Goal: Task Accomplishment & Management: Complete application form

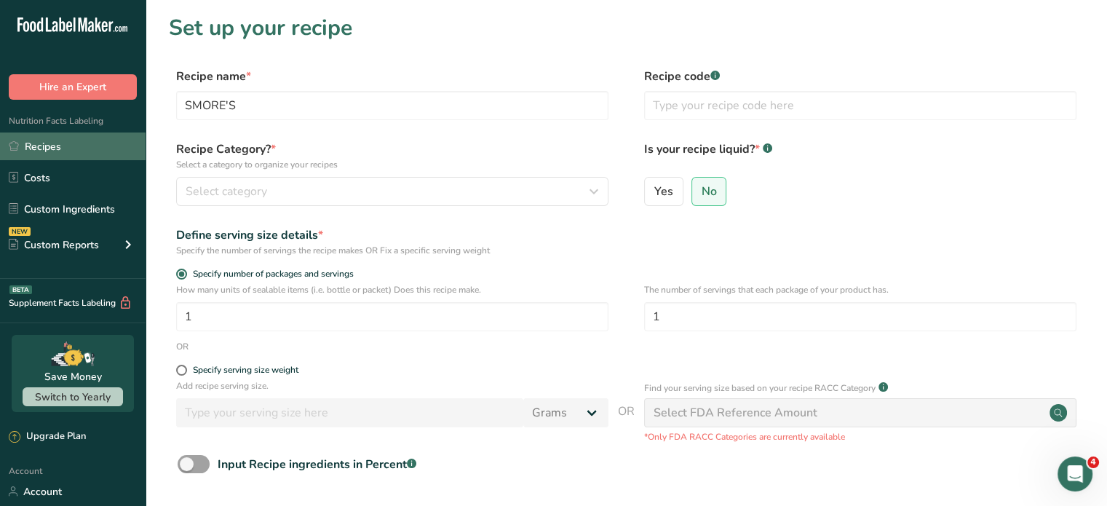
click at [58, 146] on link "Recipes" at bounding box center [73, 146] width 146 height 28
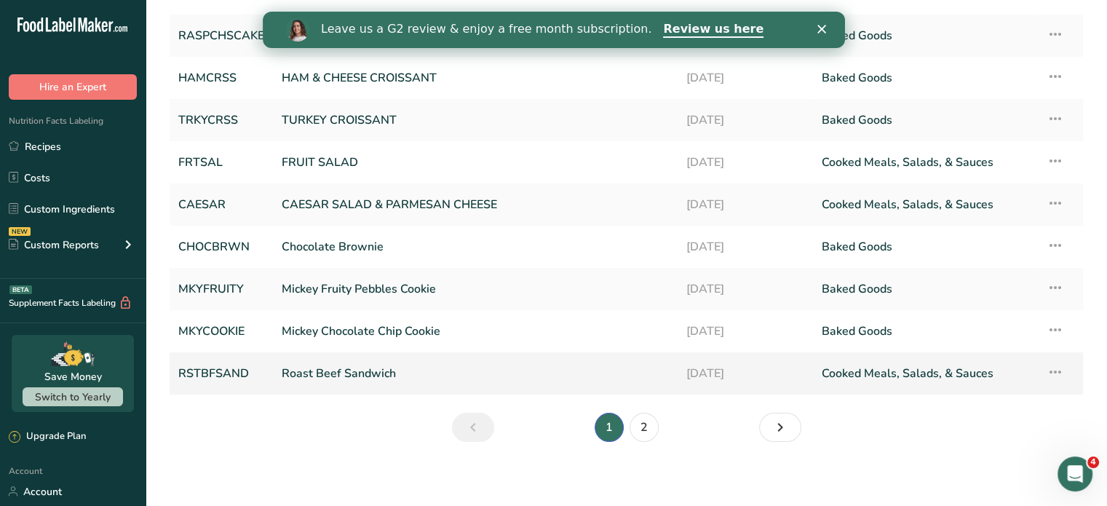
scroll to position [172, 0]
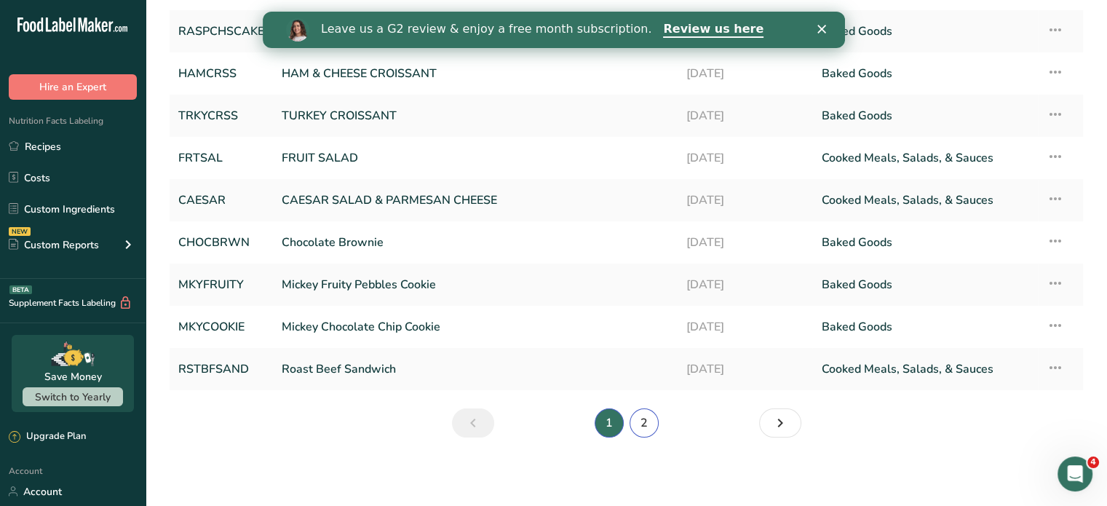
click at [648, 415] on link "2" at bounding box center [644, 422] width 29 height 29
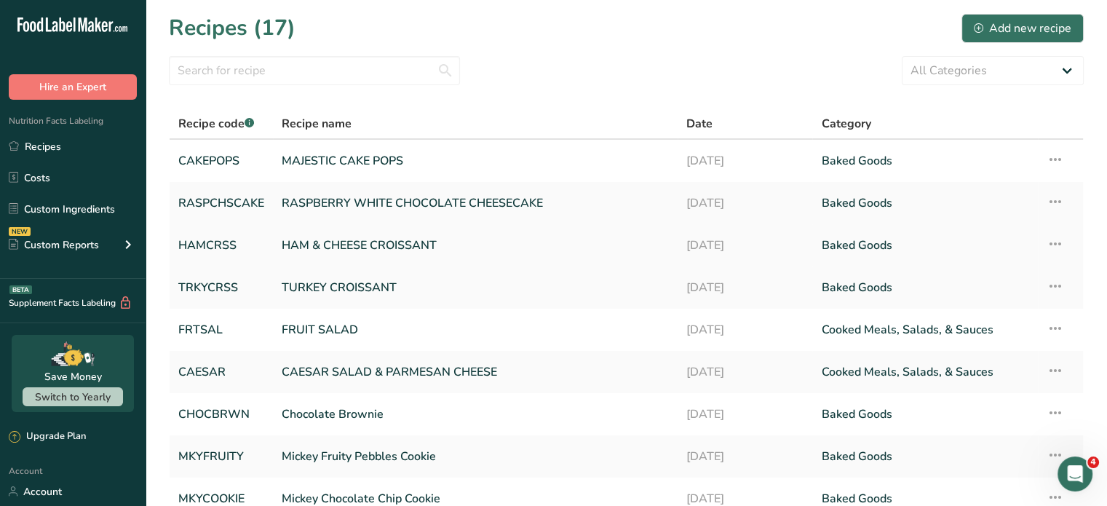
click at [352, 247] on link "HAM & CHEESE CROISSANT" at bounding box center [475, 245] width 387 height 31
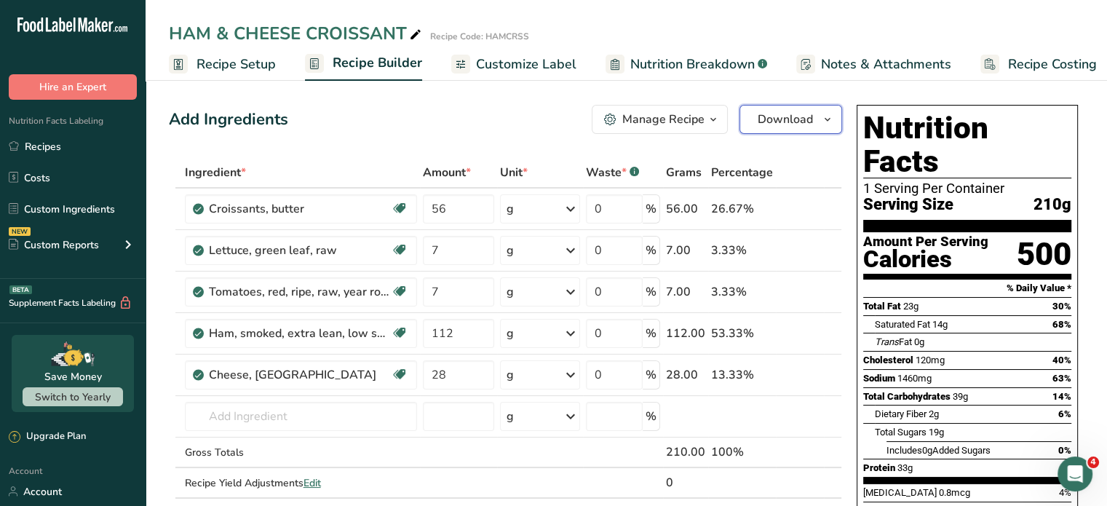
click at [795, 118] on span "Download" at bounding box center [785, 119] width 55 height 17
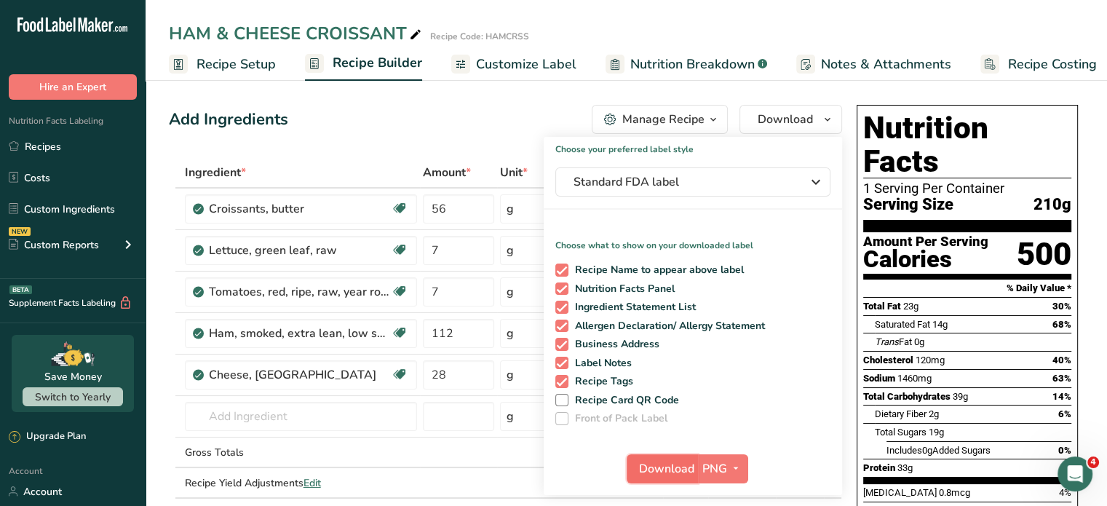
click at [687, 465] on span "Download" at bounding box center [666, 468] width 55 height 17
click at [705, 465] on span "PNG" at bounding box center [714, 468] width 25 height 17
click at [796, 118] on span "Download" at bounding box center [785, 119] width 55 height 17
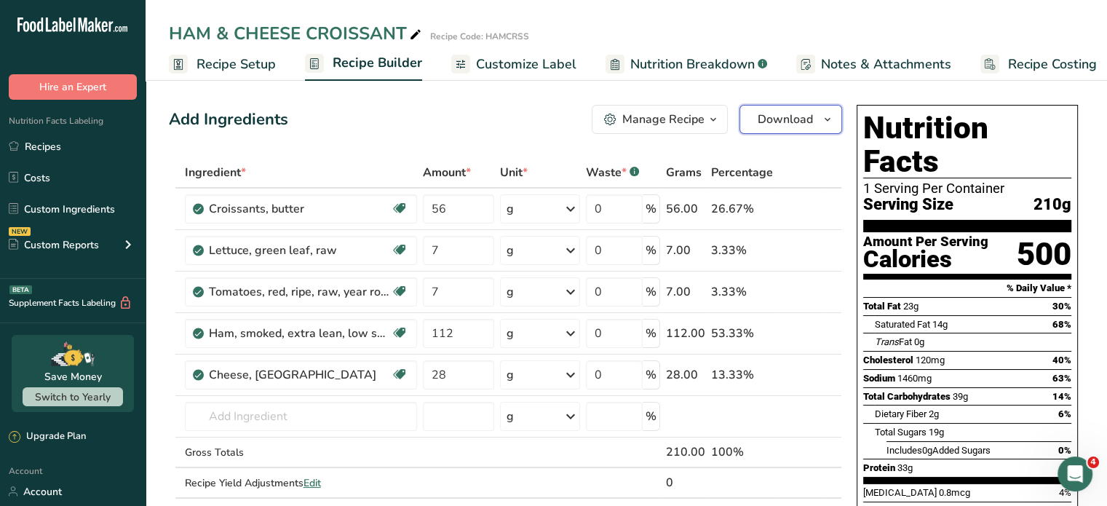
click at [796, 118] on span "Download" at bounding box center [785, 119] width 55 height 17
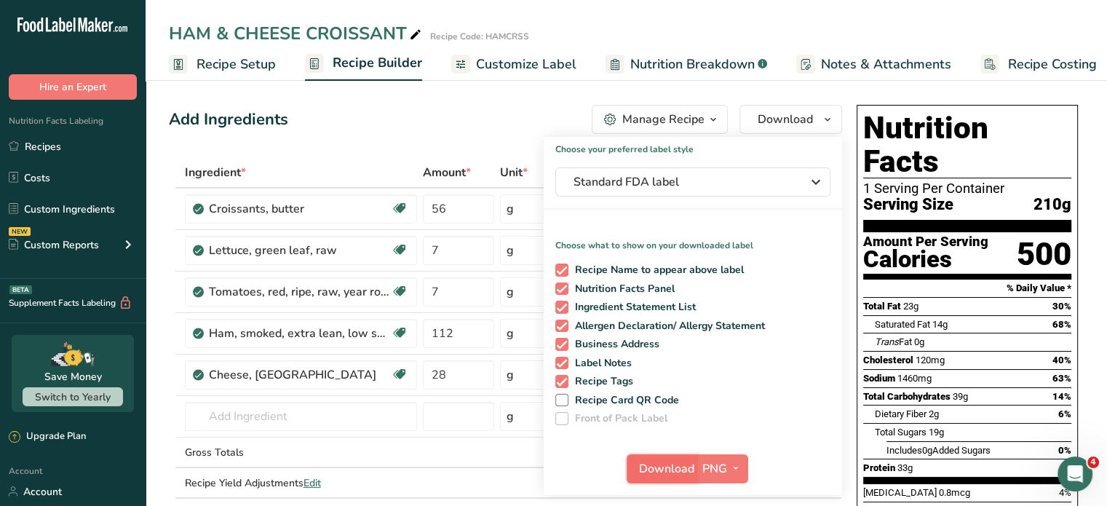
click at [670, 469] on span "Download" at bounding box center [666, 468] width 55 height 17
click at [0, 0] on div at bounding box center [0, 0] width 0 height 0
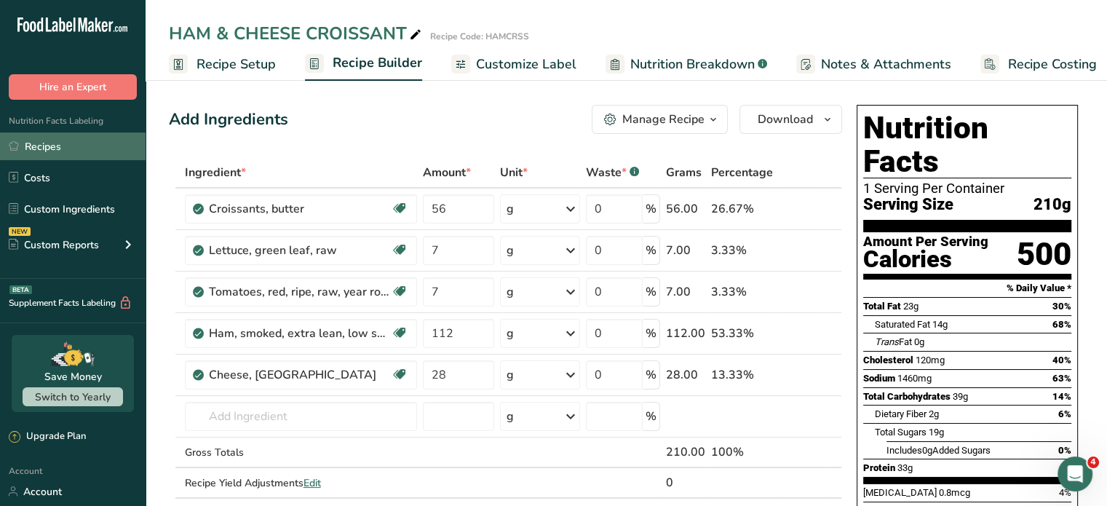
click at [65, 142] on link "Recipes" at bounding box center [73, 146] width 146 height 28
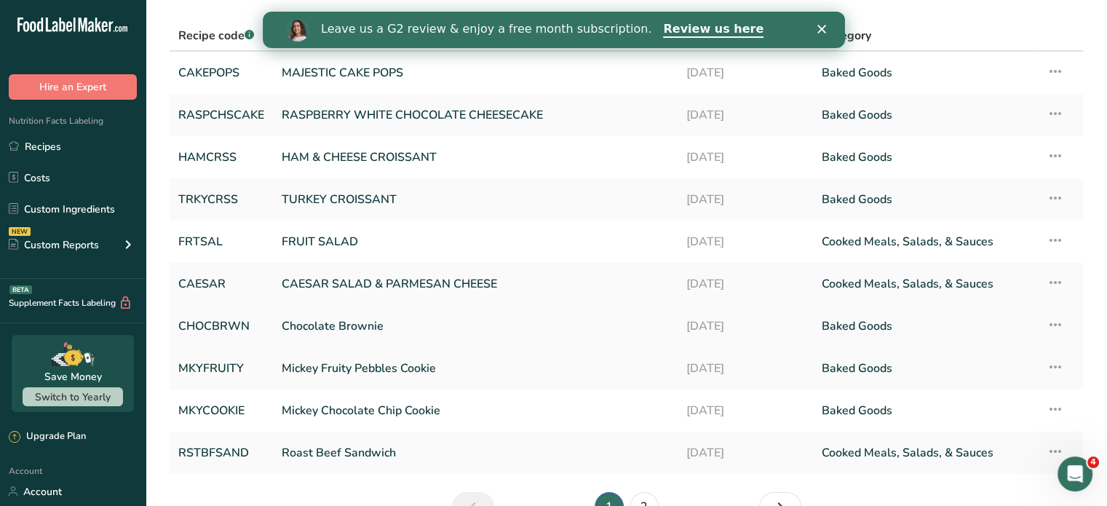
scroll to position [172, 0]
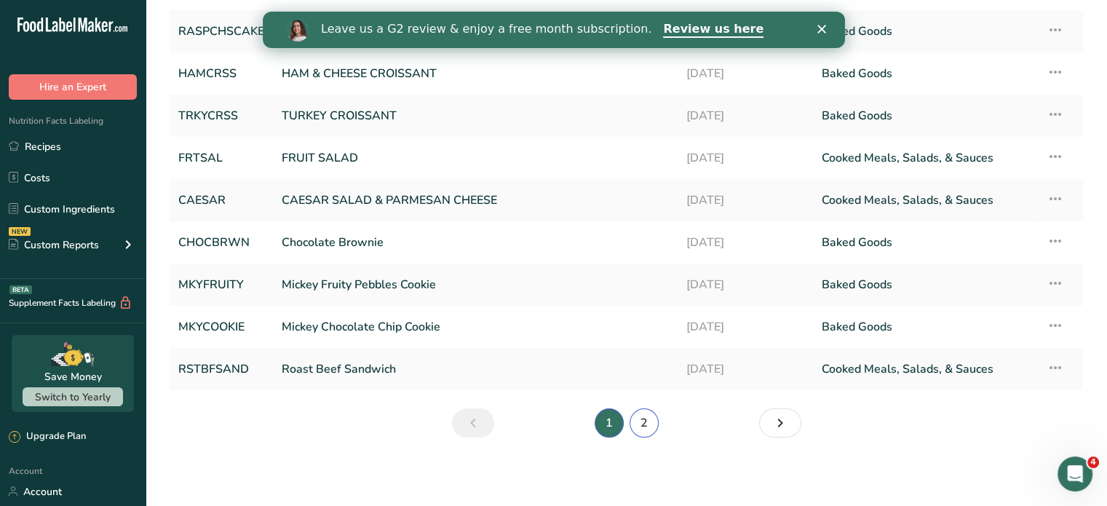
click at [651, 421] on link "2" at bounding box center [644, 422] width 29 height 29
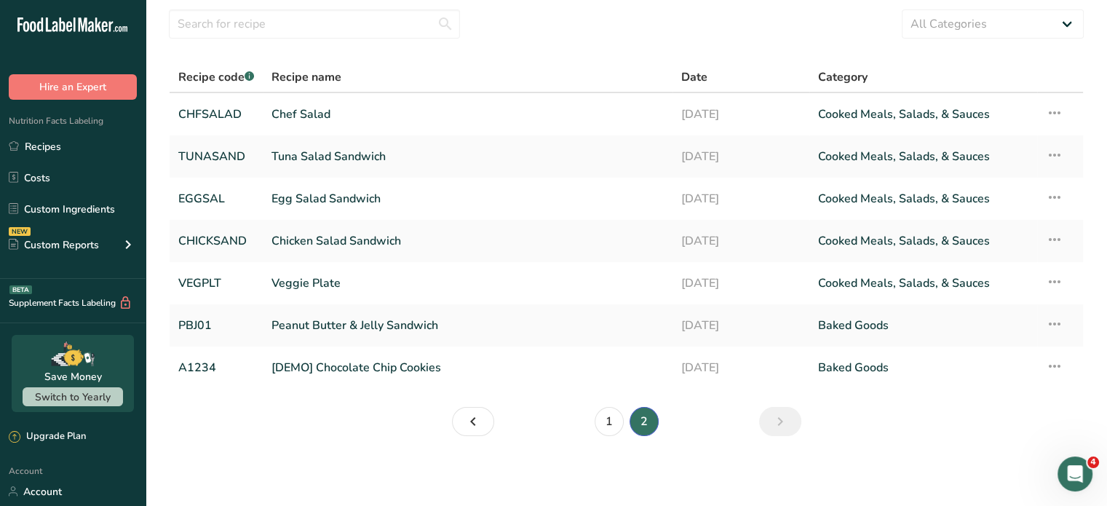
scroll to position [46, 0]
click at [611, 419] on link "1" at bounding box center [609, 422] width 29 height 29
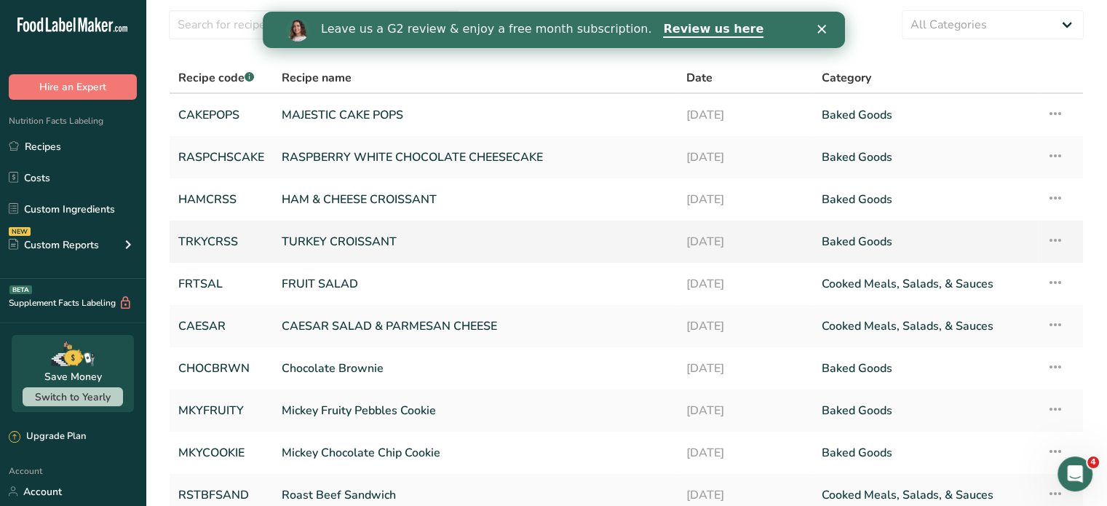
click at [370, 238] on link "TURKEY CROISSANT" at bounding box center [475, 241] width 387 height 31
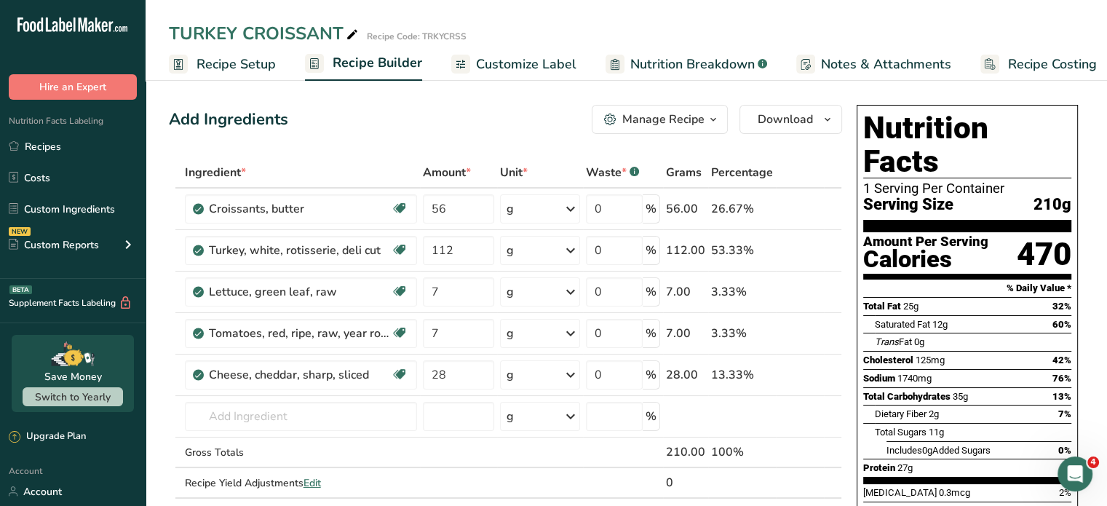
click at [661, 112] on div "Manage Recipe" at bounding box center [663, 119] width 82 height 17
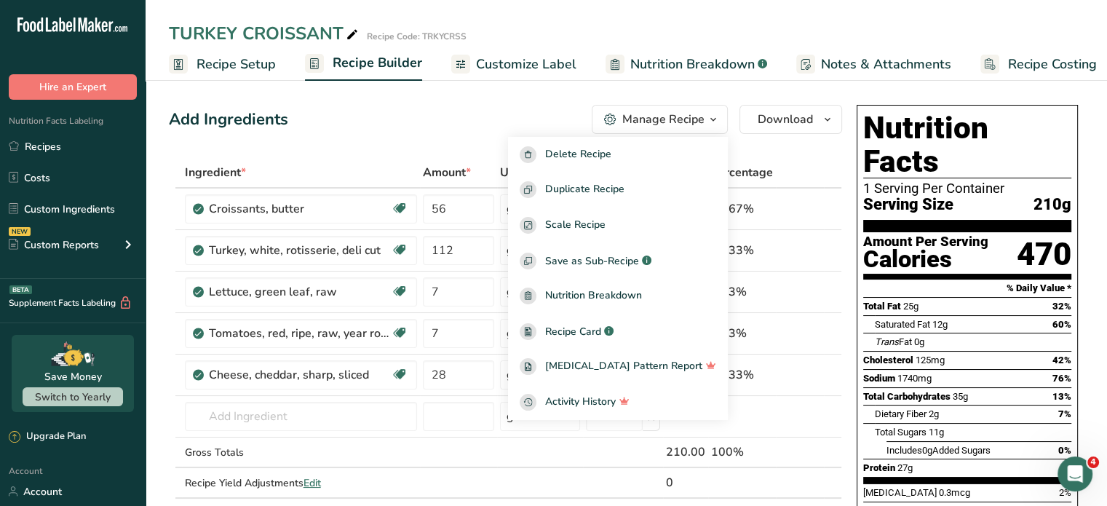
click at [231, 58] on span "Recipe Setup" at bounding box center [236, 65] width 79 height 20
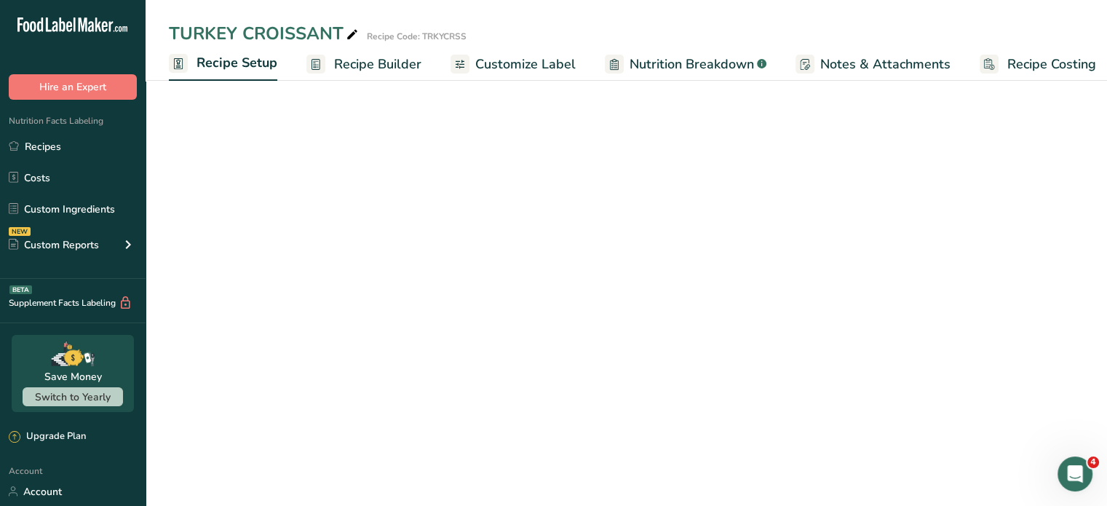
scroll to position [0, 5]
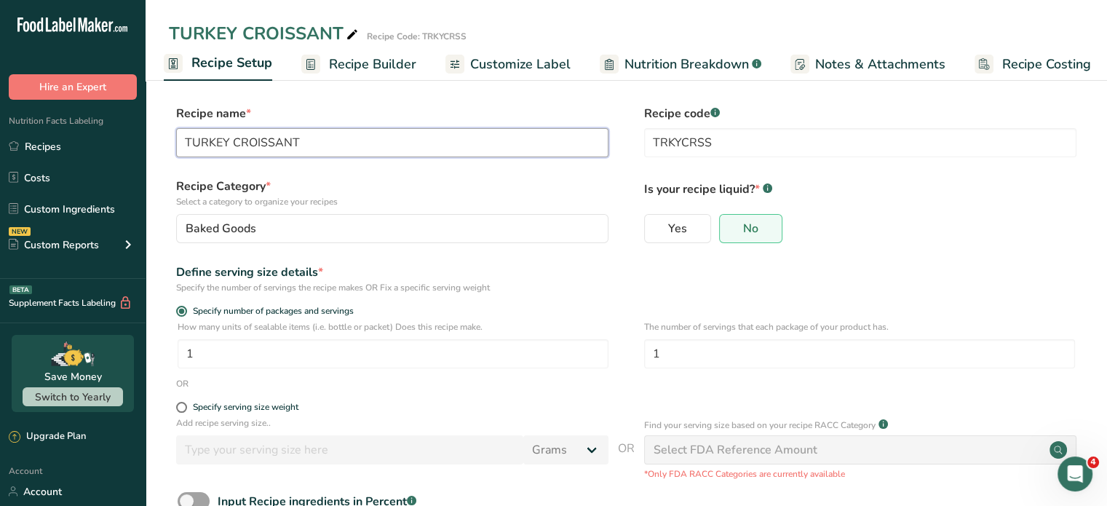
click at [234, 140] on input "TURKEY CROISSANT" at bounding box center [392, 142] width 432 height 29
type input "TURKEY & CHEESE CROISSANT"
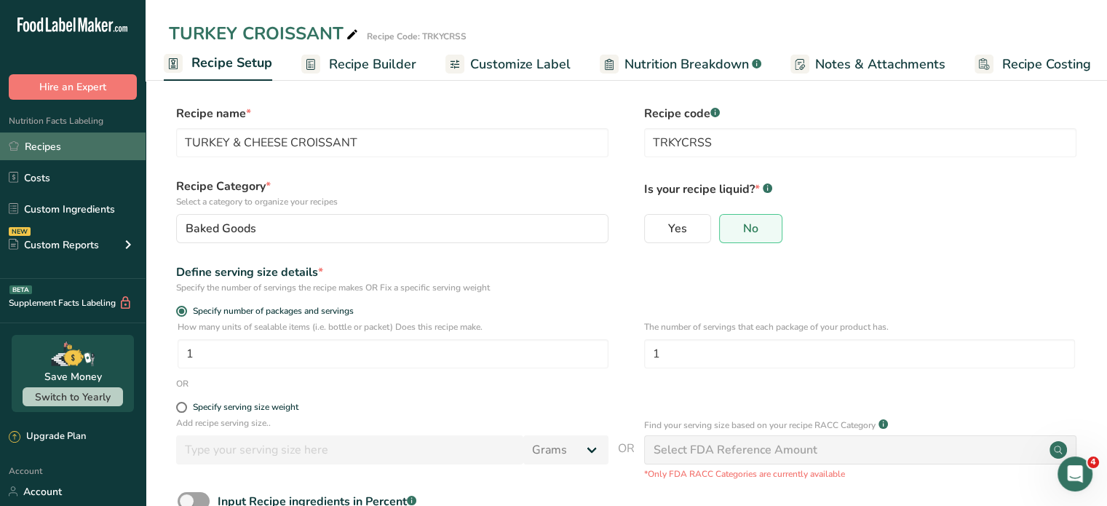
click at [58, 148] on link "Recipes" at bounding box center [73, 146] width 146 height 28
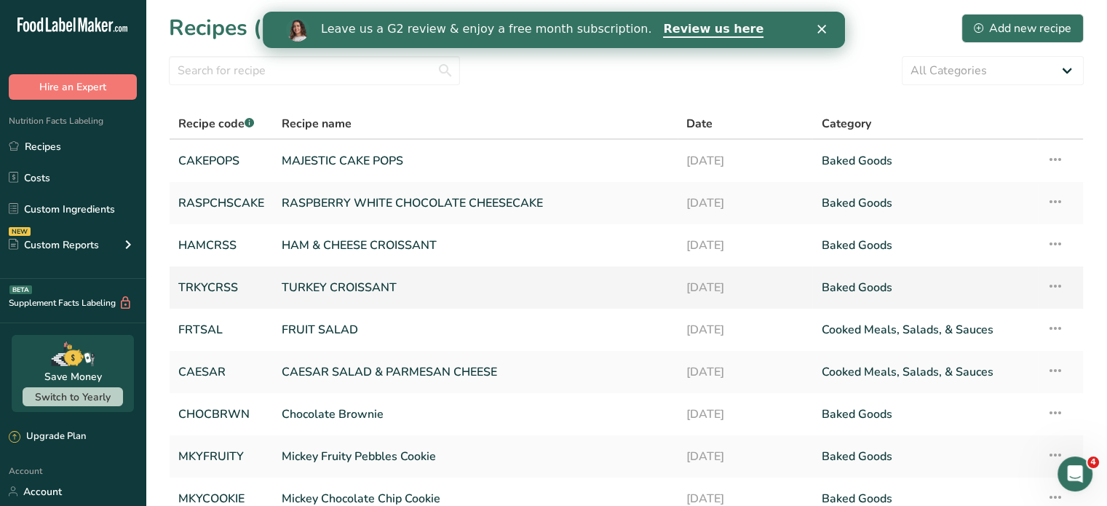
click at [331, 285] on link "TURKEY CROISSANT" at bounding box center [475, 287] width 387 height 31
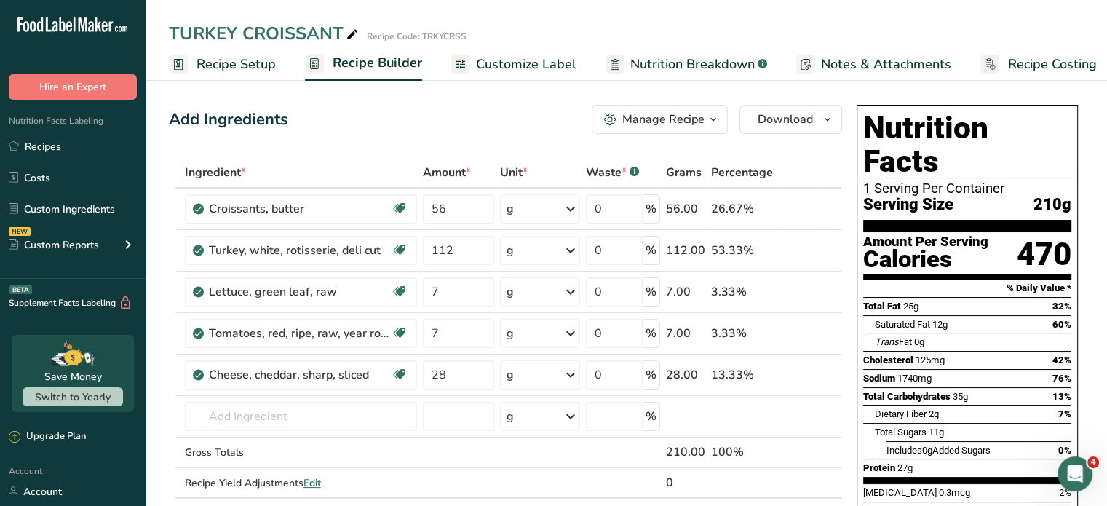
click at [246, 60] on span "Recipe Setup" at bounding box center [236, 65] width 79 height 20
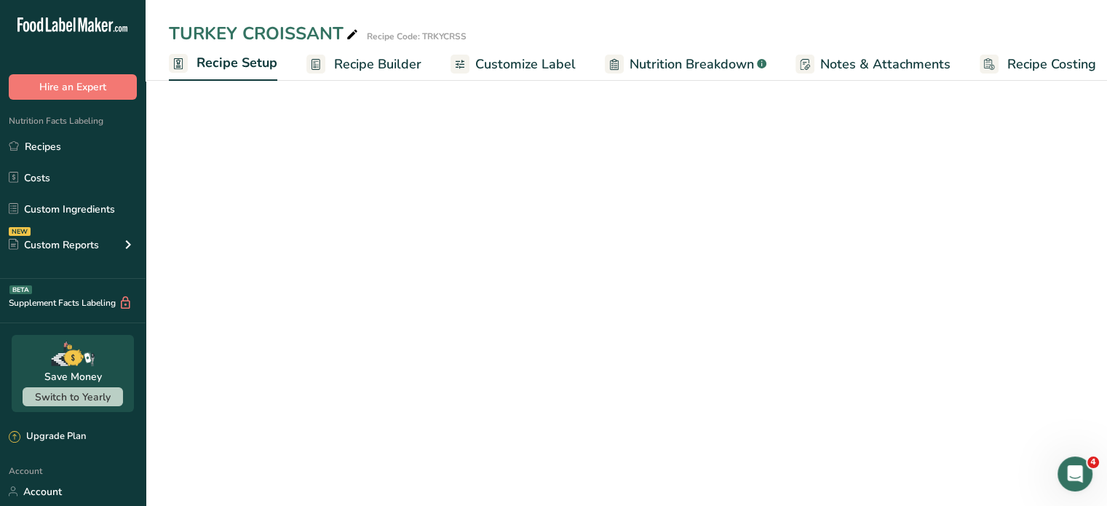
scroll to position [0, 5]
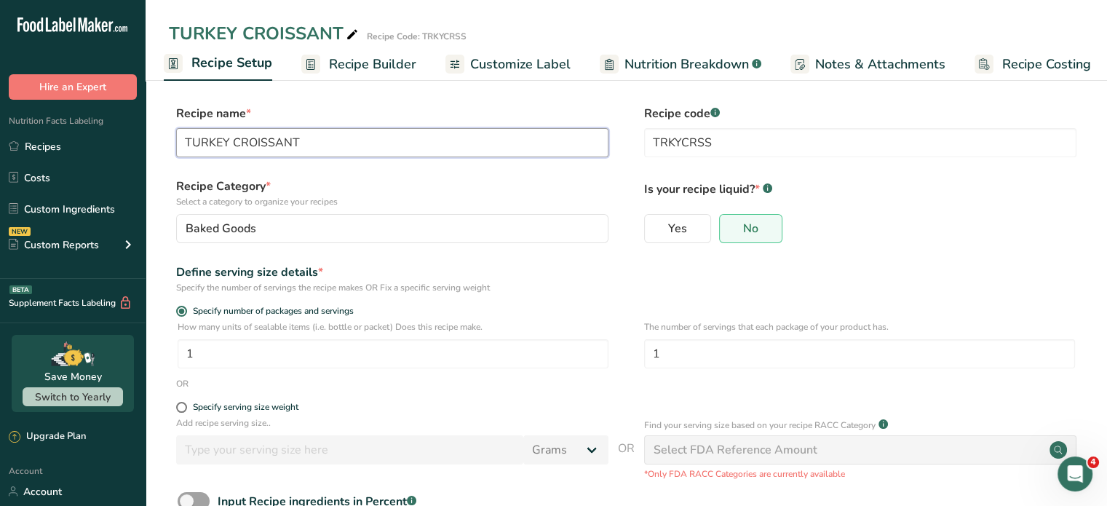
click at [234, 141] on input "TURKEY CROISSANT" at bounding box center [392, 142] width 432 height 29
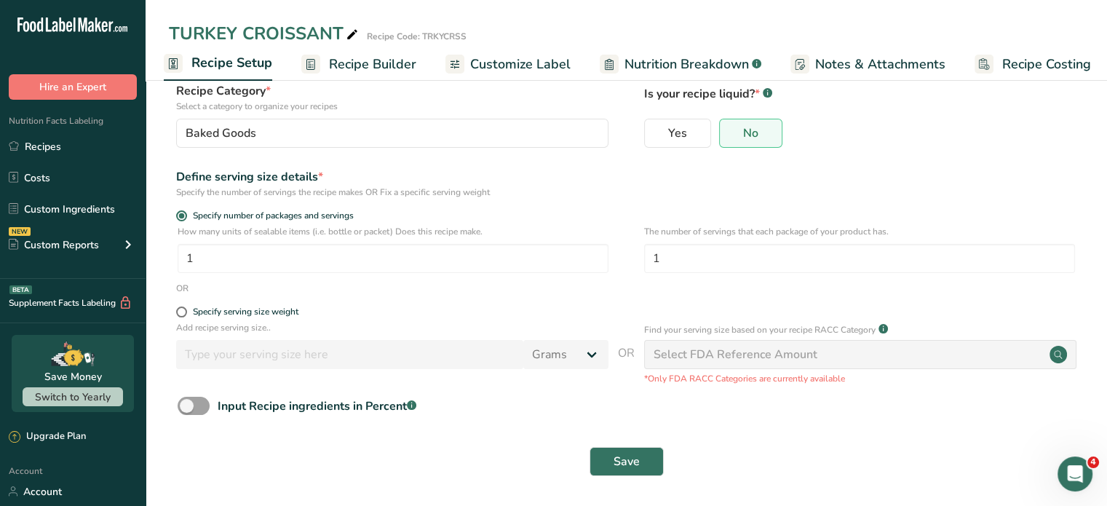
scroll to position [98, 0]
type input "TURKEY & CHEESE CROISSANT"
click at [629, 451] on span "Save" at bounding box center [627, 459] width 26 height 17
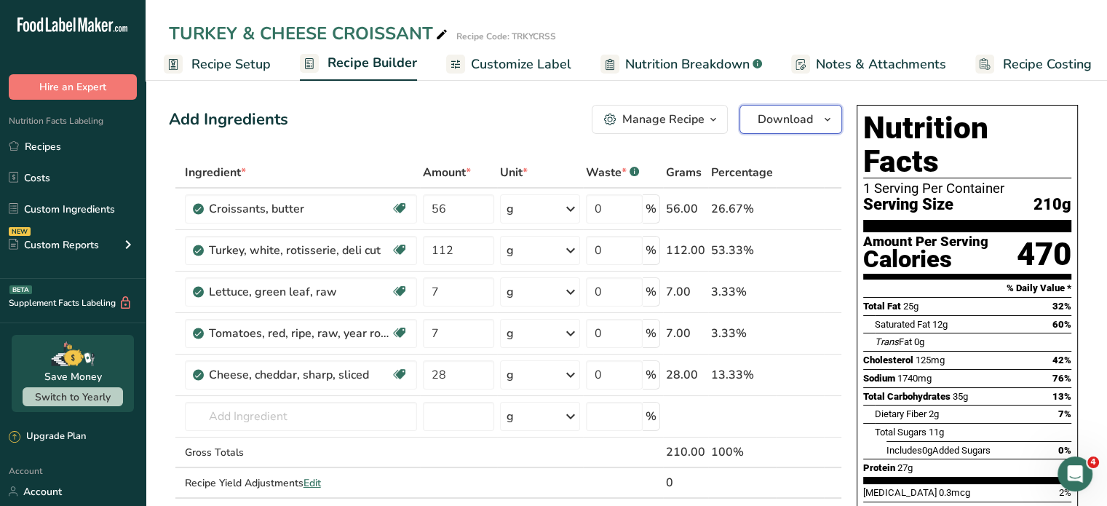
click at [784, 119] on span "Download" at bounding box center [785, 119] width 55 height 17
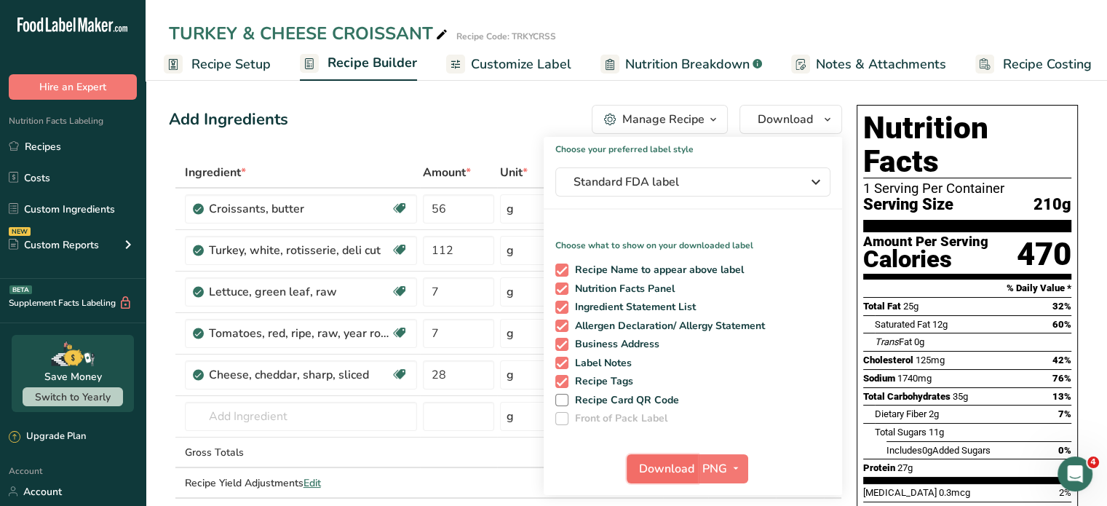
click at [681, 468] on span "Download" at bounding box center [666, 468] width 55 height 17
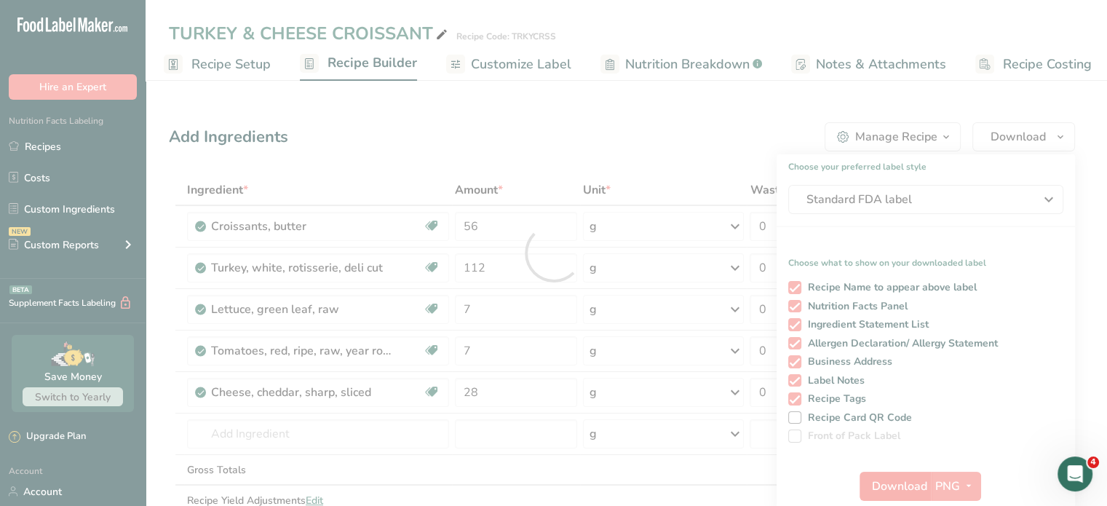
click at [681, 468] on div at bounding box center [553, 253] width 1107 height 506
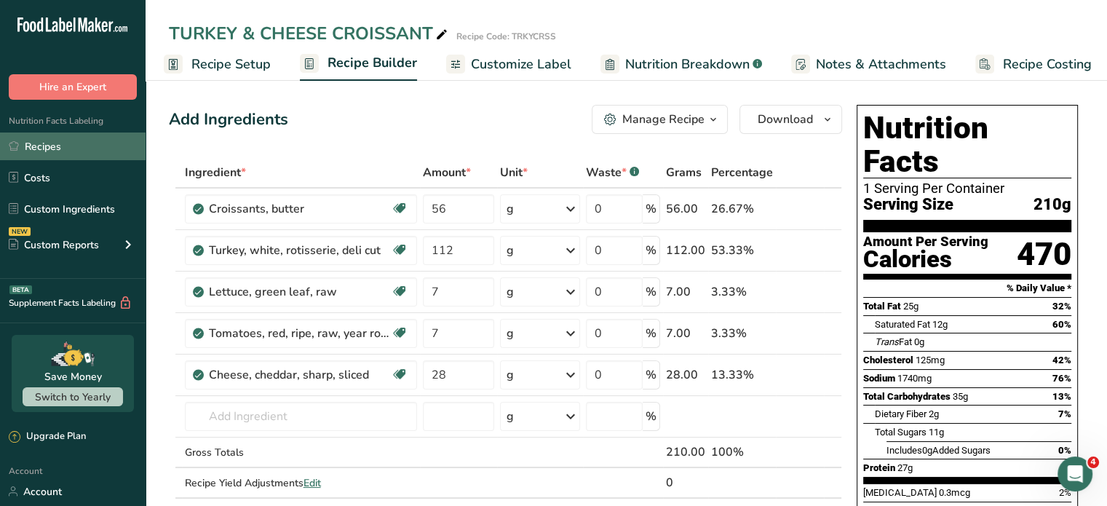
click at [70, 146] on link "Recipes" at bounding box center [73, 146] width 146 height 28
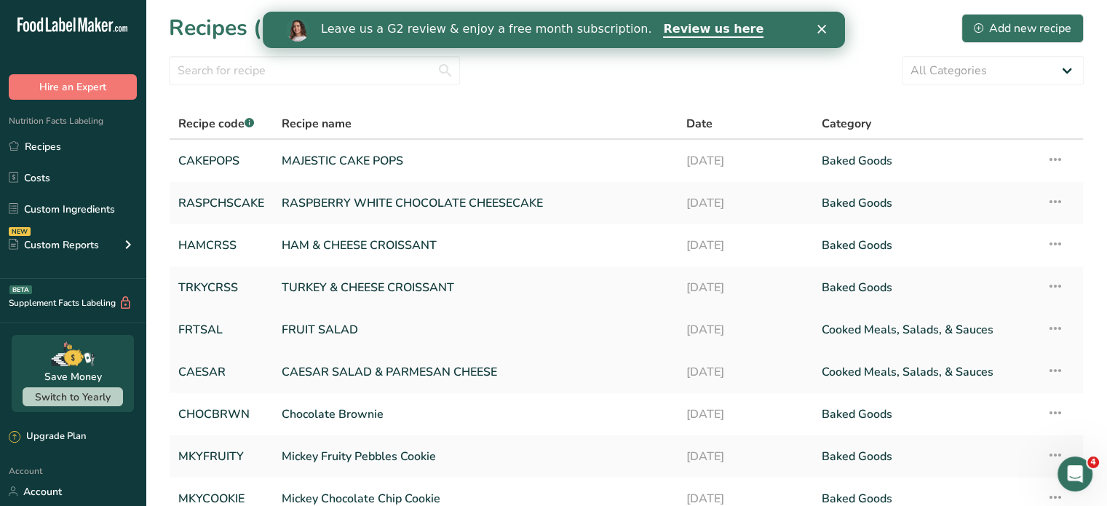
click at [349, 328] on link "FRUIT SALAD" at bounding box center [475, 329] width 387 height 31
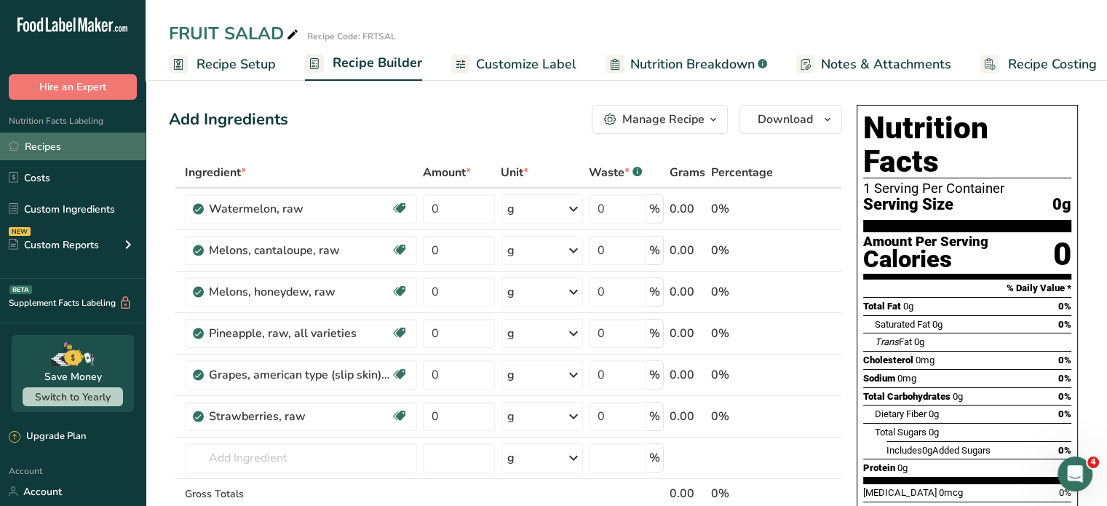
click at [62, 140] on link "Recipes" at bounding box center [73, 146] width 146 height 28
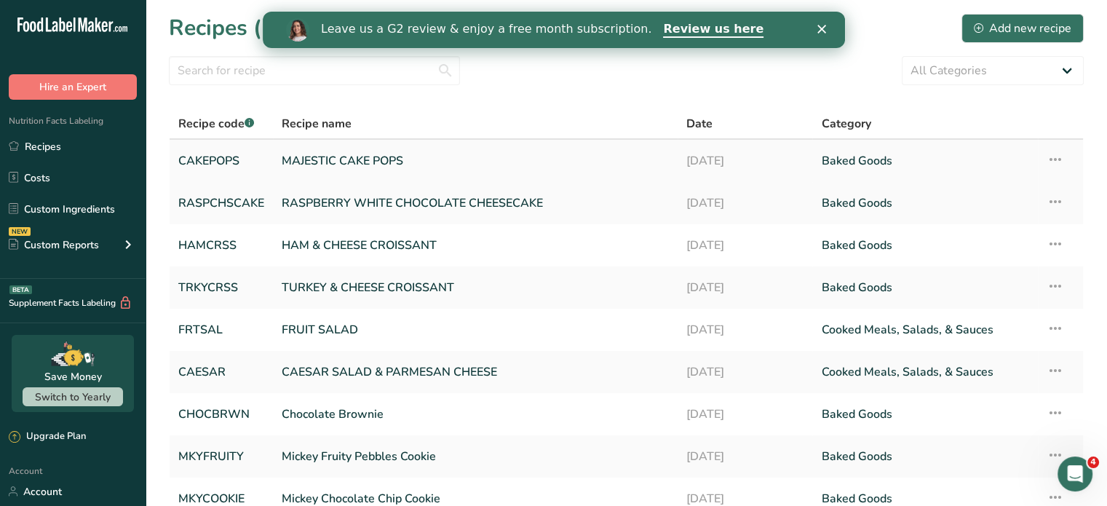
click at [344, 158] on link "MAJESTIC CAKE POPS" at bounding box center [475, 161] width 387 height 31
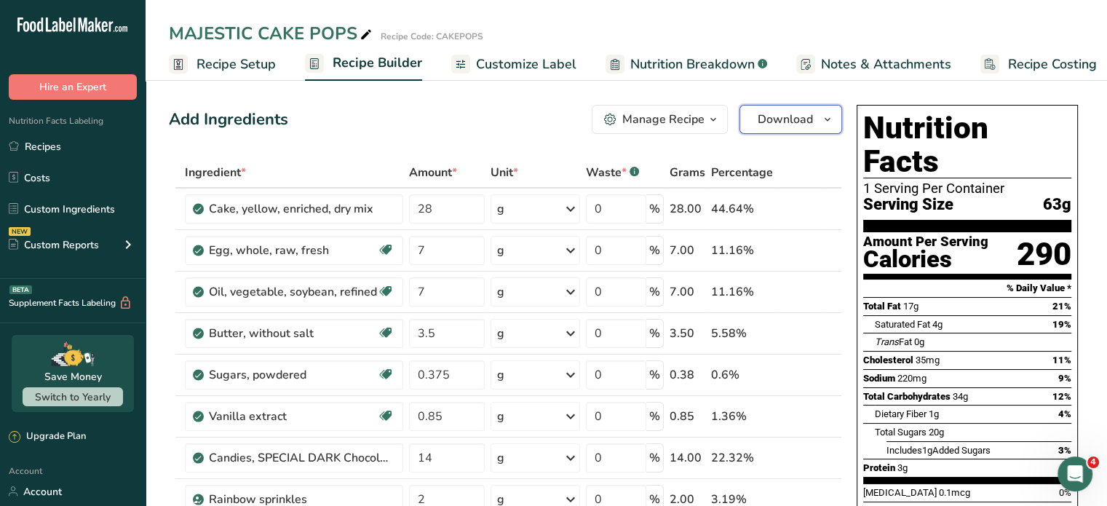
click at [784, 116] on span "Download" at bounding box center [785, 119] width 55 height 17
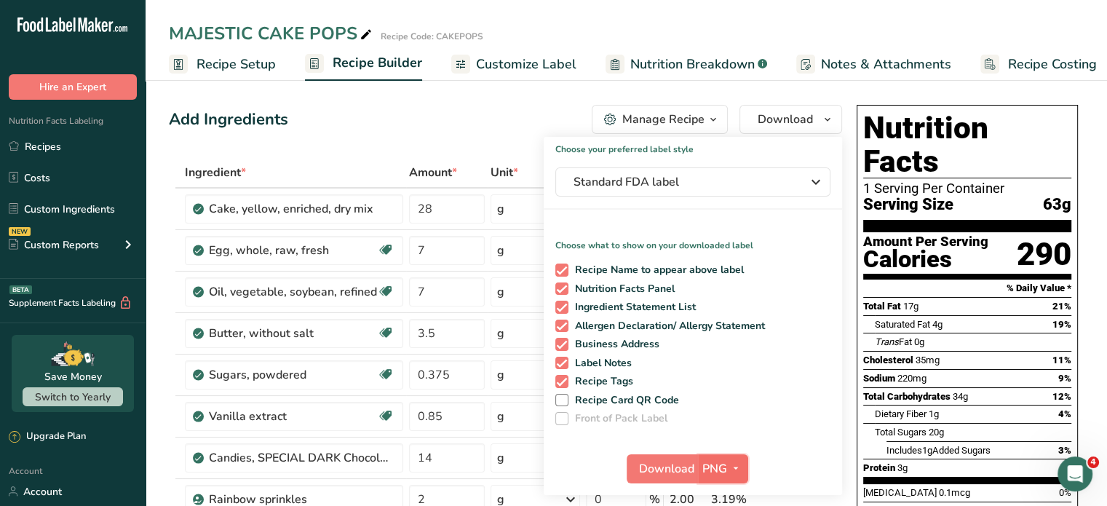
click at [700, 461] on button "PNG" at bounding box center [723, 468] width 50 height 29
click at [698, 463] on button "PNG" at bounding box center [723, 468] width 50 height 29
click at [684, 469] on span "Download" at bounding box center [666, 468] width 55 height 17
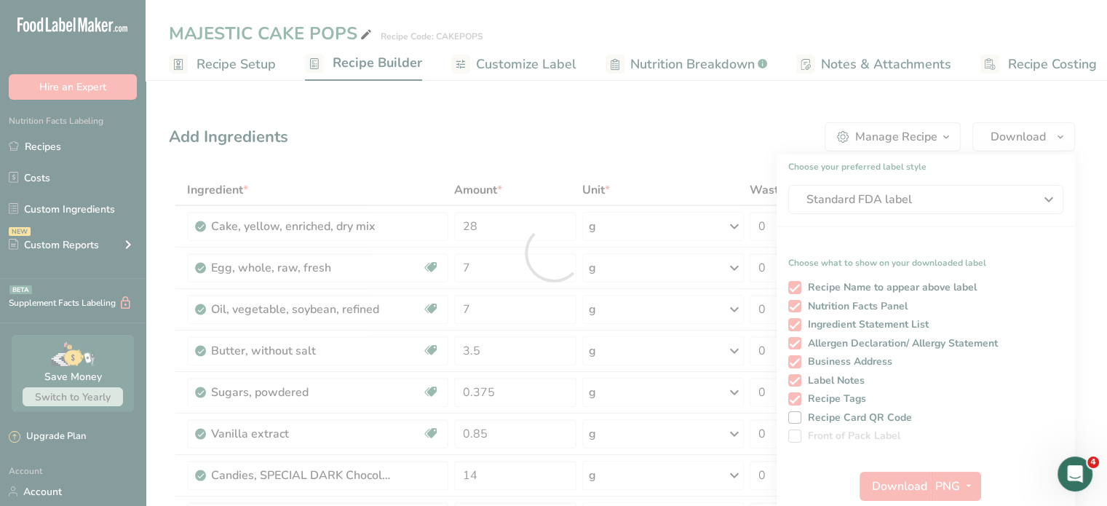
click at [684, 469] on div at bounding box center [553, 253] width 1107 height 506
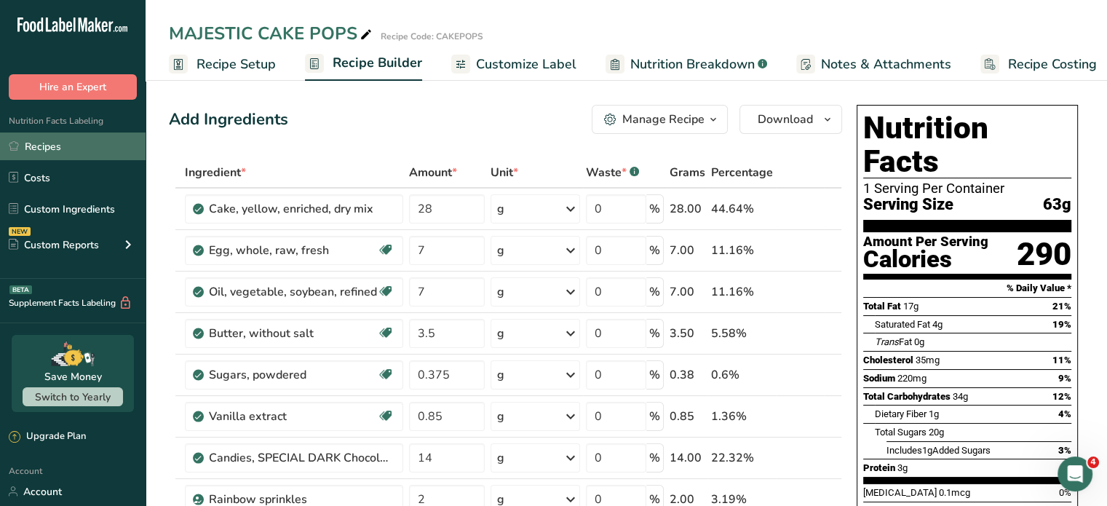
click at [49, 148] on link "Recipes" at bounding box center [73, 146] width 146 height 28
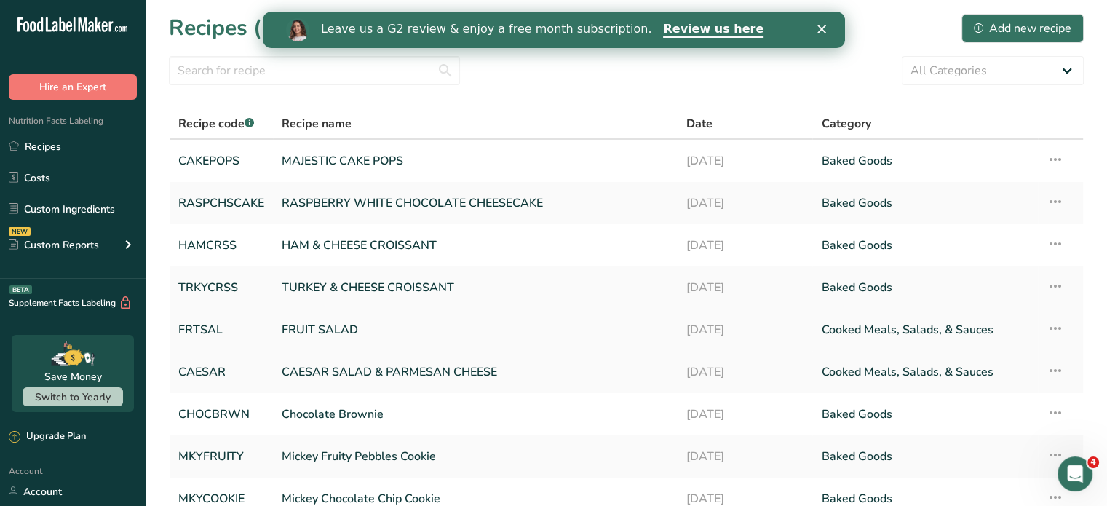
click at [322, 314] on link "FRUIT SALAD" at bounding box center [475, 329] width 387 height 31
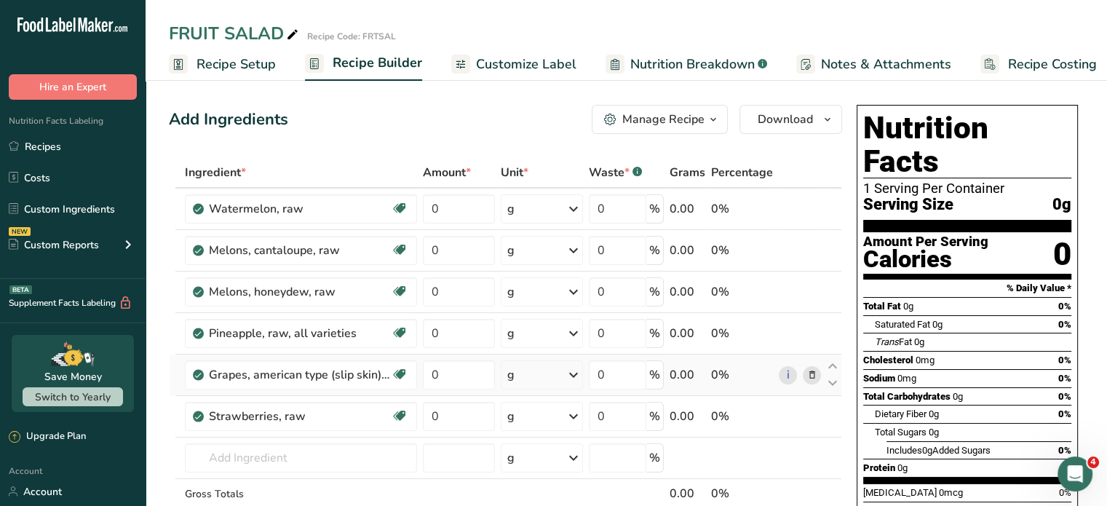
click at [811, 370] on icon at bounding box center [812, 375] width 10 height 15
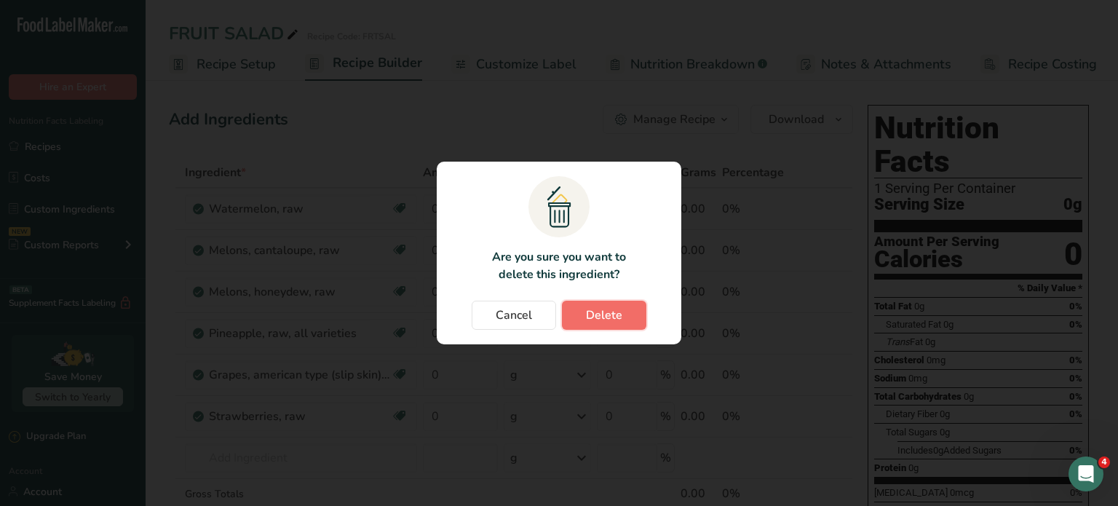
click at [617, 318] on span "Delete" at bounding box center [604, 314] width 36 height 17
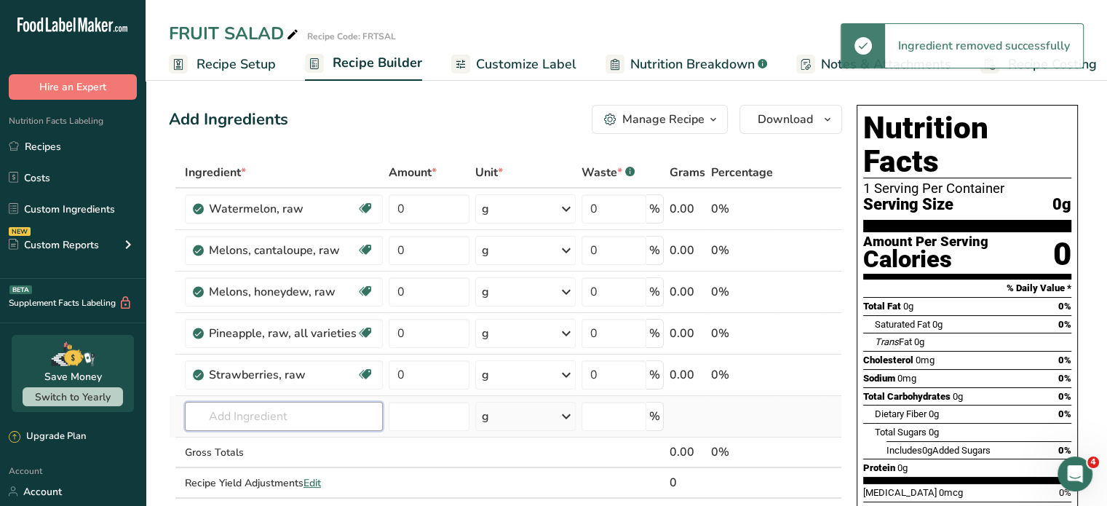
click at [301, 416] on input "text" at bounding box center [284, 416] width 198 height 29
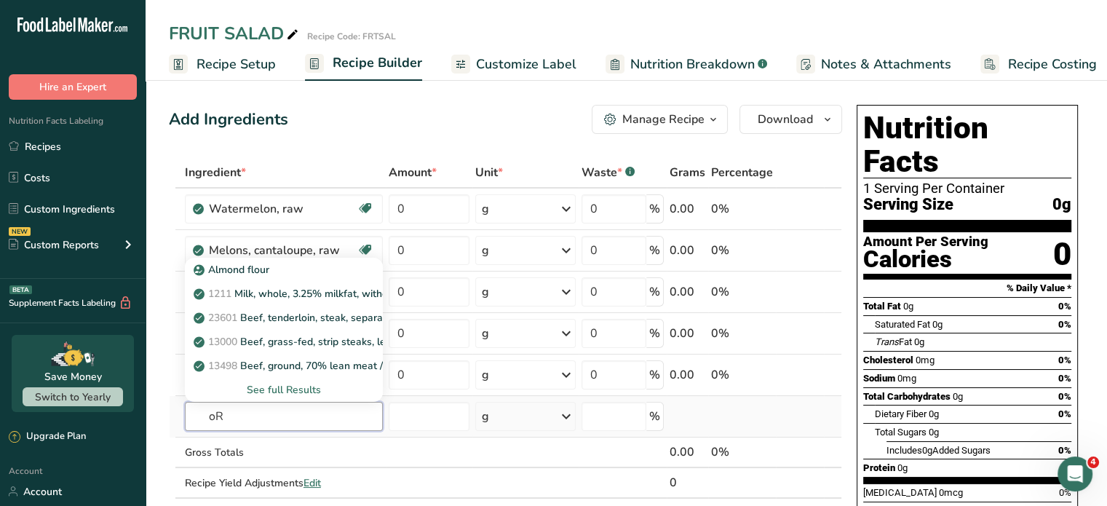
type input "o"
type input "Orange"
click at [323, 263] on p "9202 Oranges, raw, navels (Includes foods for USDA's Food Distribution Program)" at bounding box center [395, 269] width 396 height 15
type input "Oranges, raw, navels (Includes foods for USDA's Food Distribution Program)"
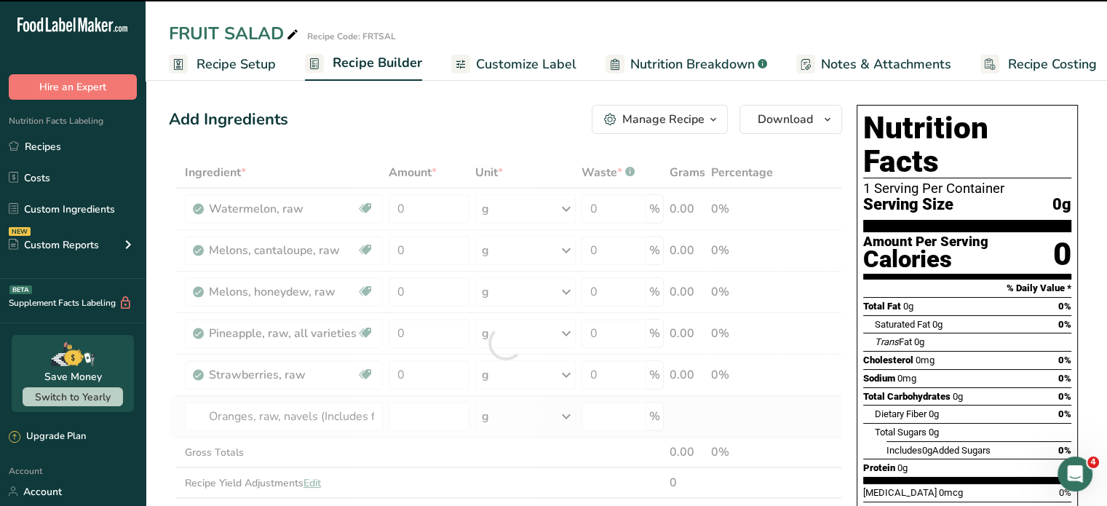
type input "0"
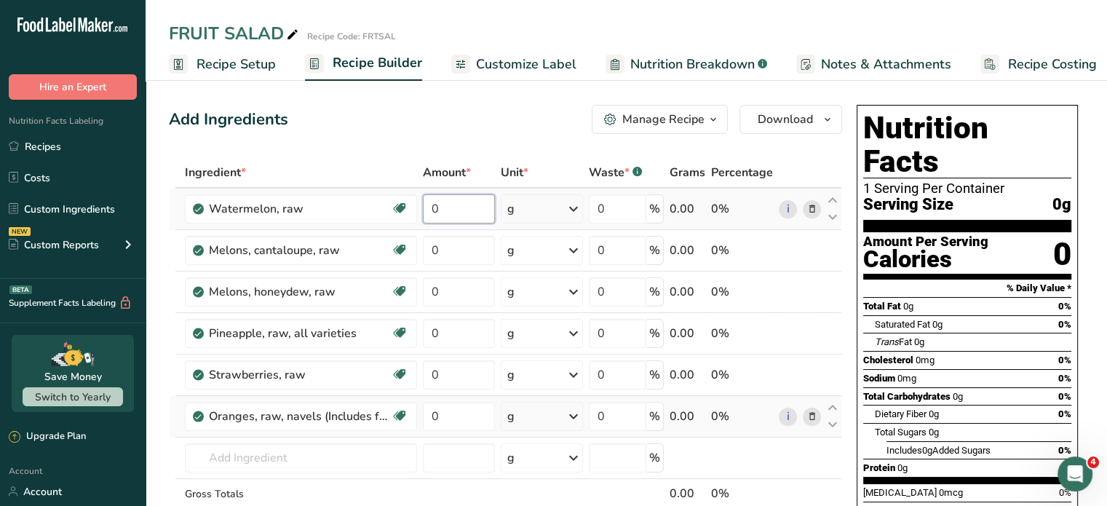
click at [446, 207] on input "0" at bounding box center [459, 208] width 73 height 29
type input "56"
click at [440, 252] on div "Ingredient * Amount * Unit * Waste * .a-a{fill:#347362;}.b-a{fill:#fff;} Grams …" at bounding box center [505, 363] width 673 height 413
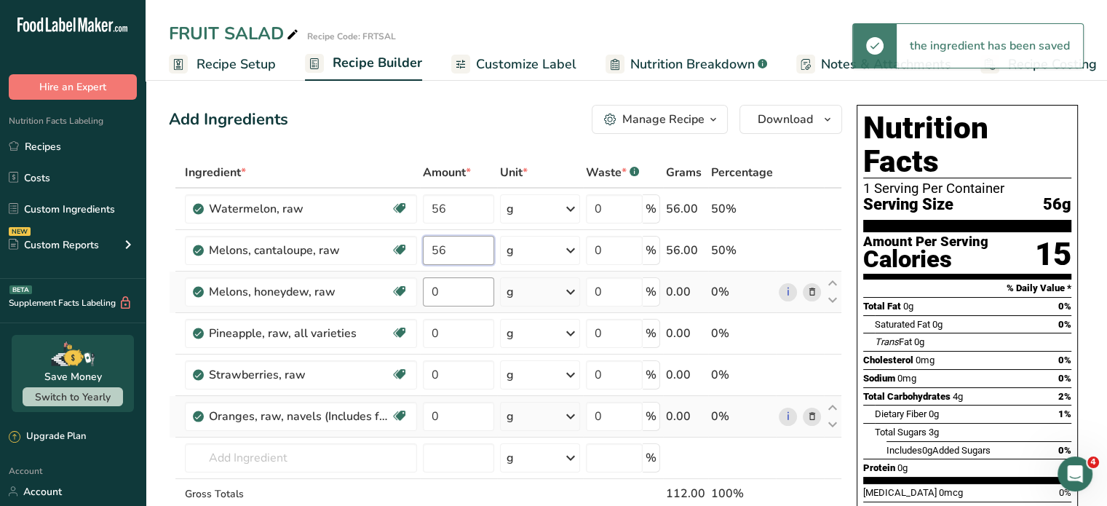
type input "56"
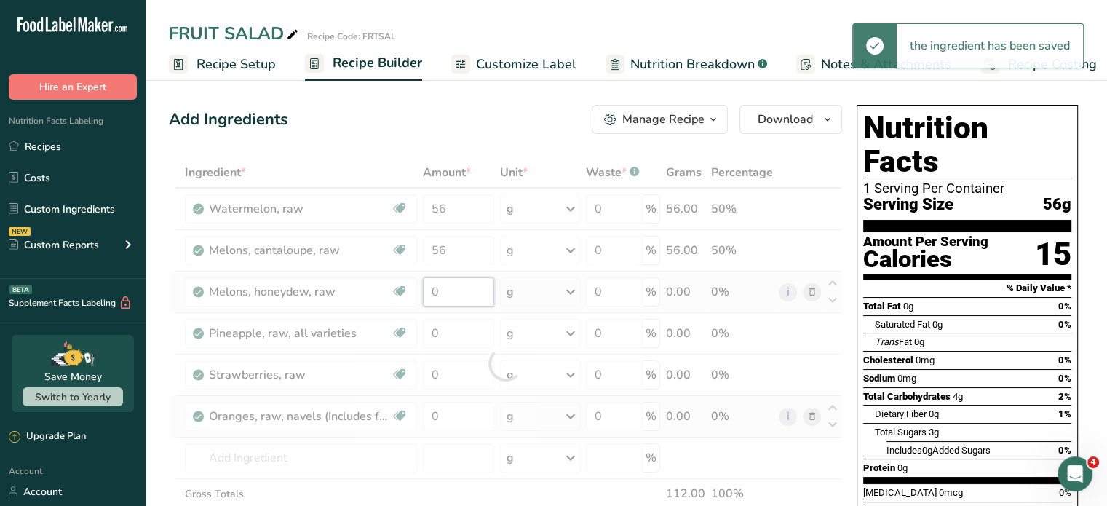
click at [445, 290] on div "Ingredient * Amount * Unit * Waste * .a-a{fill:#347362;}.b-a{fill:#fff;} Grams …" at bounding box center [505, 363] width 673 height 413
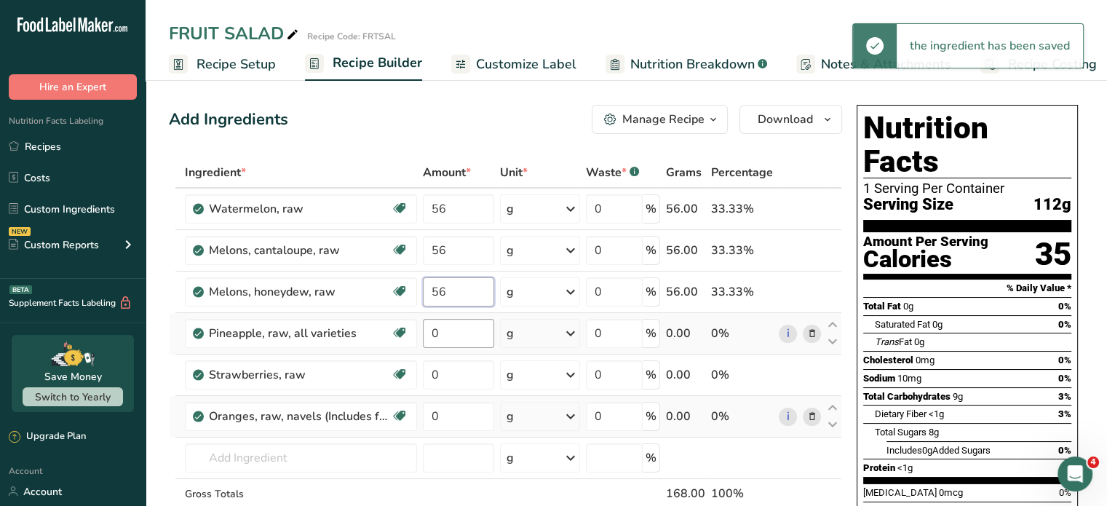
type input "56"
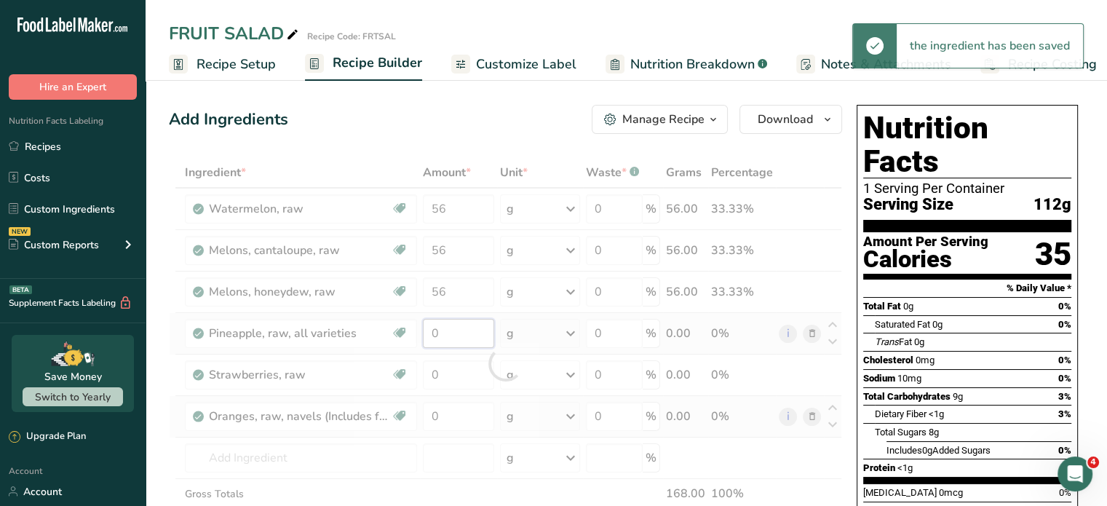
click at [440, 331] on div "Ingredient * Amount * Unit * Waste * .a-a{fill:#347362;}.b-a{fill:#fff;} Grams …" at bounding box center [505, 363] width 673 height 413
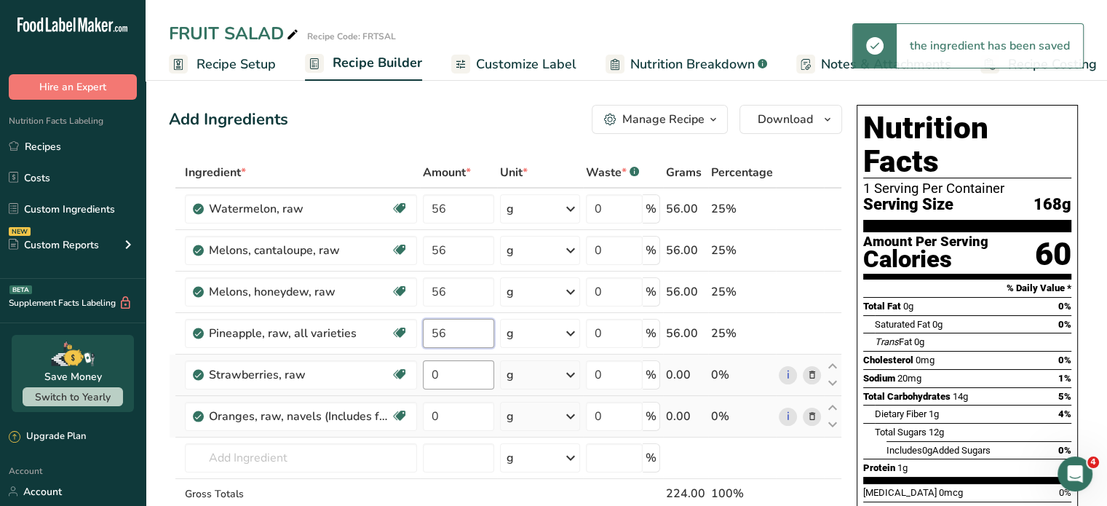
type input "56"
click at [445, 373] on div "Ingredient * Amount * Unit * Waste * .a-a{fill:#347362;}.b-a{fill:#fff;} Grams …" at bounding box center [505, 363] width 673 height 413
type input "56"
click at [440, 413] on div "Ingredient * Amount * Unit * Waste * .a-a{fill:#347362;}.b-a{fill:#fff;} Grams …" at bounding box center [505, 363] width 673 height 413
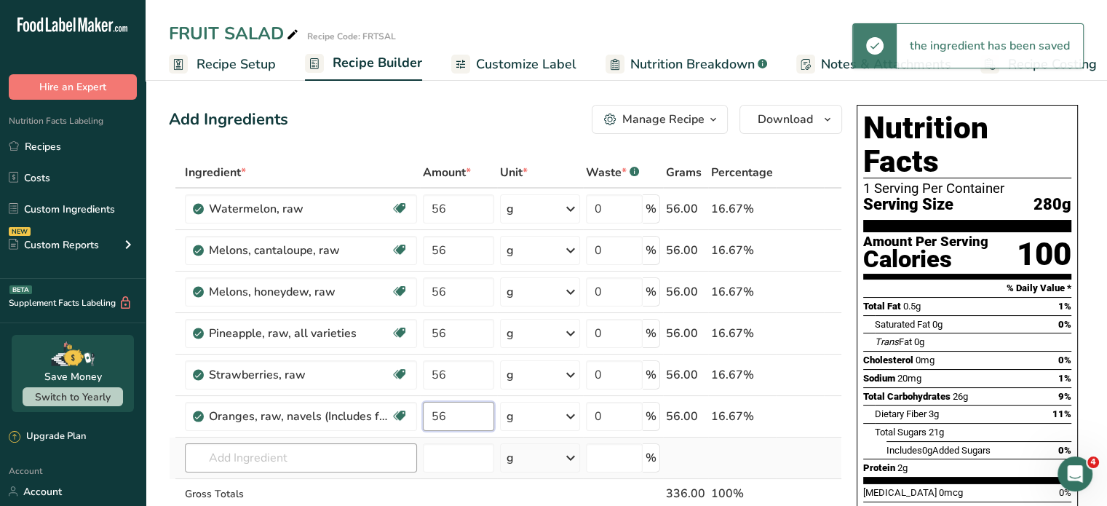
type input "56"
click at [384, 449] on div "Ingredient * Amount * Unit * Waste * .a-a{fill:#347362;}.b-a{fill:#fff;} Grams …" at bounding box center [505, 363] width 673 height 413
click at [55, 146] on link "Recipes" at bounding box center [73, 146] width 146 height 28
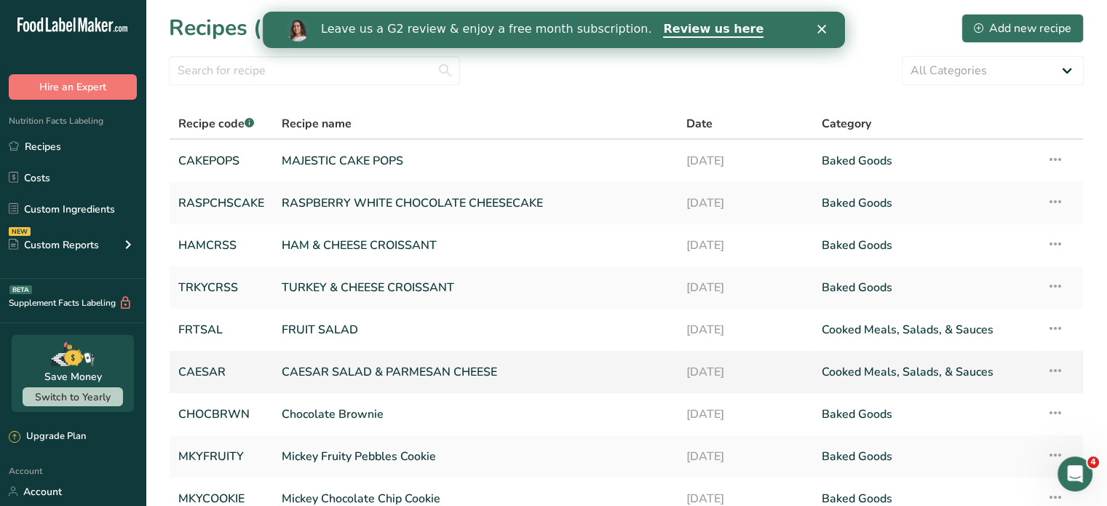
click at [345, 368] on link "CAESAR SALAD & PARMESAN CHEESE" at bounding box center [475, 372] width 387 height 31
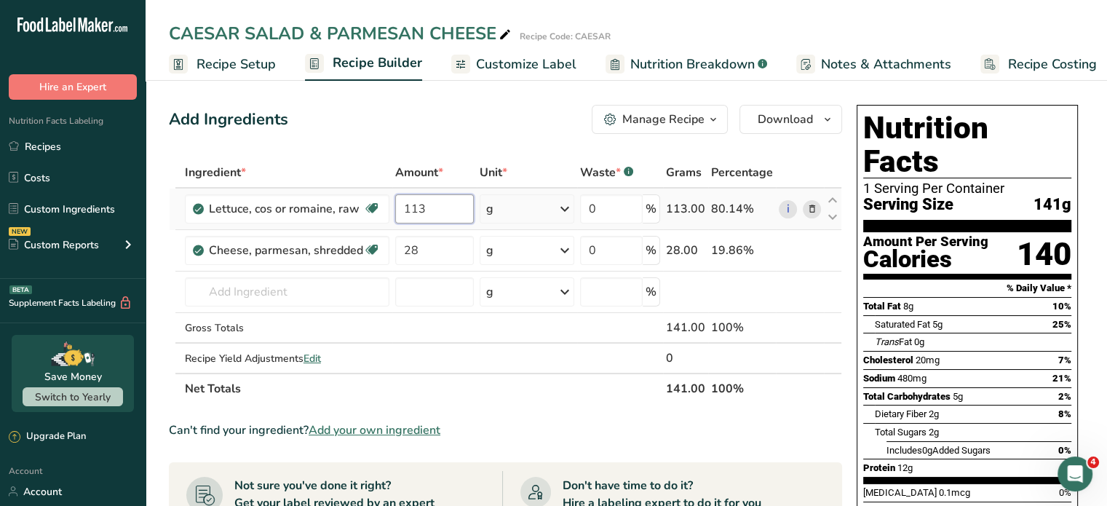
click at [429, 204] on input "113" at bounding box center [434, 208] width 79 height 29
type input "112"
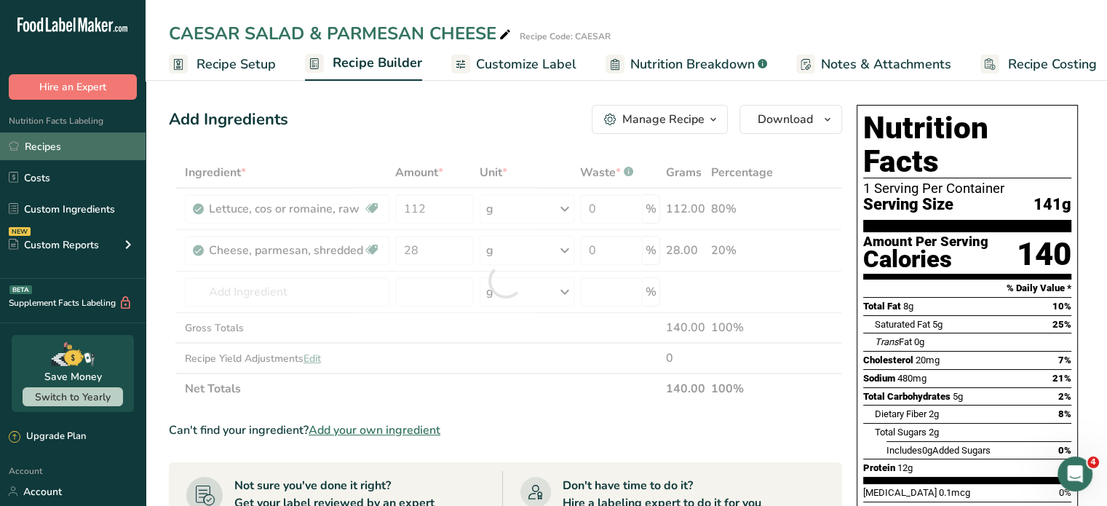
click at [35, 144] on link "Recipes" at bounding box center [73, 146] width 146 height 28
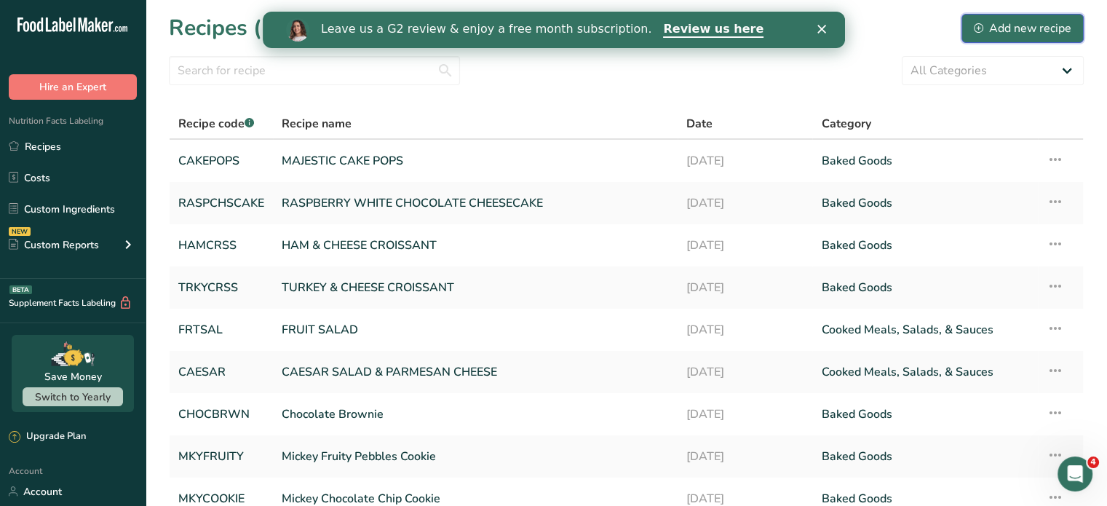
click at [1016, 30] on div "Add new recipe" at bounding box center [1023, 28] width 98 height 17
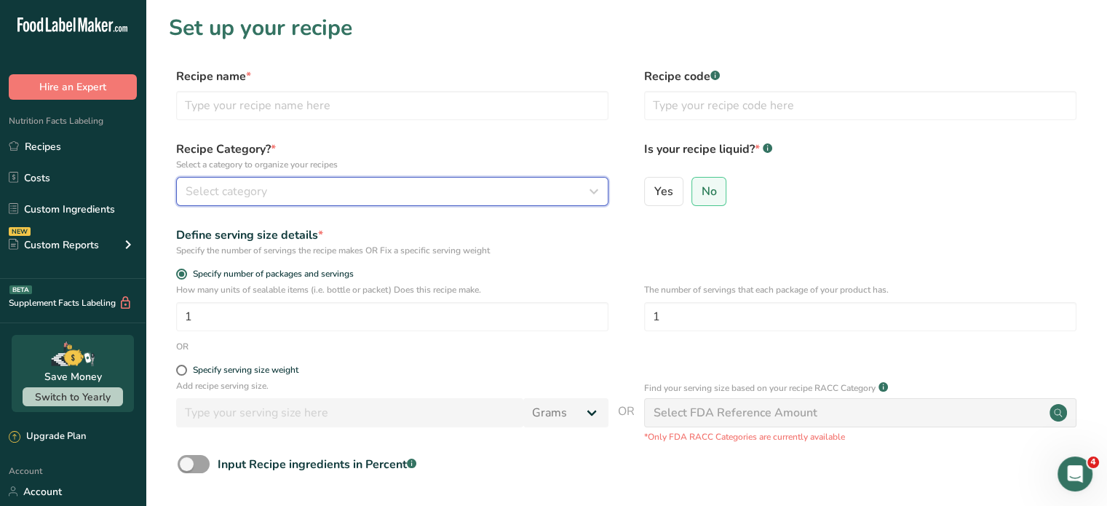
click at [296, 186] on div "Select category" at bounding box center [388, 191] width 405 height 17
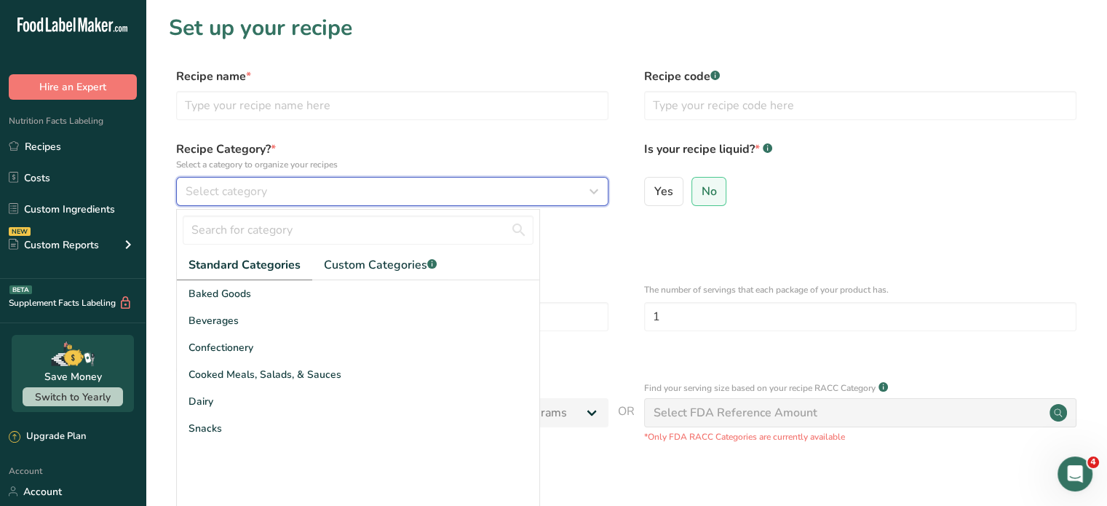
click at [296, 186] on div "Select category" at bounding box center [388, 191] width 405 height 17
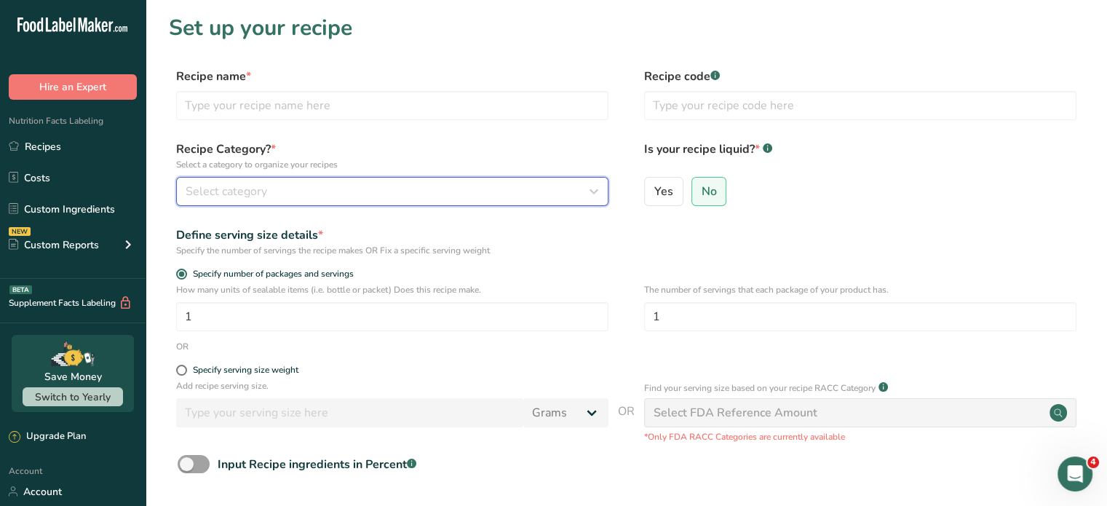
click at [595, 183] on icon "button" at bounding box center [593, 191] width 17 height 26
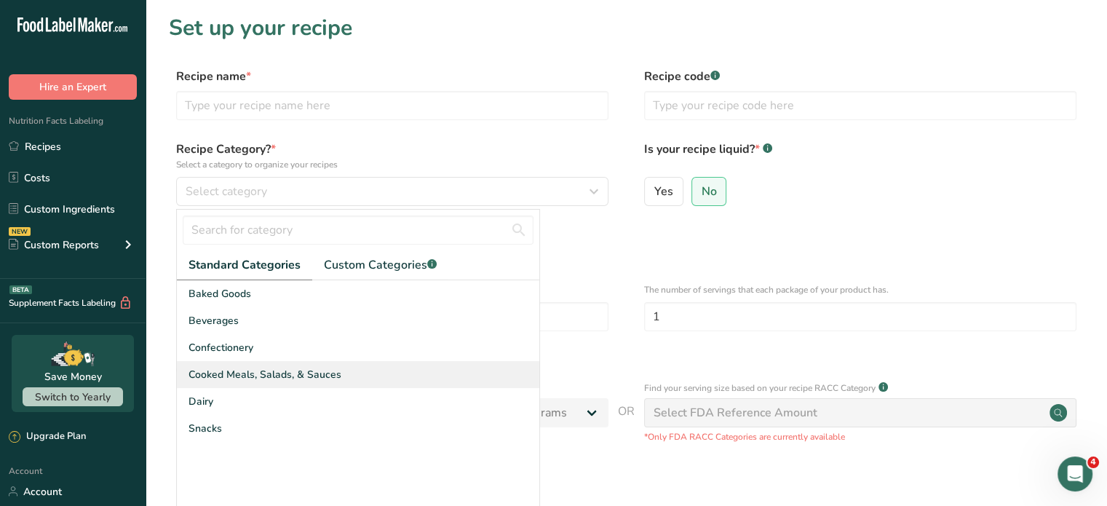
click at [248, 375] on span "Cooked Meals, Salads, & Sauces" at bounding box center [265, 374] width 153 height 15
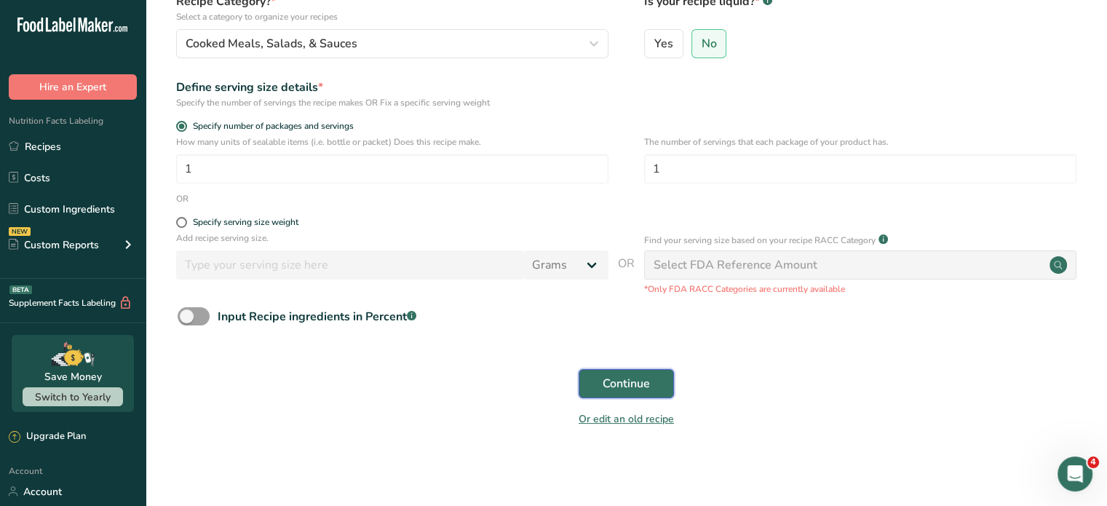
click at [614, 385] on span "Continue" at bounding box center [626, 383] width 47 height 17
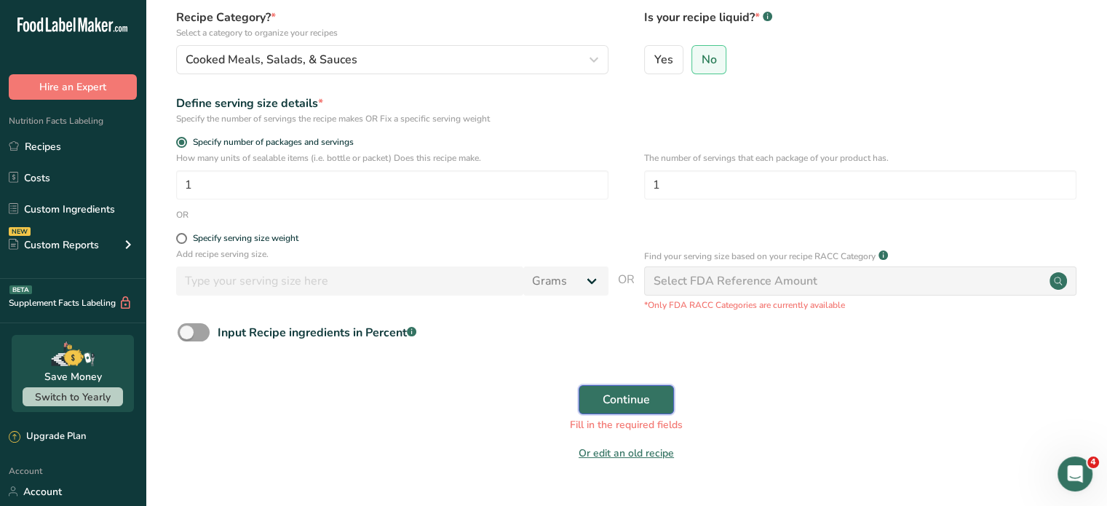
scroll to position [164, 0]
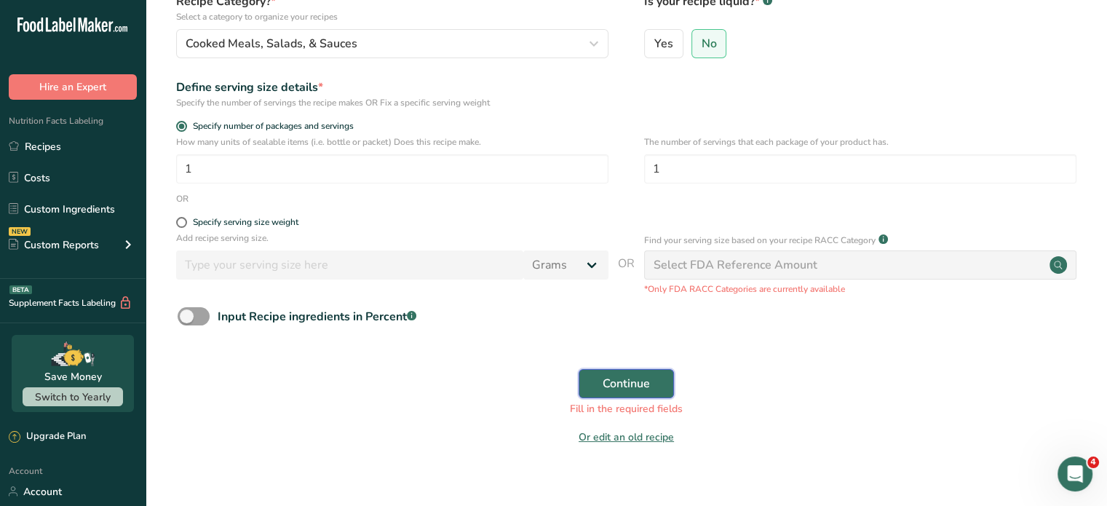
click at [626, 381] on span "Continue" at bounding box center [626, 383] width 47 height 17
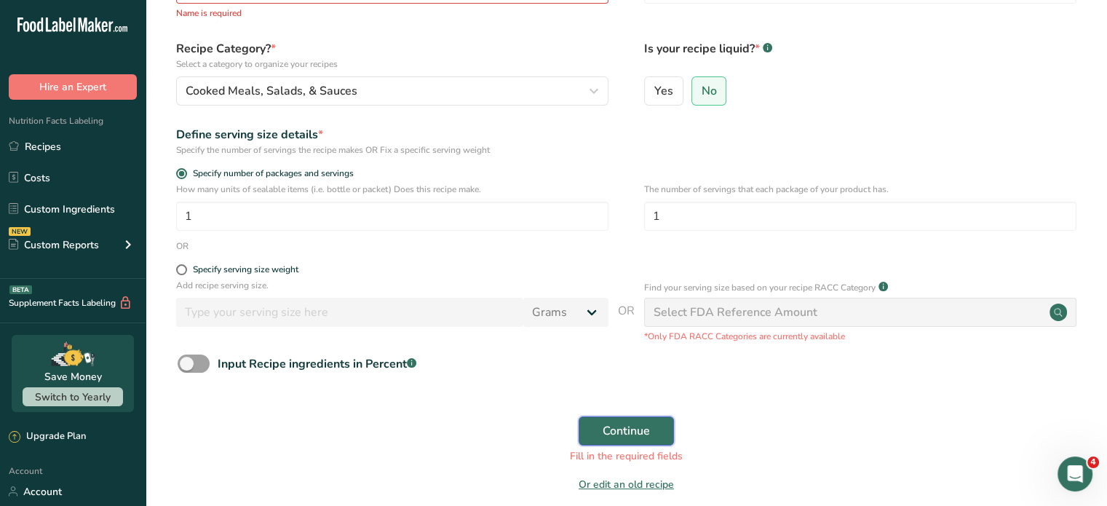
scroll to position [18, 0]
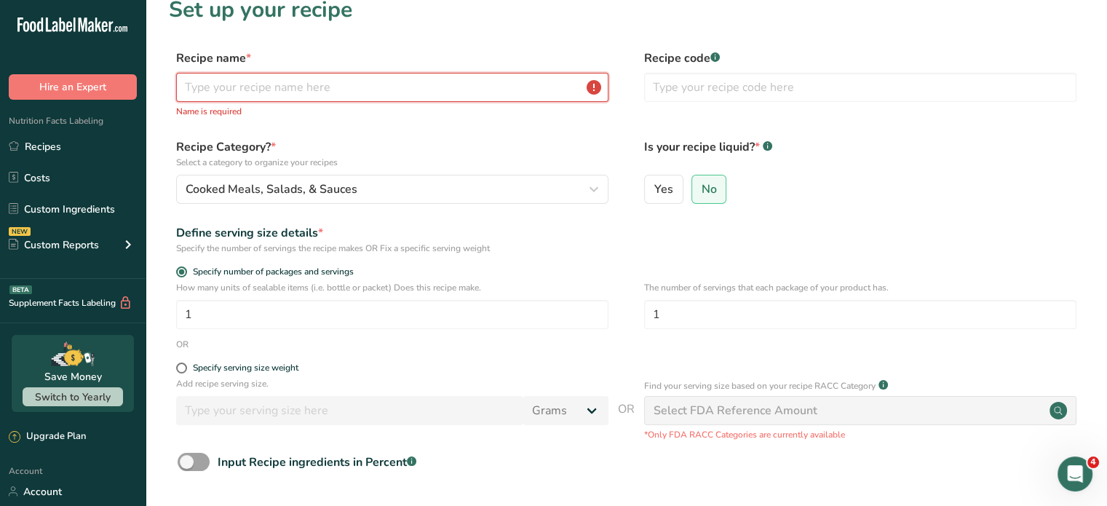
click at [466, 90] on input "text" at bounding box center [392, 87] width 432 height 29
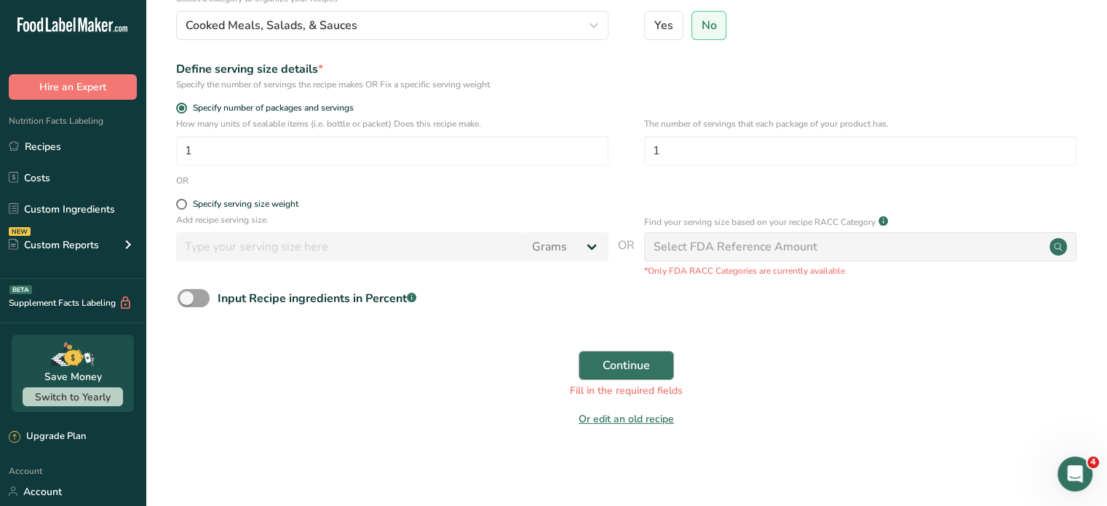
type input "HOUSE MIXED GREENS SALAD"
click at [649, 378] on button "Continue" at bounding box center [626, 365] width 95 height 29
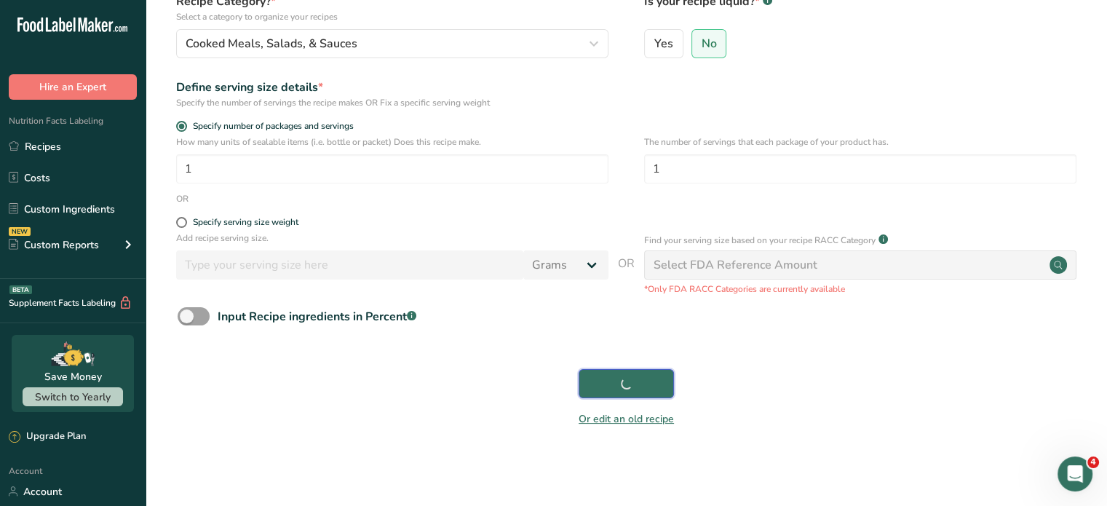
scroll to position [148, 0]
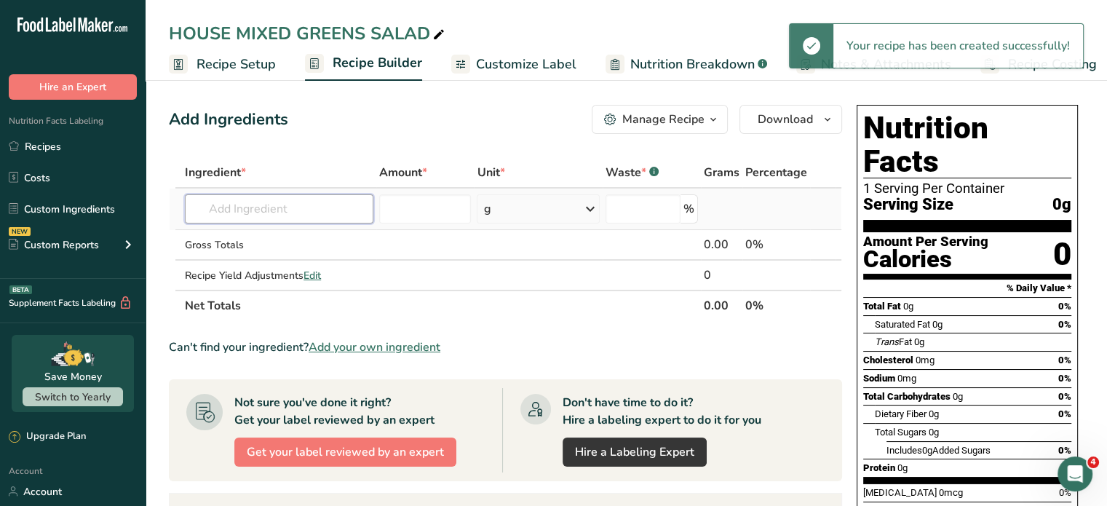
click at [301, 207] on input "text" at bounding box center [279, 208] width 189 height 29
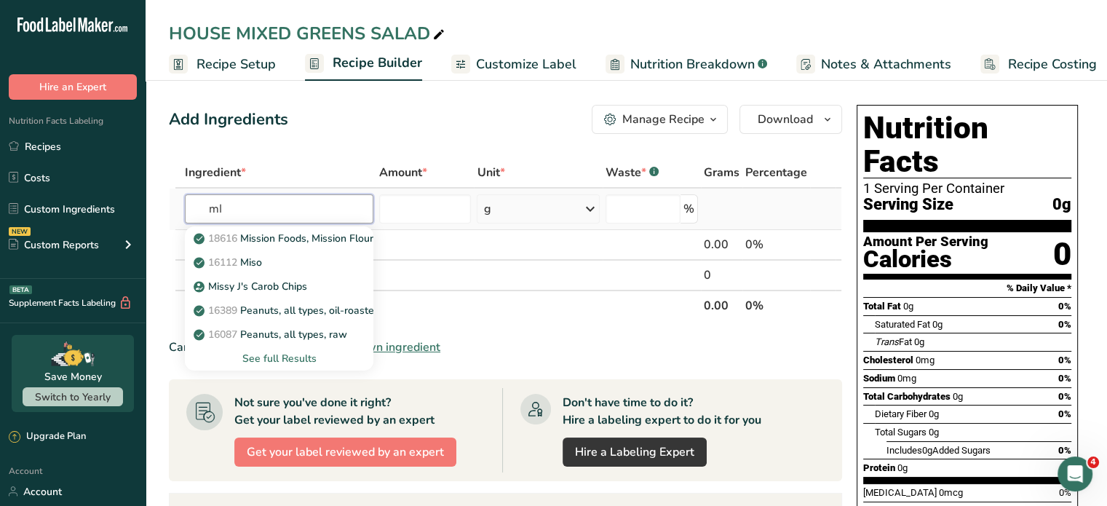
type input "m"
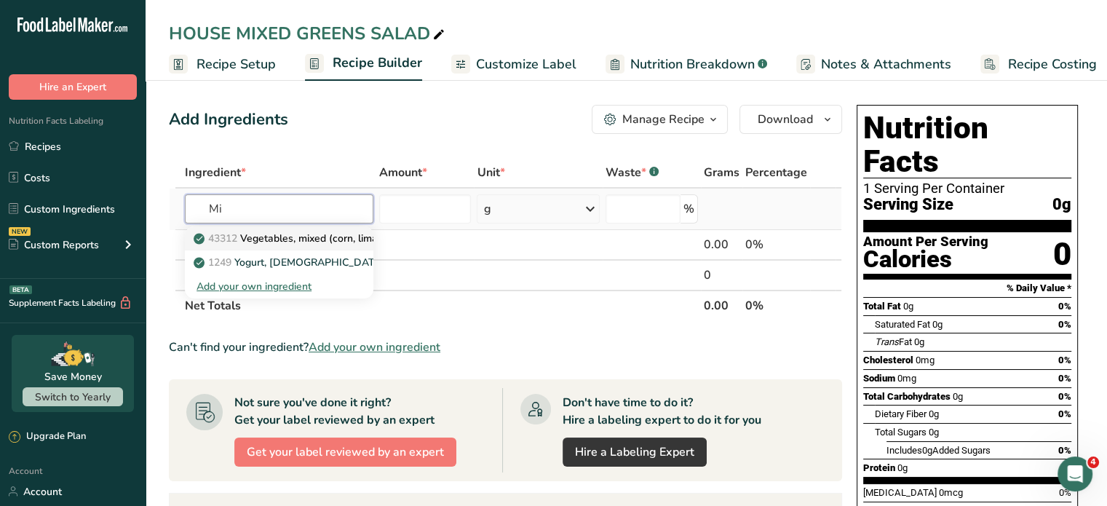
type input "M"
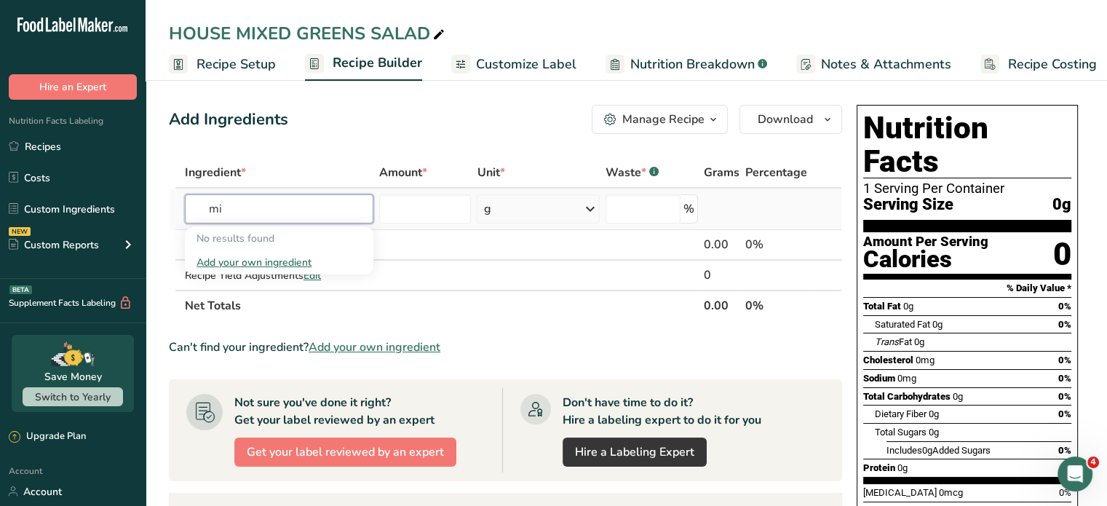
type input "m"
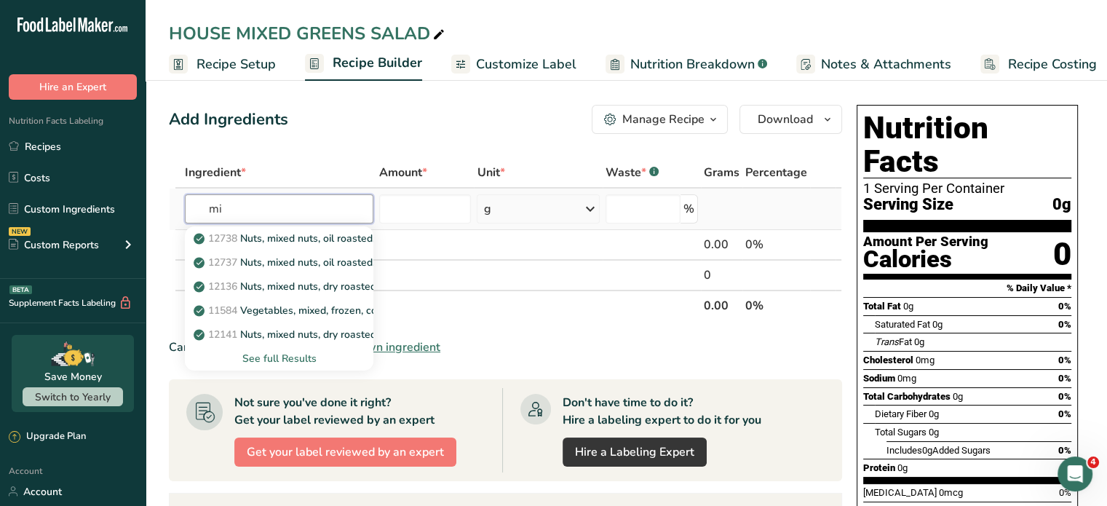
type input "m"
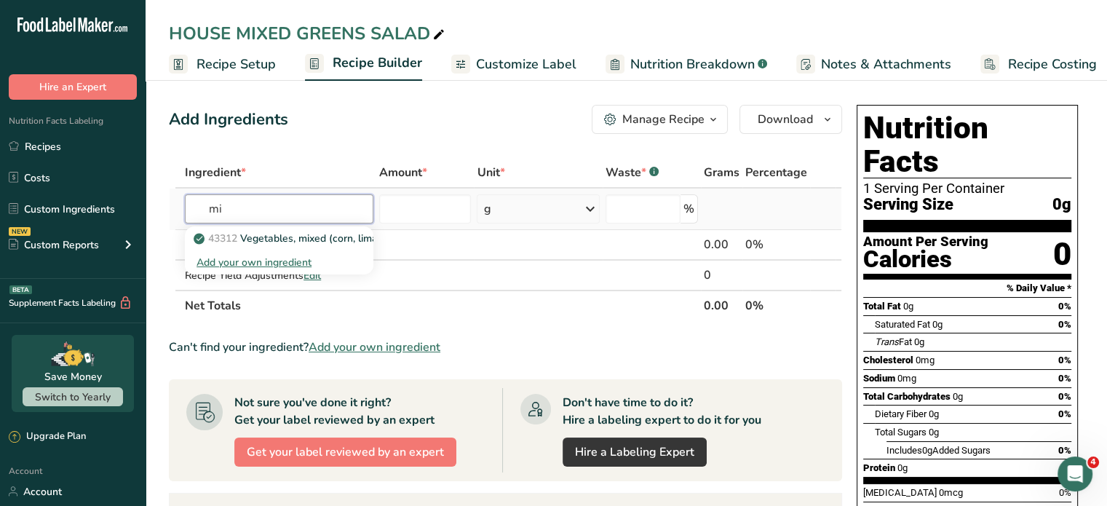
type input "m"
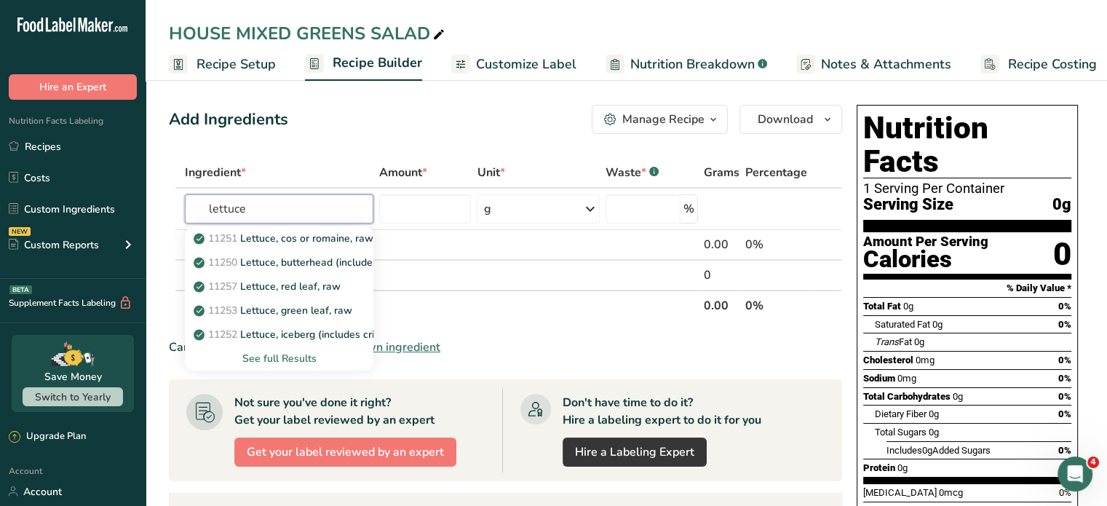
type input "lettuce"
click at [279, 354] on div "See full Results" at bounding box center [279, 358] width 165 height 15
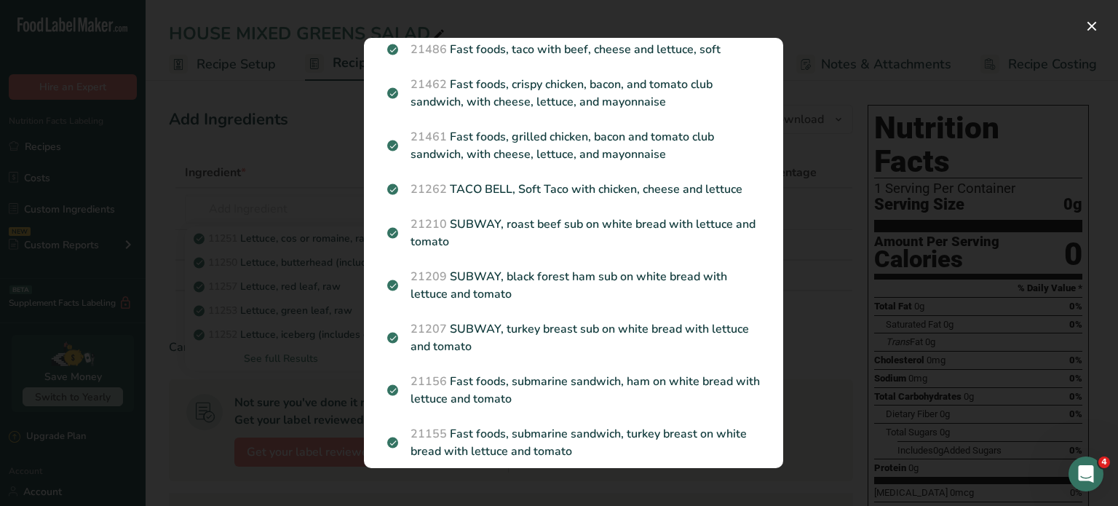
scroll to position [221, 0]
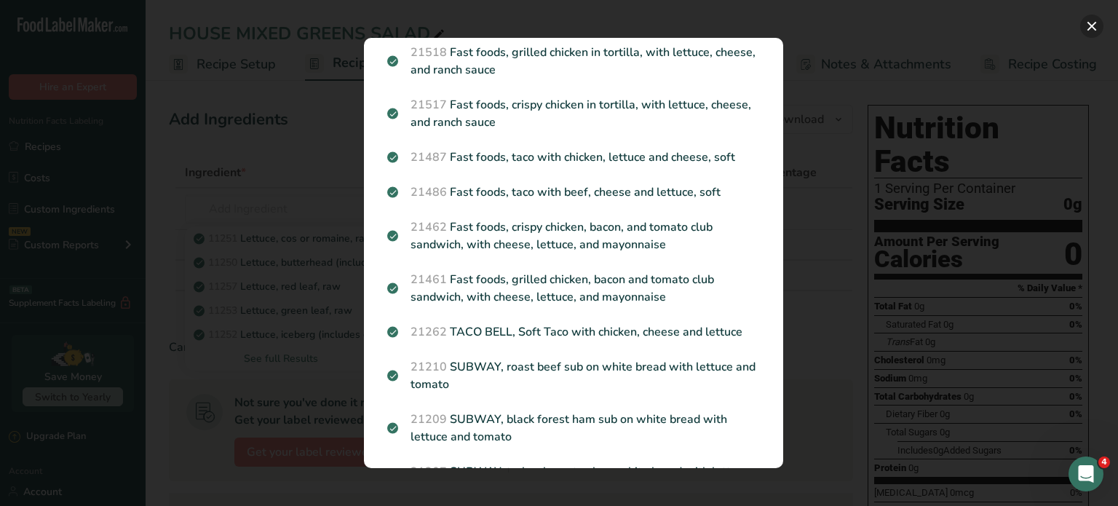
click at [1095, 23] on button "Search results modal" at bounding box center [1091, 26] width 23 height 23
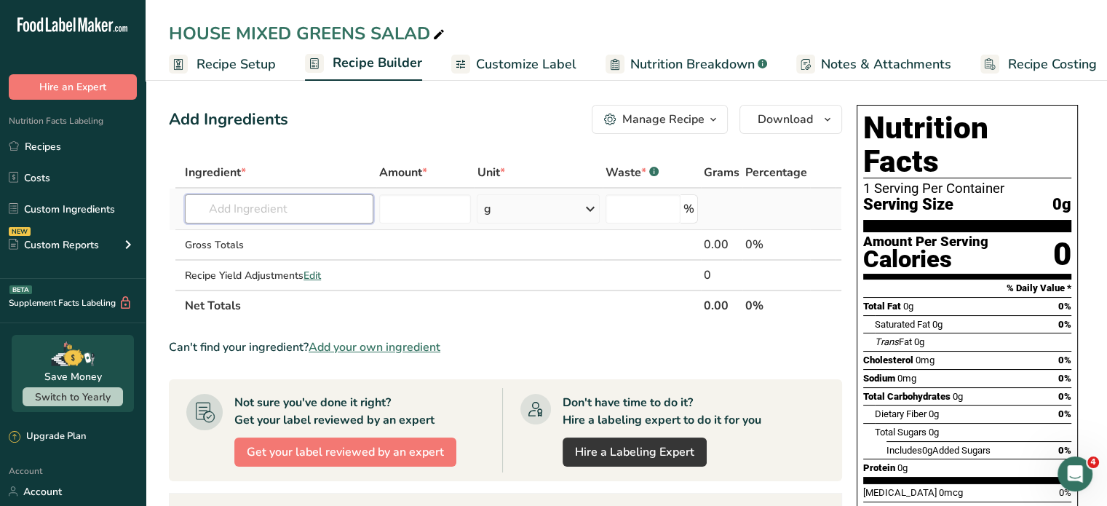
click at [285, 204] on input "text" at bounding box center [279, 208] width 189 height 29
type input "G"
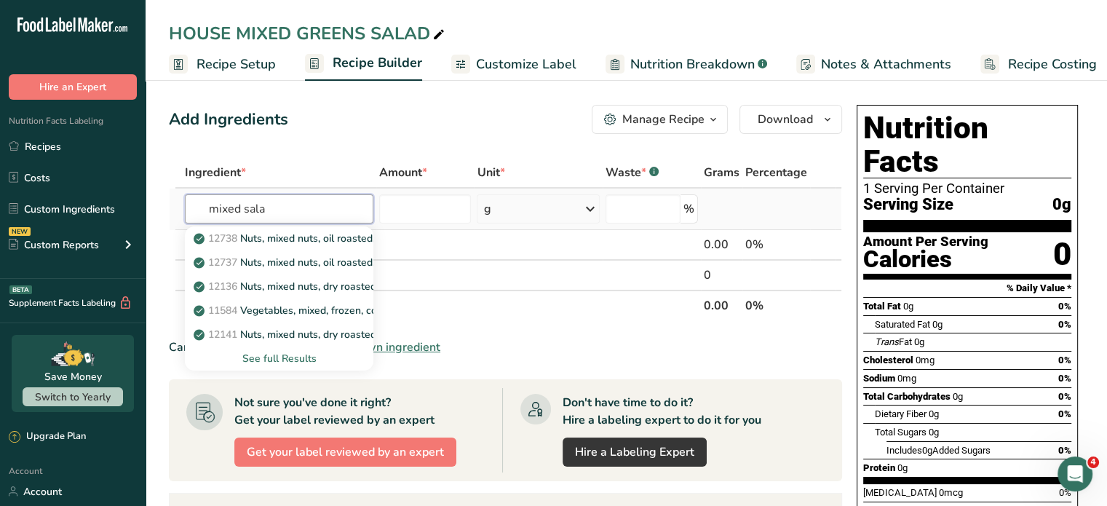
type input "mixed sala"
click at [306, 357] on div "See full Results" at bounding box center [279, 358] width 165 height 15
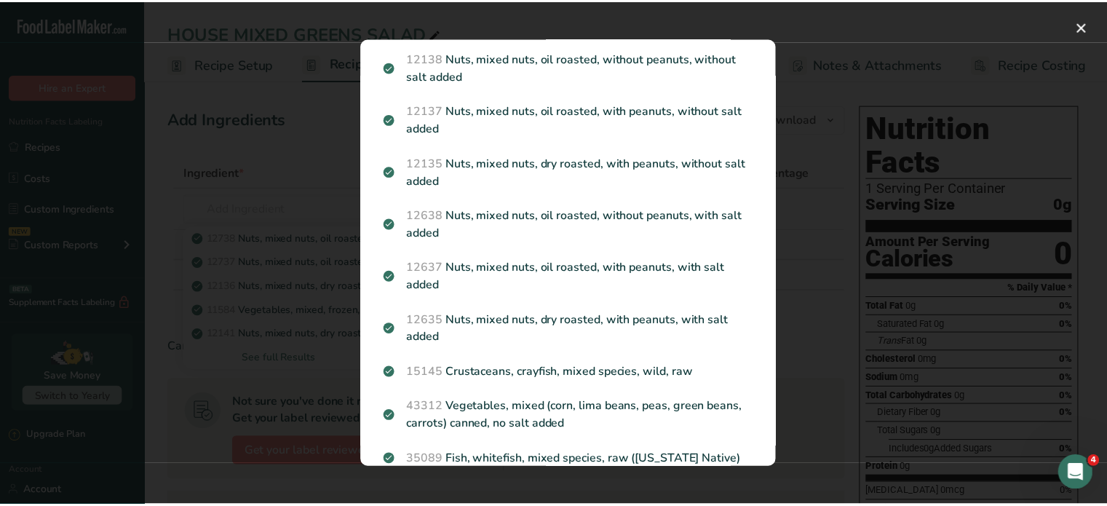
scroll to position [227, 0]
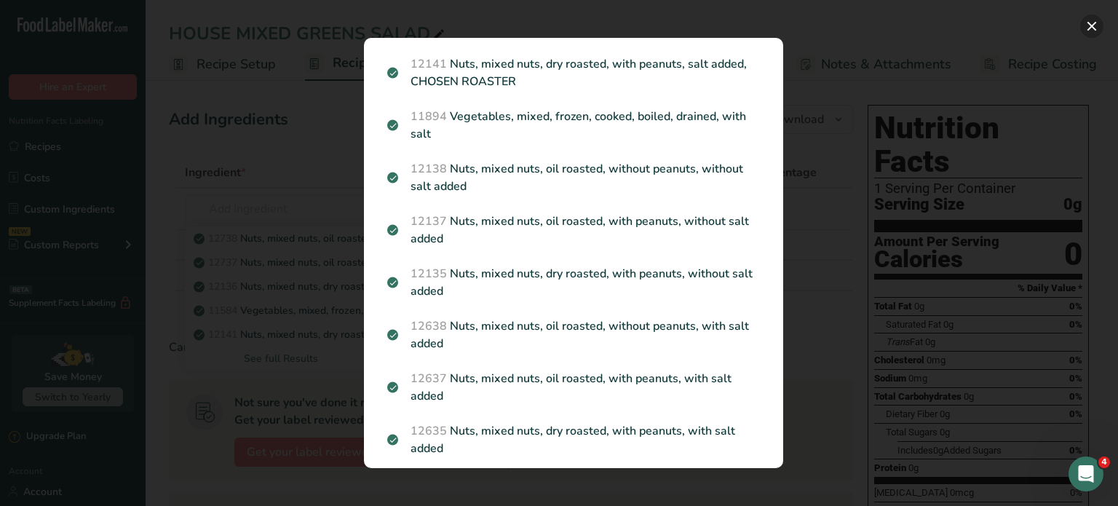
click at [1094, 23] on button "Search results modal" at bounding box center [1091, 26] width 23 height 23
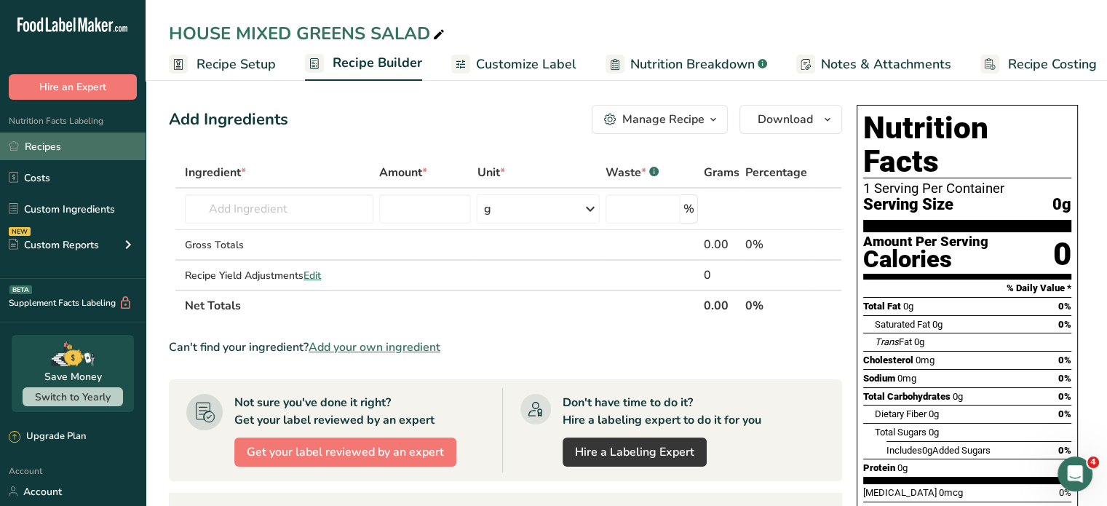
click at [41, 148] on link "Recipes" at bounding box center [73, 146] width 146 height 28
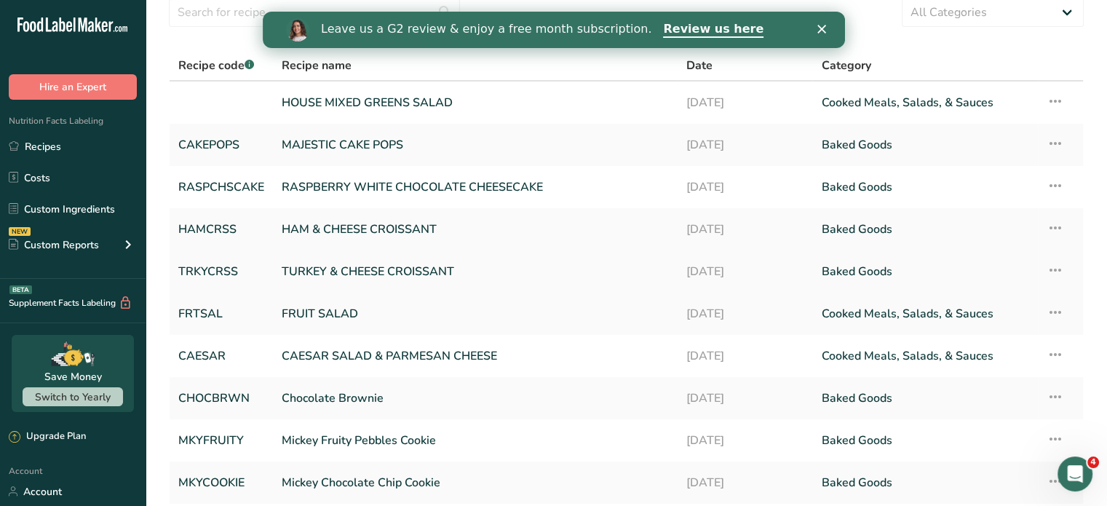
scroll to position [172, 0]
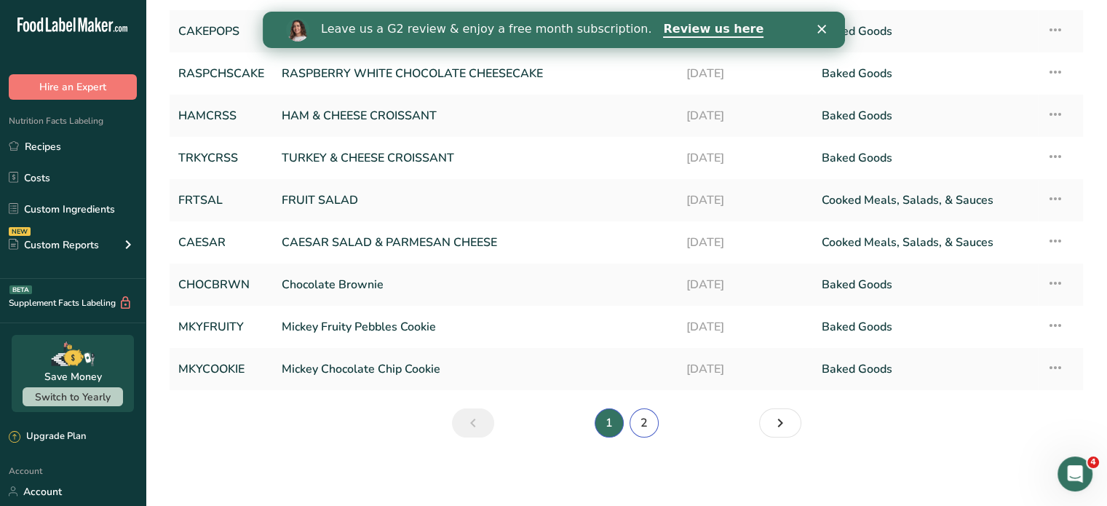
click at [638, 419] on link "2" at bounding box center [644, 422] width 29 height 29
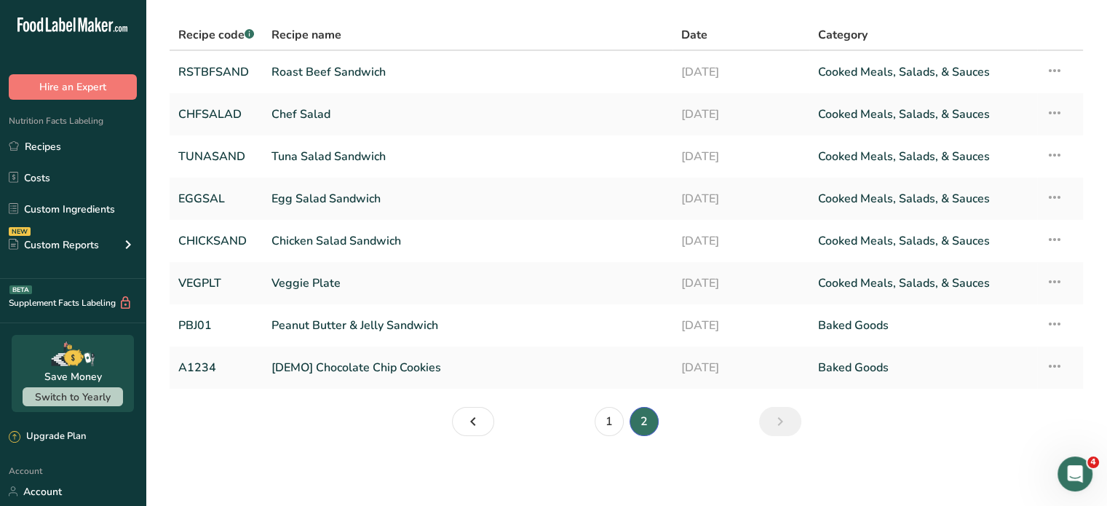
scroll to position [87, 0]
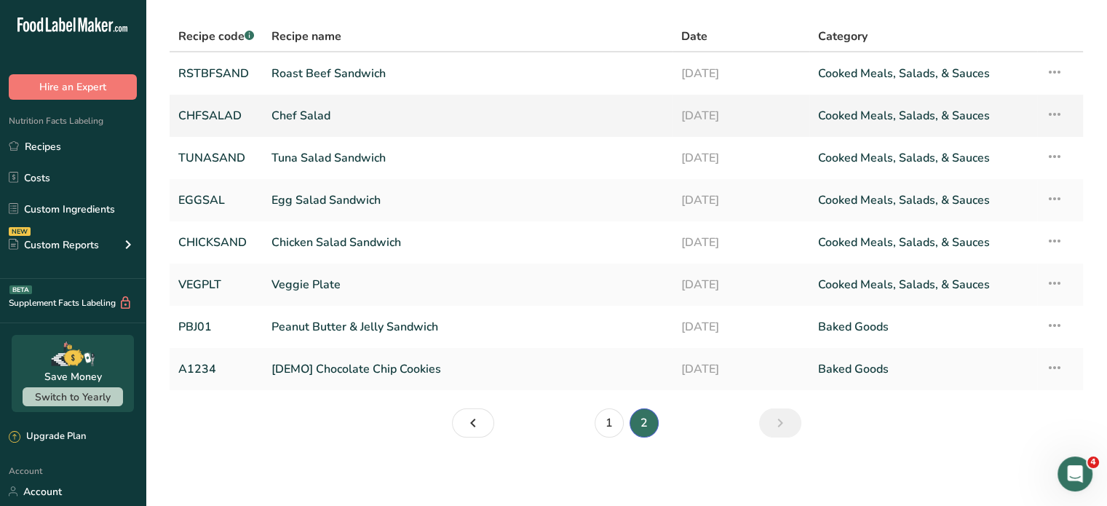
click at [298, 110] on link "Chef Salad" at bounding box center [468, 115] width 392 height 31
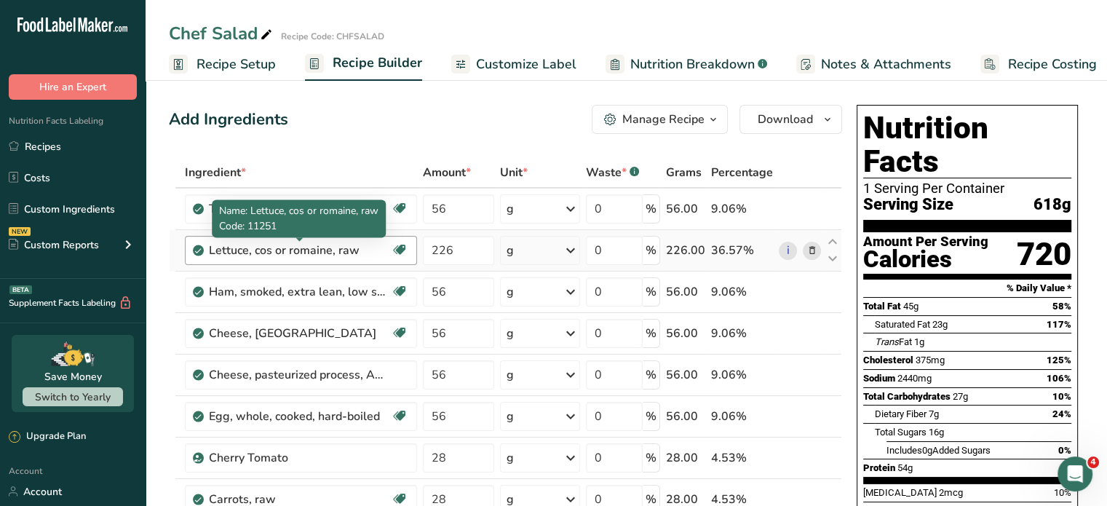
click at [277, 250] on div "Lettuce, cos or romaine, raw" at bounding box center [300, 250] width 182 height 17
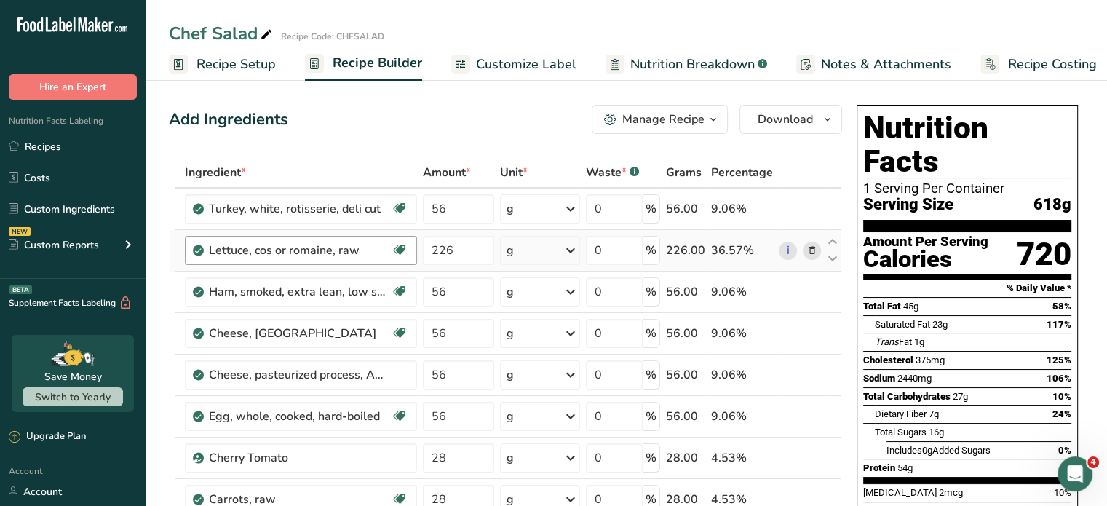
drag, startPoint x: 209, startPoint y: 250, endPoint x: 361, endPoint y: 250, distance: 152.1
click at [361, 250] on div "Lettuce, cos or romaine, raw" at bounding box center [300, 250] width 182 height 17
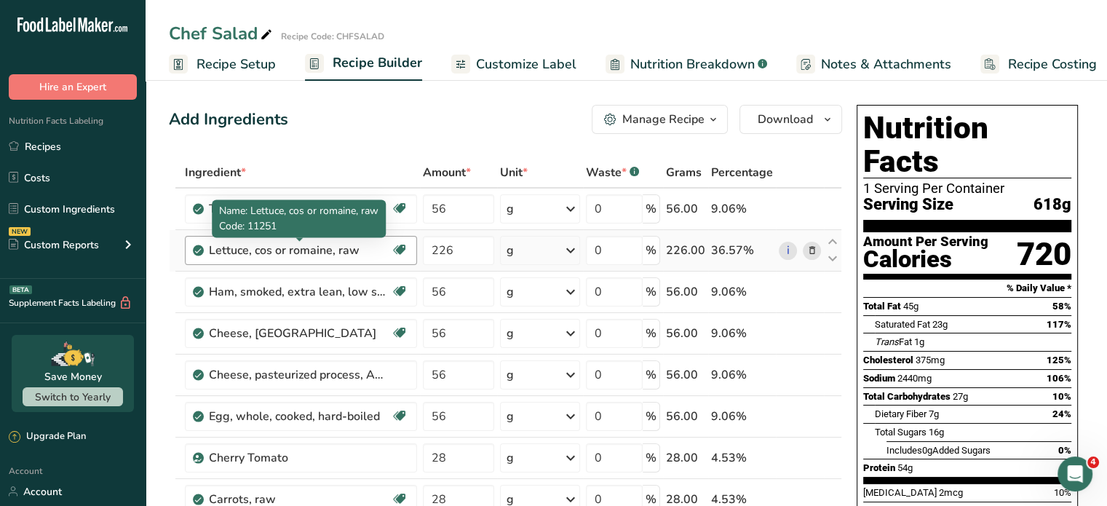
copy div "Lettuce, cos or romaine, raw"
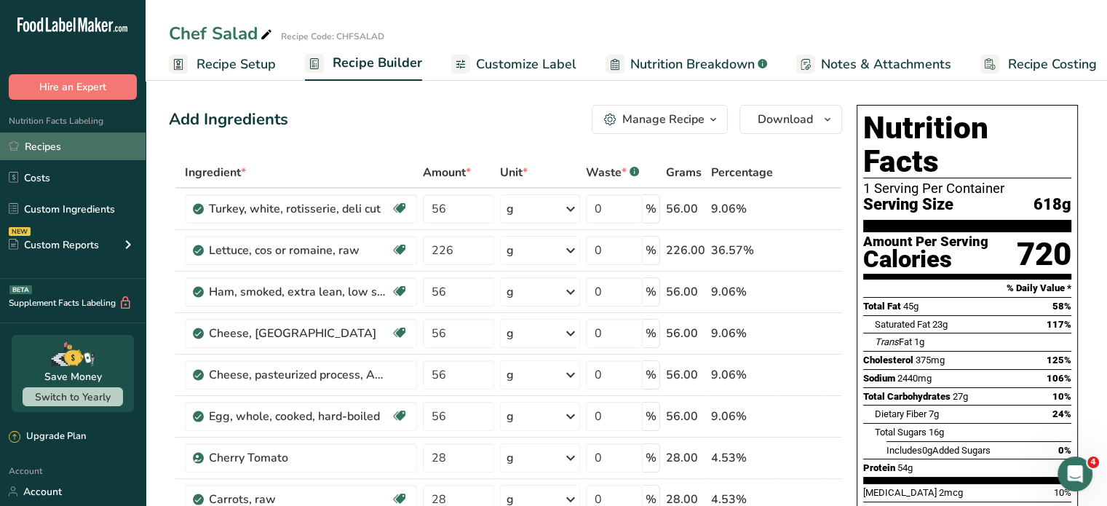
click at [53, 145] on link "Recipes" at bounding box center [73, 146] width 146 height 28
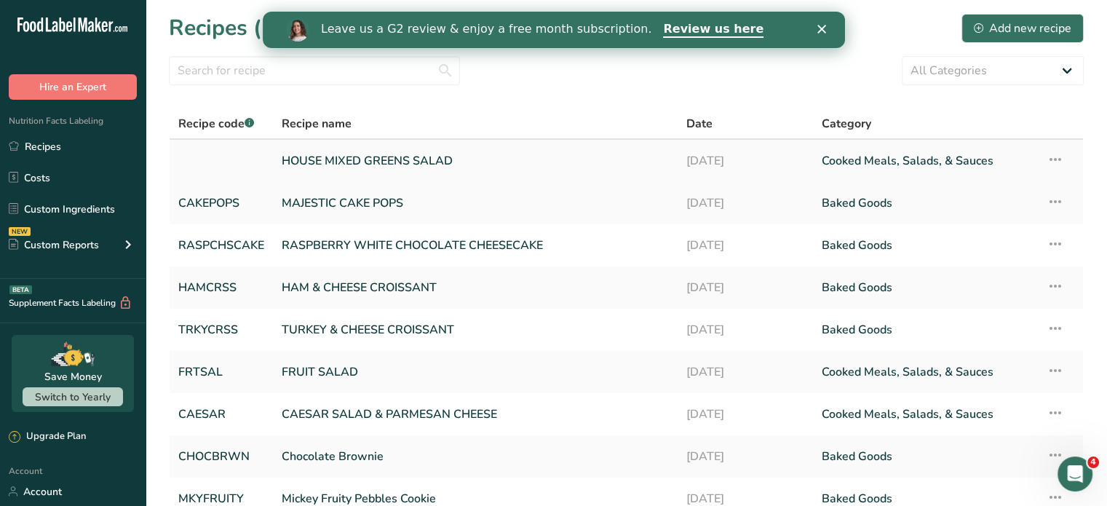
click at [317, 156] on link "HOUSE MIXED GREENS SALAD" at bounding box center [475, 161] width 387 height 31
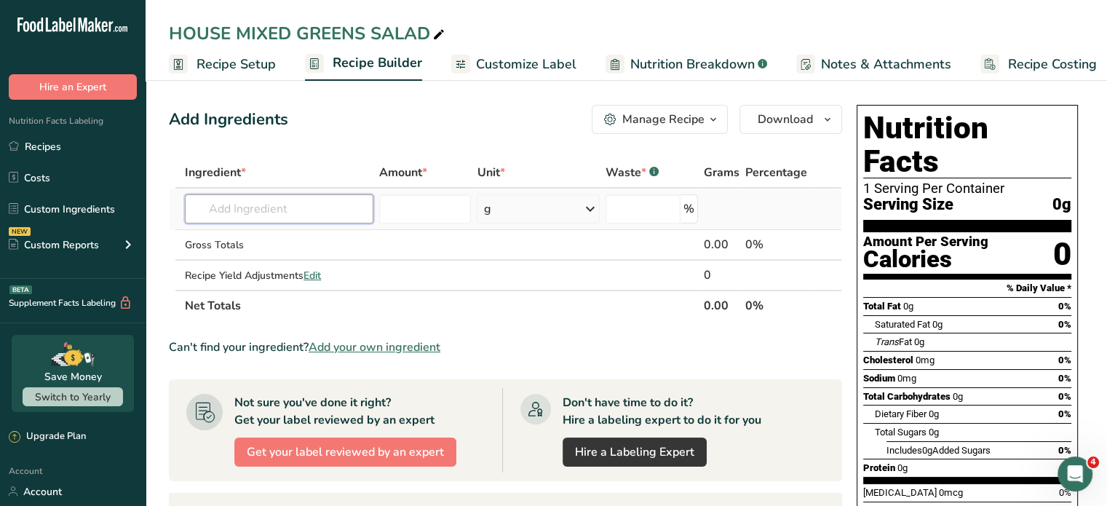
click at [308, 206] on input "text" at bounding box center [279, 208] width 189 height 29
paste input "Lettuce, cos or romaine, raw"
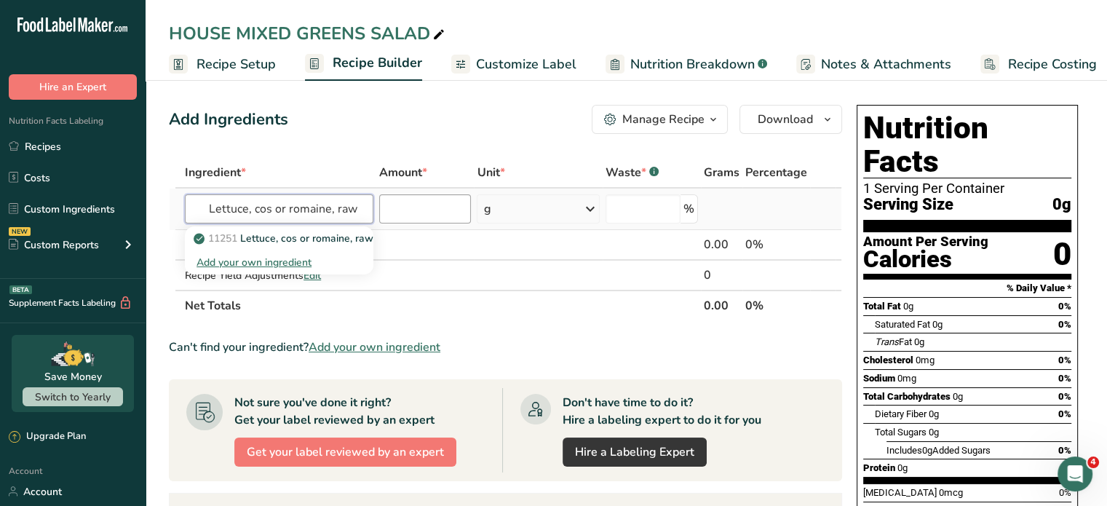
type input "Lettuce, cos or romaine, raw"
click at [435, 213] on input "number" at bounding box center [425, 208] width 92 height 29
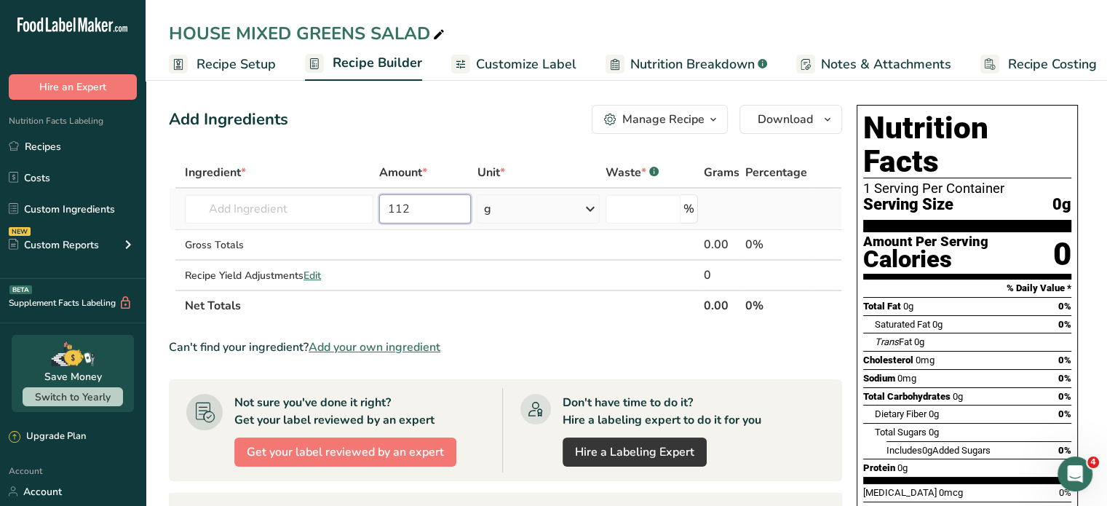
type input "112"
click at [329, 212] on input "text" at bounding box center [279, 208] width 189 height 29
paste input "Lettuce, cos or romaine, raw"
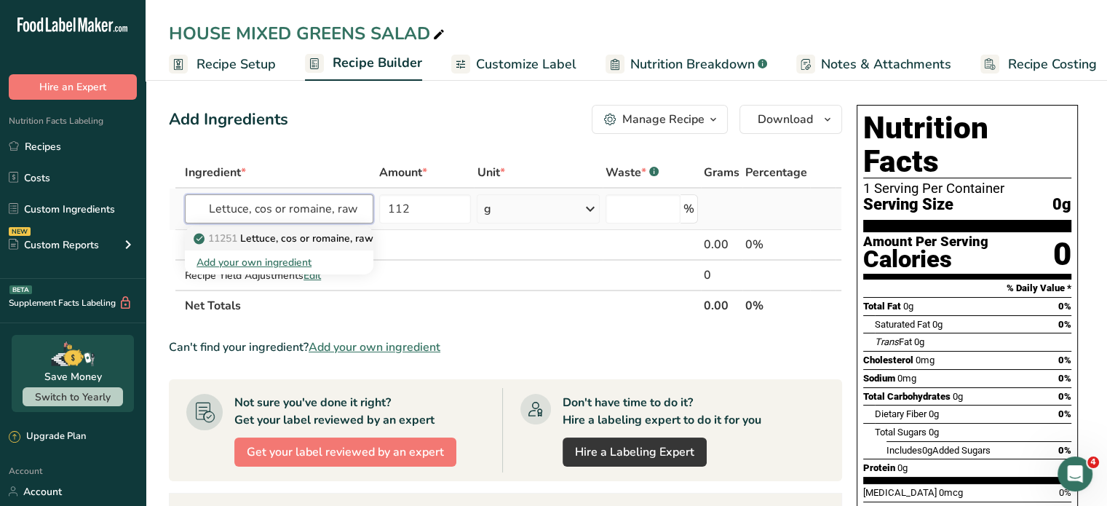
type input "Lettuce, cos or romaine, raw"
click at [356, 240] on p "11251 [GEOGRAPHIC_DATA], cos or romaine, raw" at bounding box center [285, 238] width 177 height 15
type input "Lettuce, cos or romaine, raw"
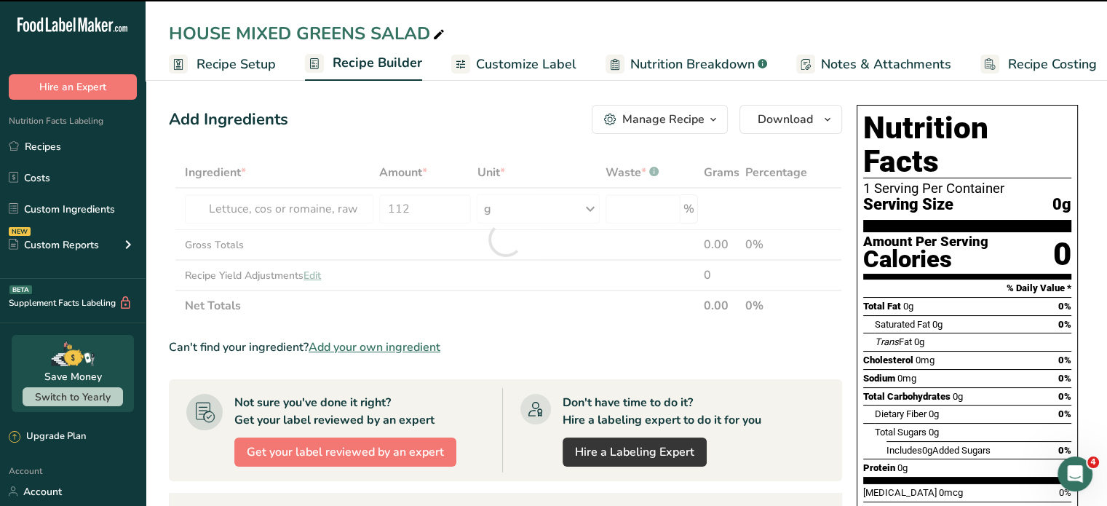
type input "0"
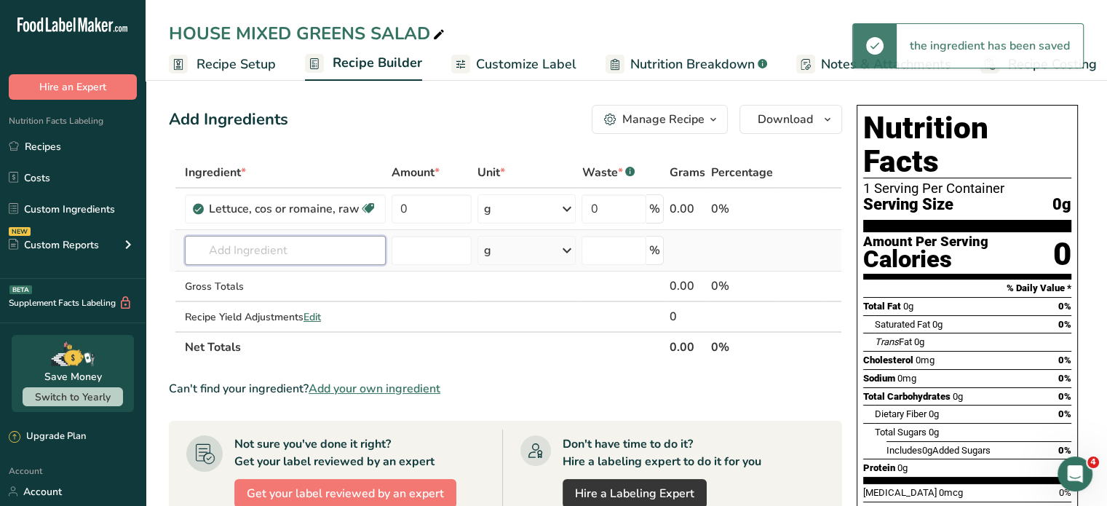
click at [320, 257] on input "text" at bounding box center [285, 250] width 201 height 29
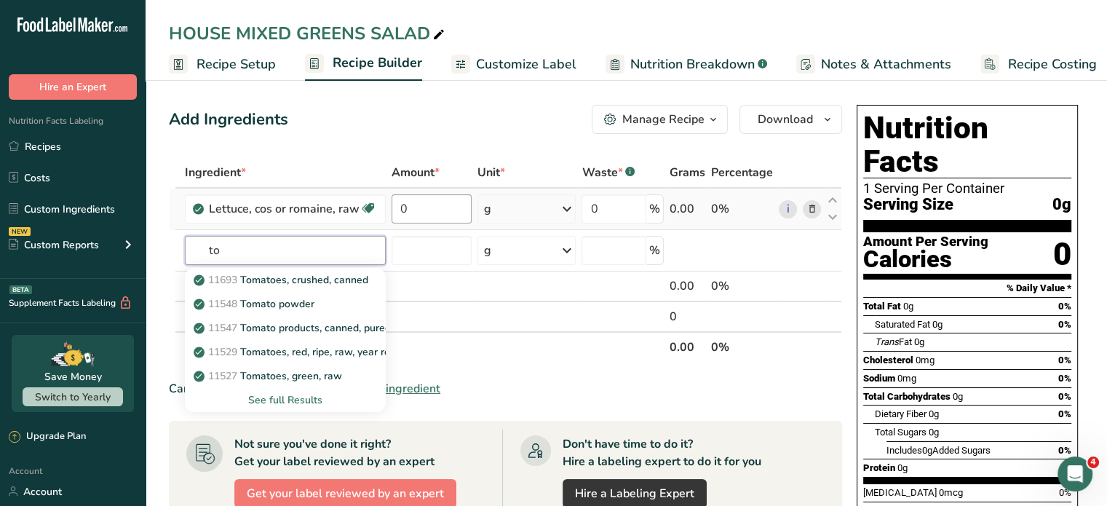
type input "t"
type input "Tomato"
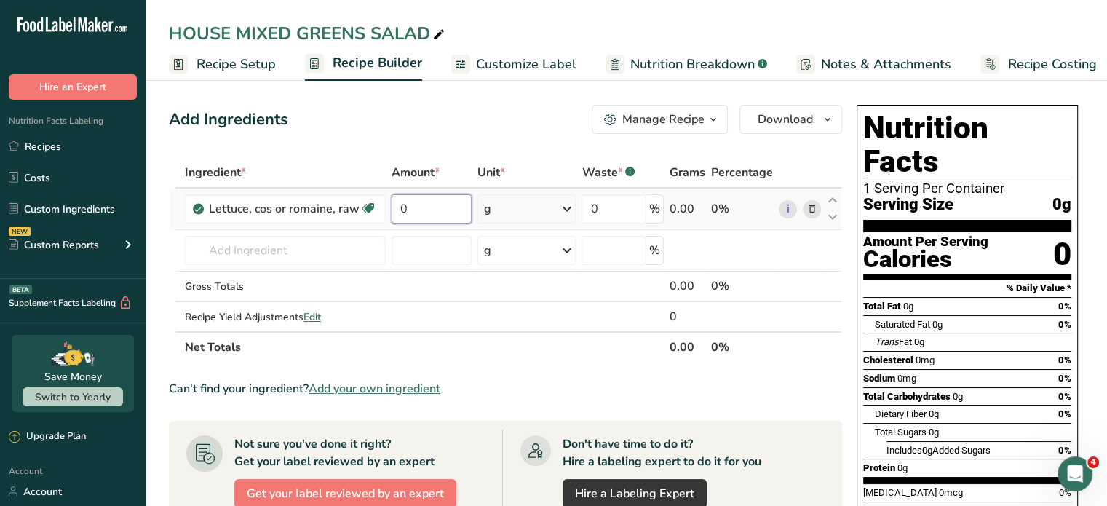
click at [412, 213] on input "0" at bounding box center [432, 208] width 80 height 29
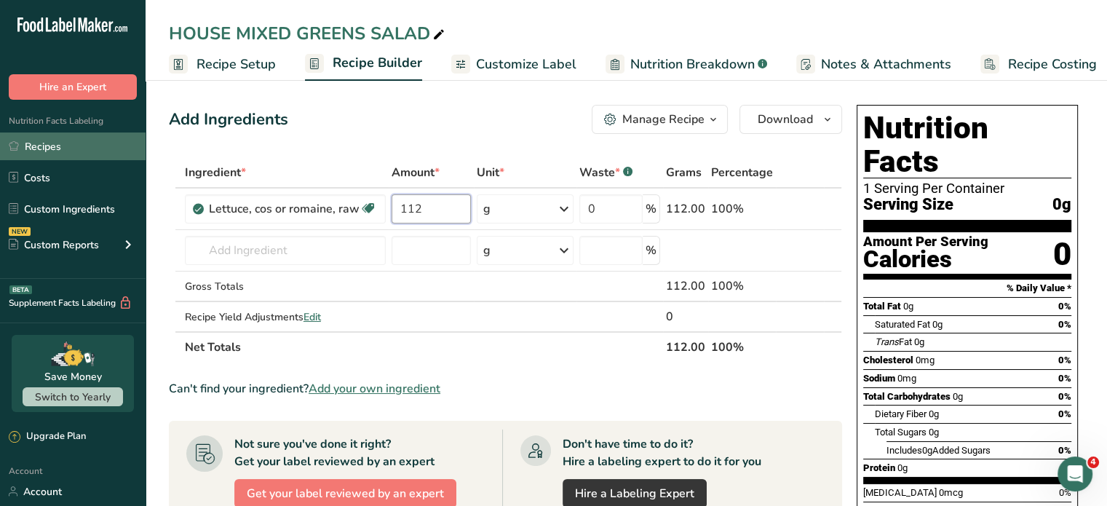
type input "112"
click at [52, 148] on link "Recipes" at bounding box center [73, 146] width 146 height 28
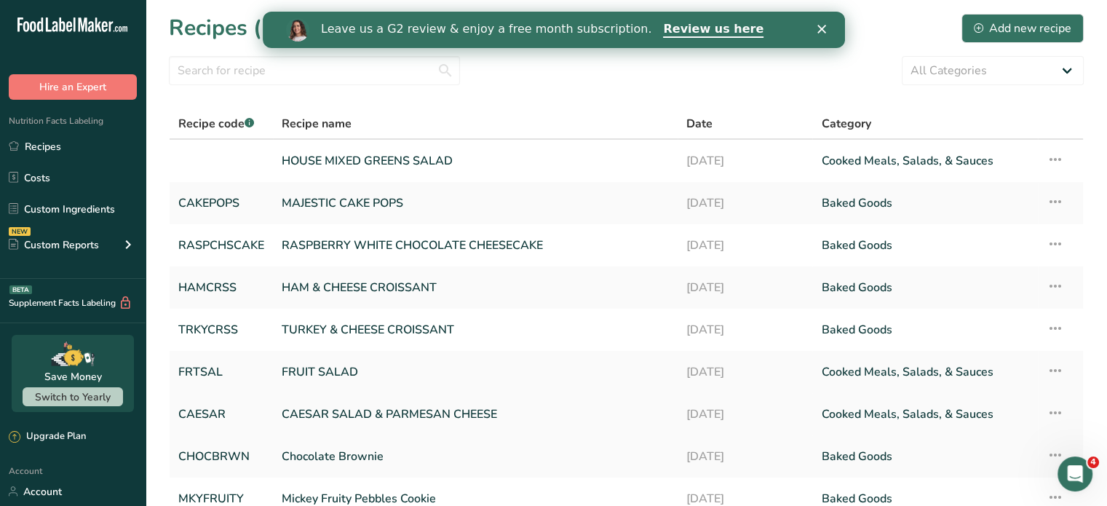
click at [378, 416] on link "CAESAR SALAD & PARMESAN CHEESE" at bounding box center [475, 414] width 387 height 31
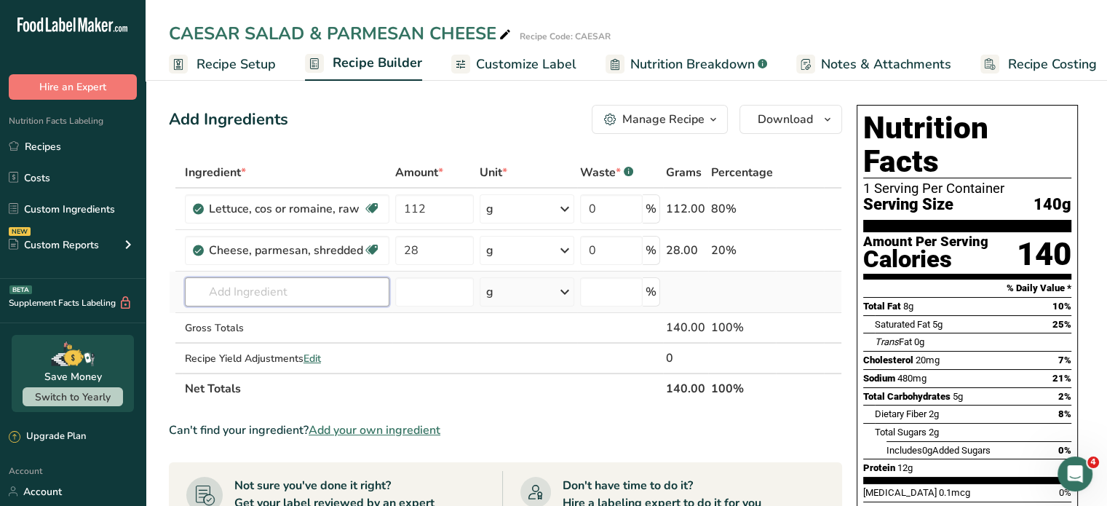
click at [305, 290] on input "text" at bounding box center [287, 291] width 205 height 29
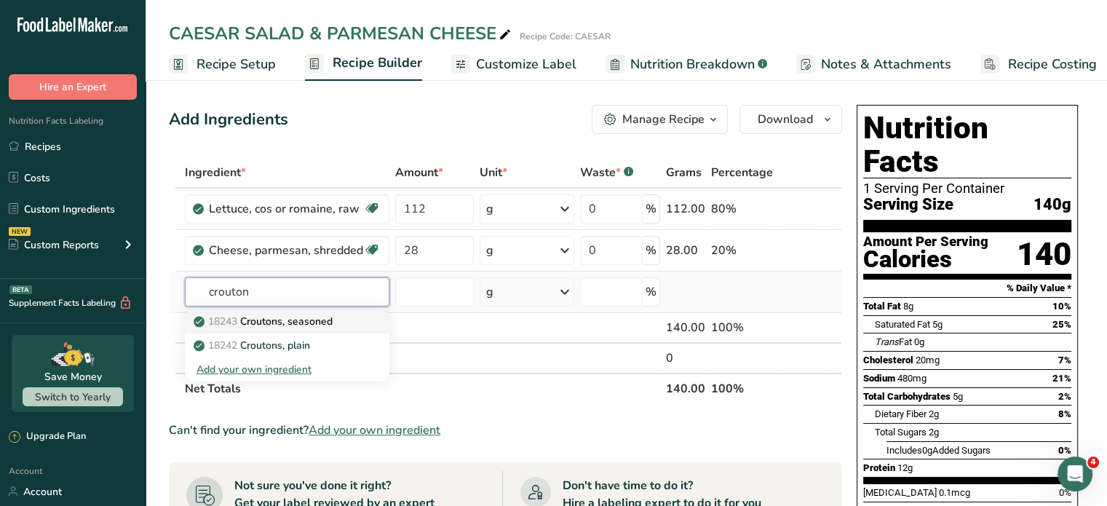
type input "crouton"
click at [303, 320] on p "18243 Croutons, seasoned" at bounding box center [265, 321] width 136 height 15
type input "Croutons, seasoned"
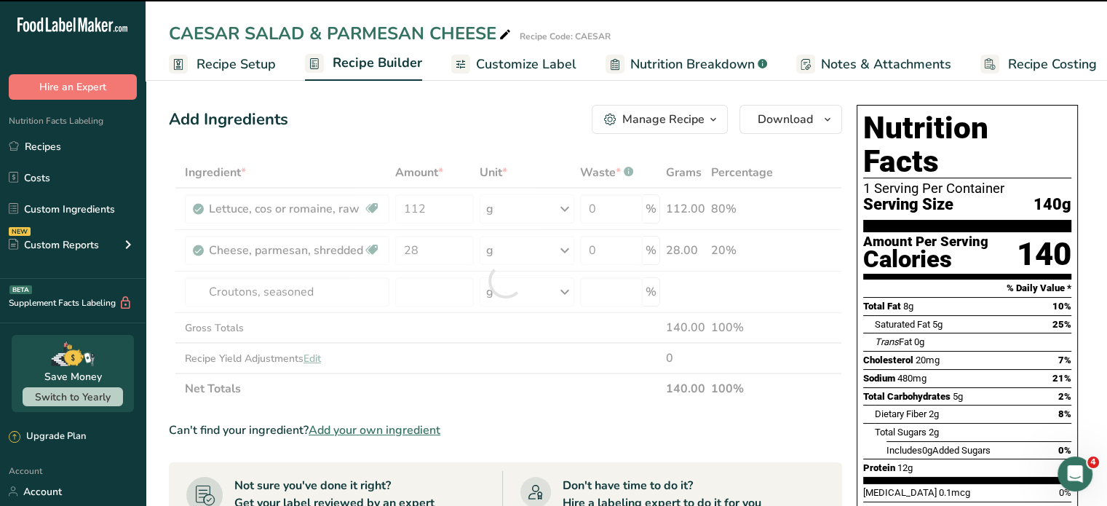
type input "0"
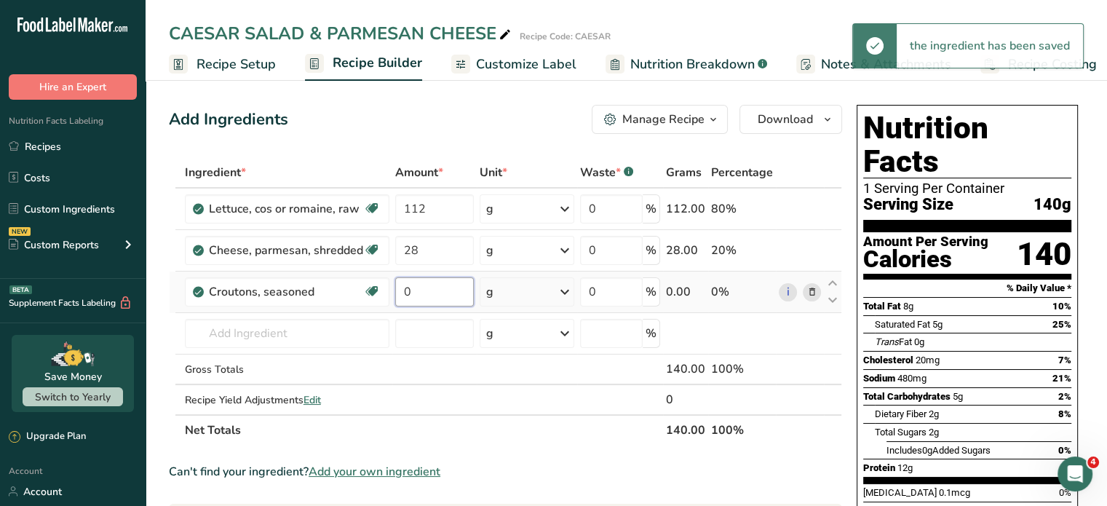
click at [425, 292] on input "0" at bounding box center [434, 291] width 79 height 29
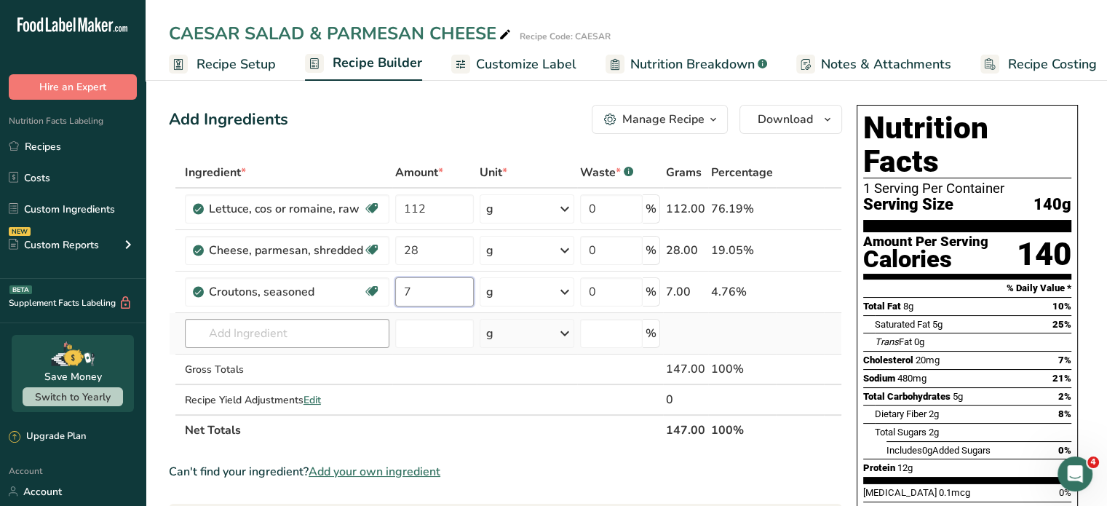
type input "7"
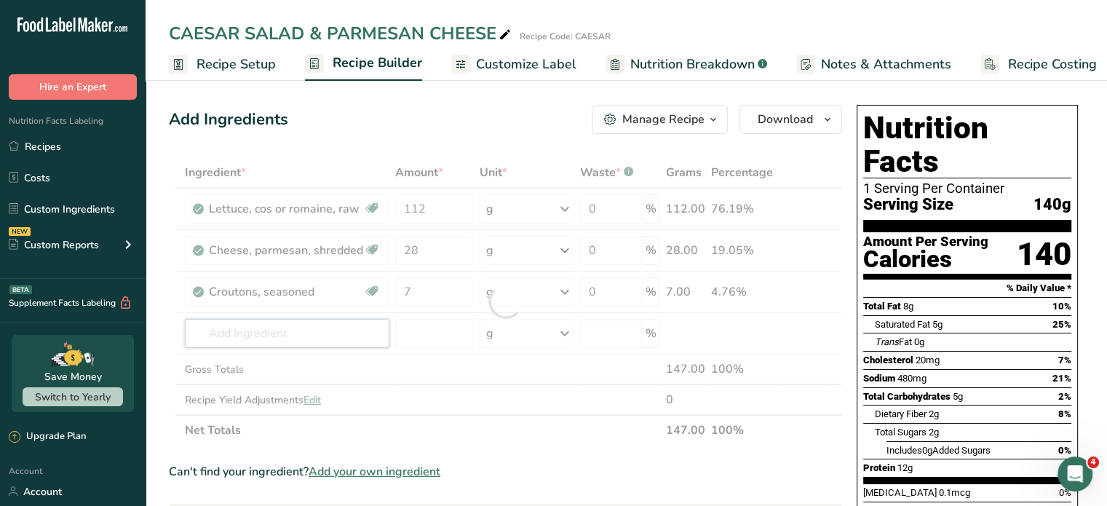
click at [366, 326] on div "Ingredient * Amount * Unit * Waste * .a-a{fill:#347362;}.b-a{fill:#fff;} Grams …" at bounding box center [505, 301] width 673 height 288
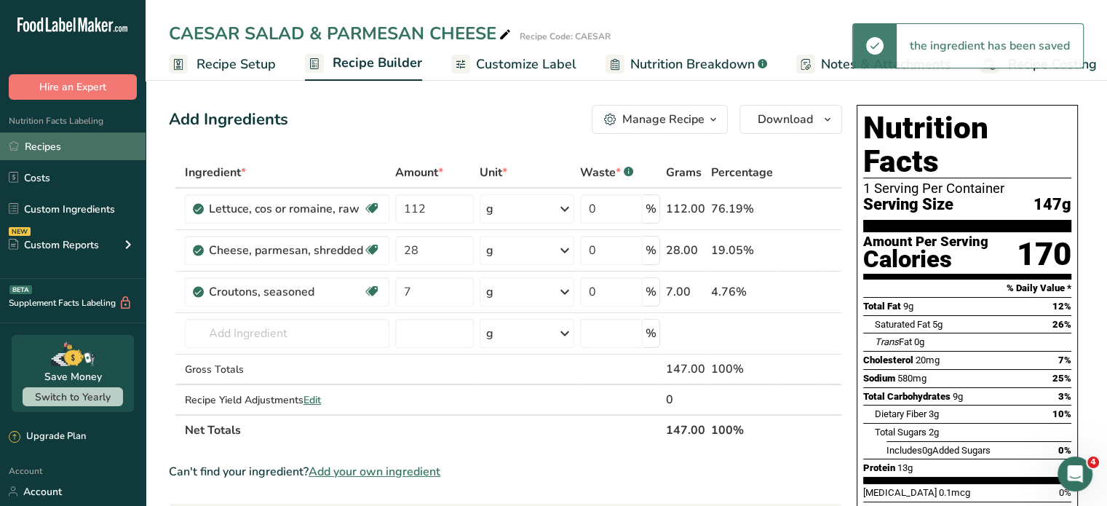
click at [55, 150] on link "Recipes" at bounding box center [73, 146] width 146 height 28
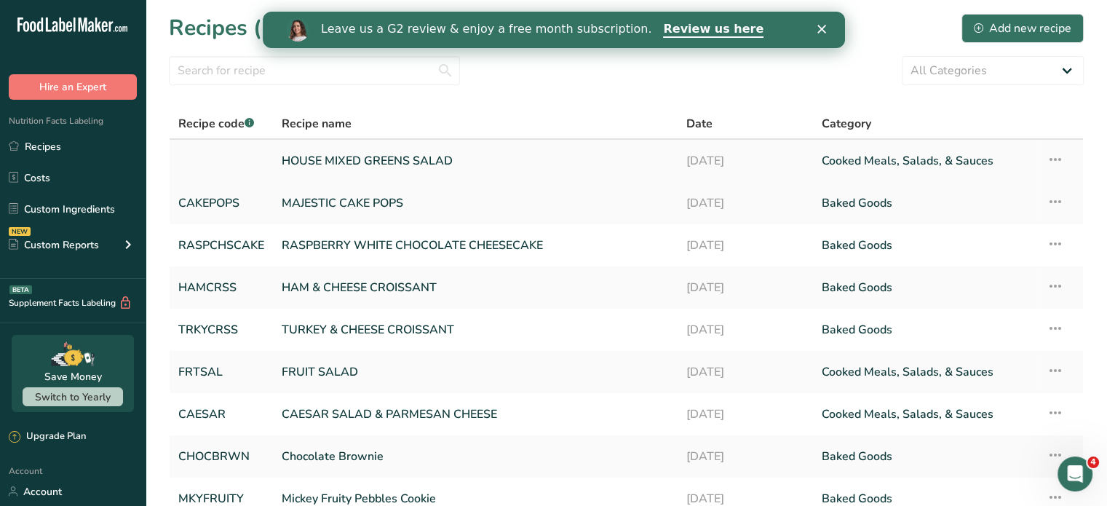
click at [341, 162] on link "HOUSE MIXED GREENS SALAD" at bounding box center [475, 161] width 387 height 31
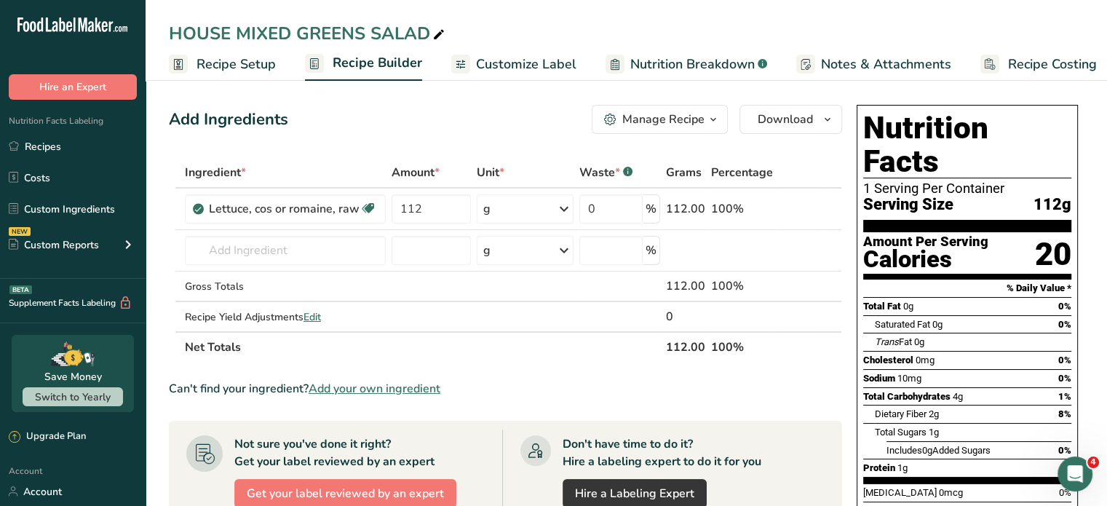
click at [262, 66] on span "Recipe Setup" at bounding box center [236, 65] width 79 height 20
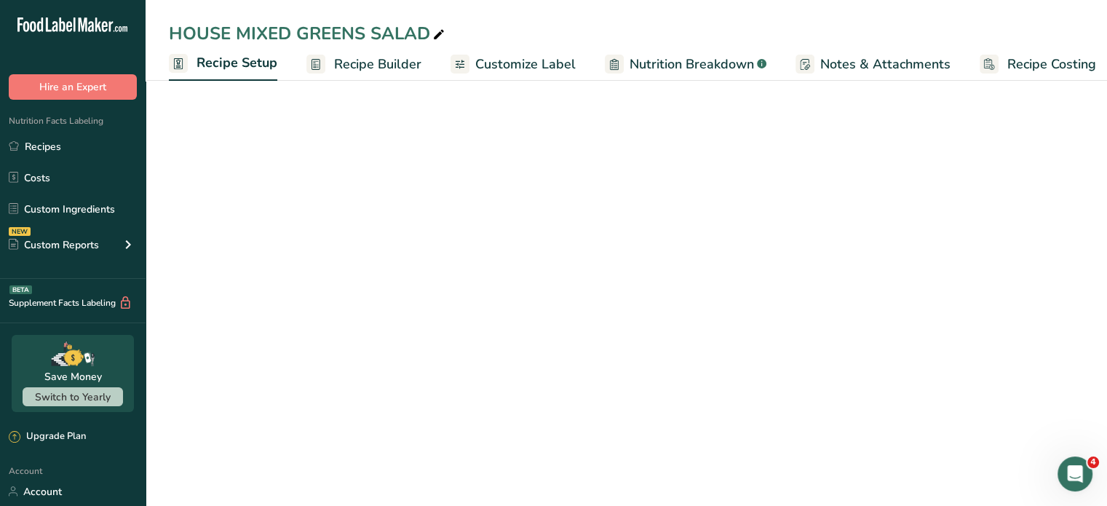
scroll to position [0, 5]
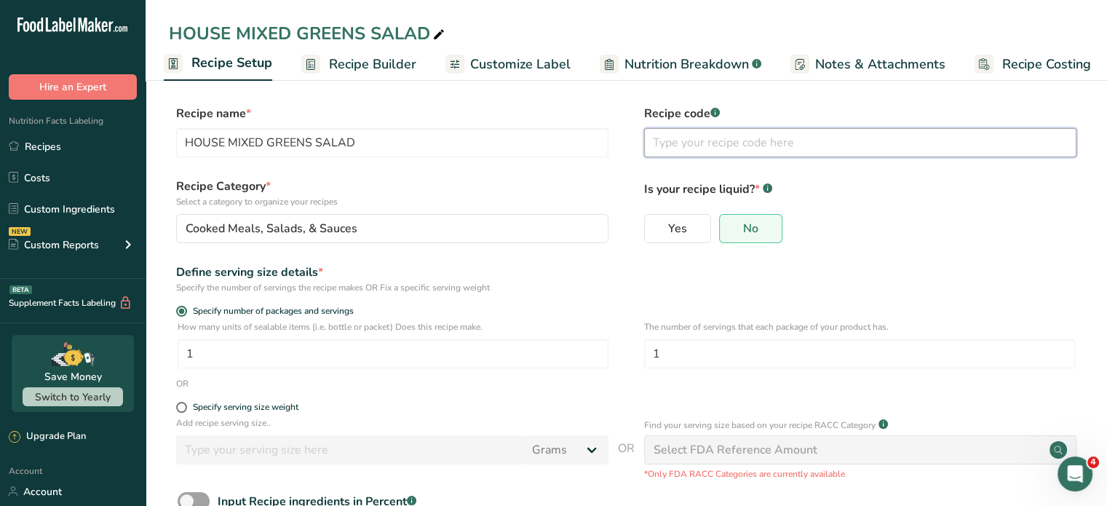
click at [665, 142] on input "text" at bounding box center [860, 142] width 432 height 29
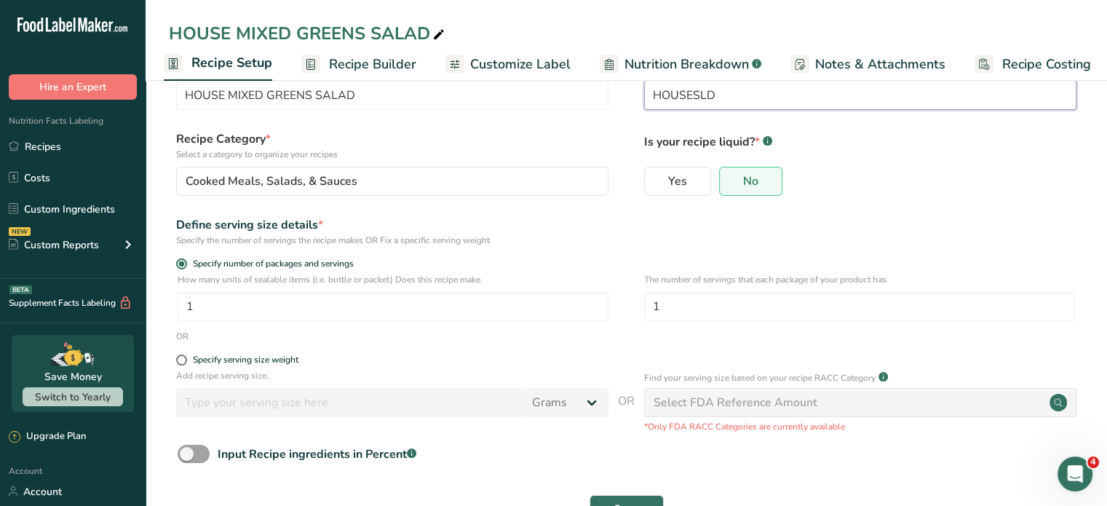
scroll to position [98, 0]
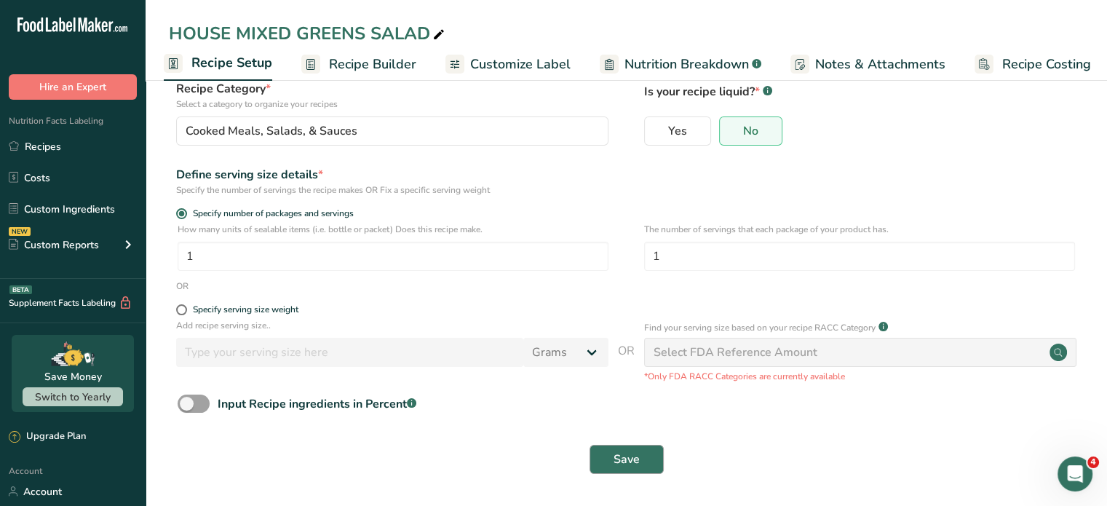
type input "HOUSESLD"
click at [629, 456] on span "Save" at bounding box center [627, 459] width 26 height 17
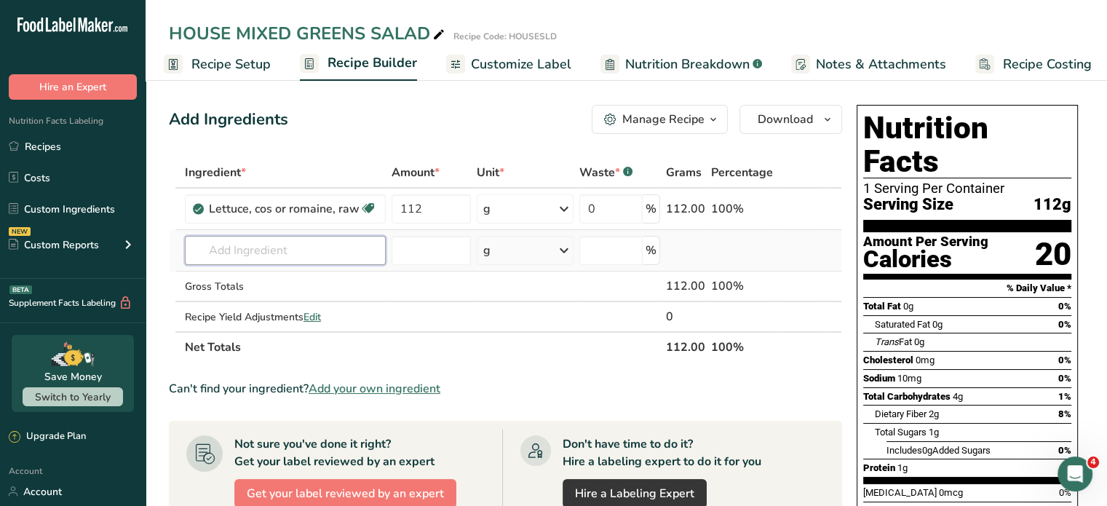
click at [274, 255] on input "text" at bounding box center [285, 250] width 201 height 29
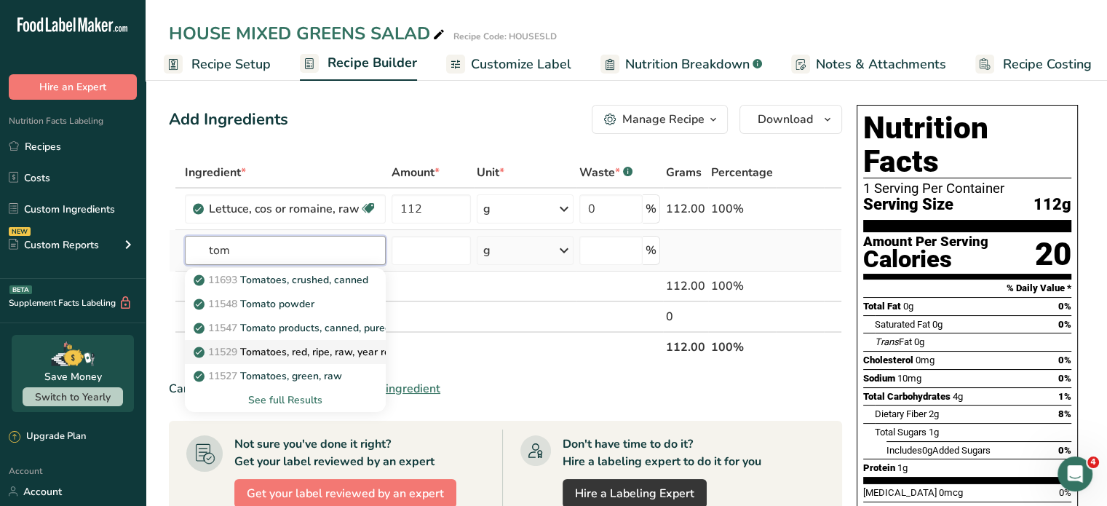
type input "Tomatoes, red, ripe, raw, year round average"
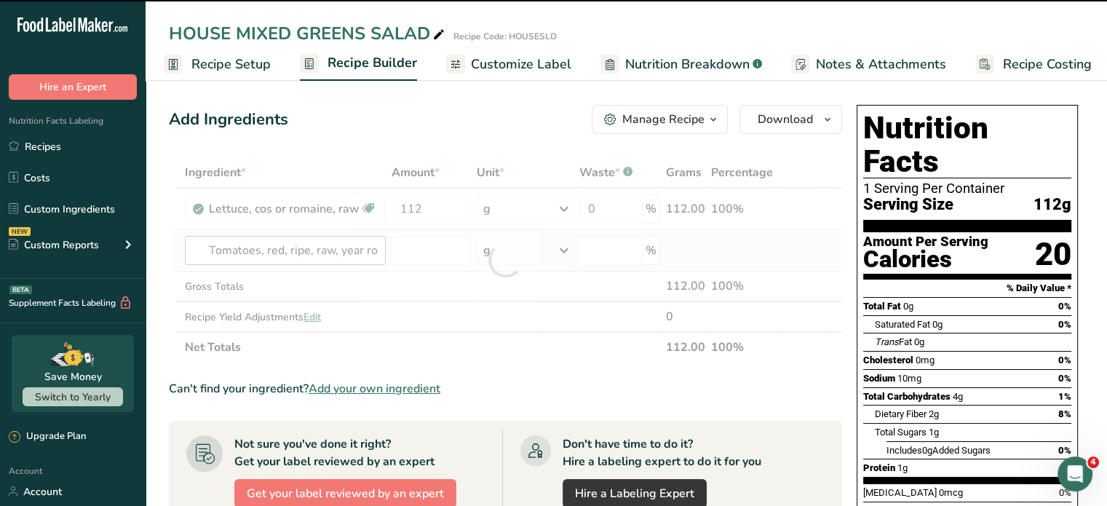
type input "0"
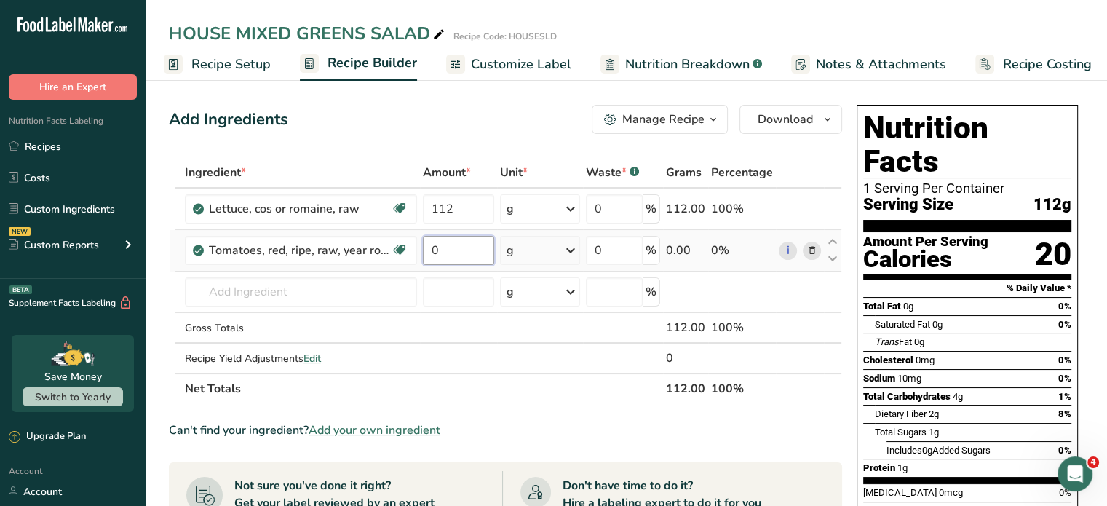
click at [452, 253] on input "0" at bounding box center [458, 250] width 71 height 29
type input "28"
click at [402, 288] on div "Ingredient * Amount * Unit * Waste * .a-a{fill:#347362;}.b-a{fill:#fff;} Grams …" at bounding box center [505, 280] width 673 height 247
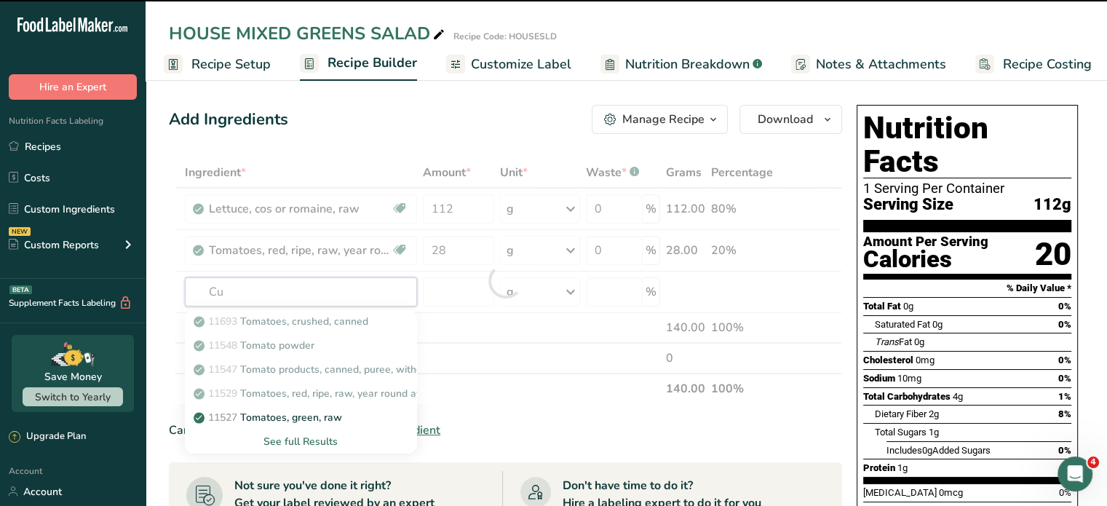
type input "Cuc"
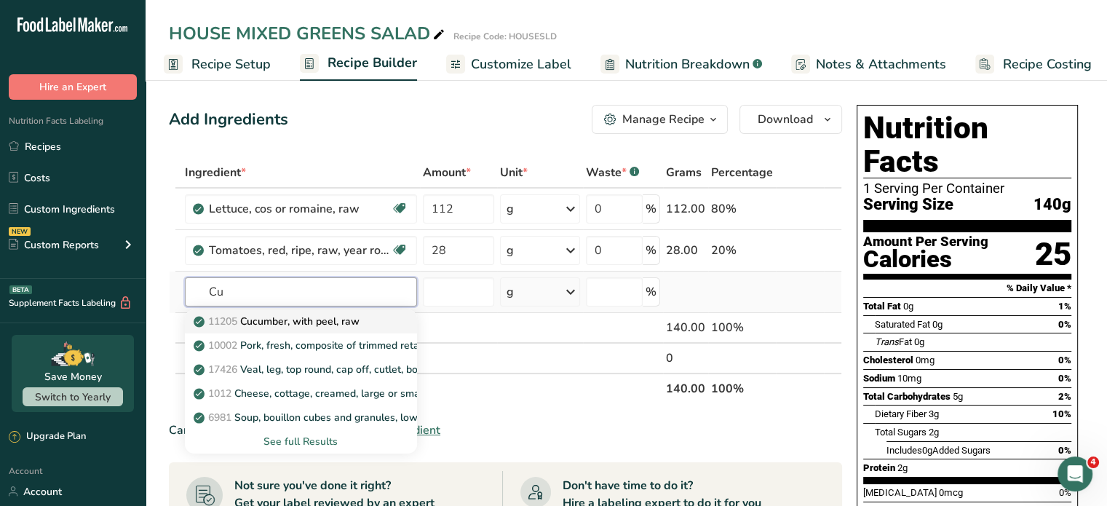
type input "Cu"
click at [365, 319] on div "11205 Cucumber, with peel, raw" at bounding box center [290, 321] width 186 height 15
type input "Cucumber, with peel, raw"
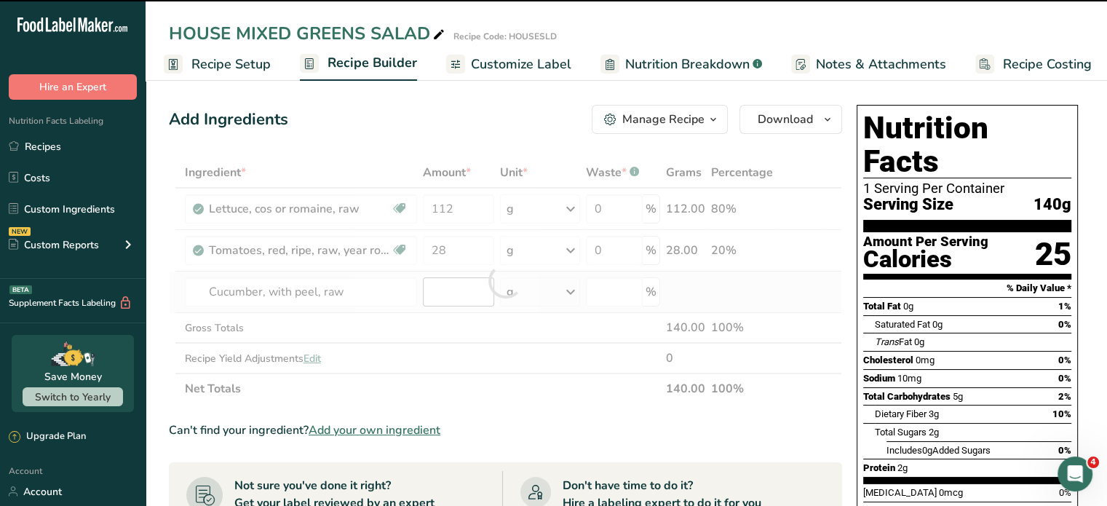
type input "0"
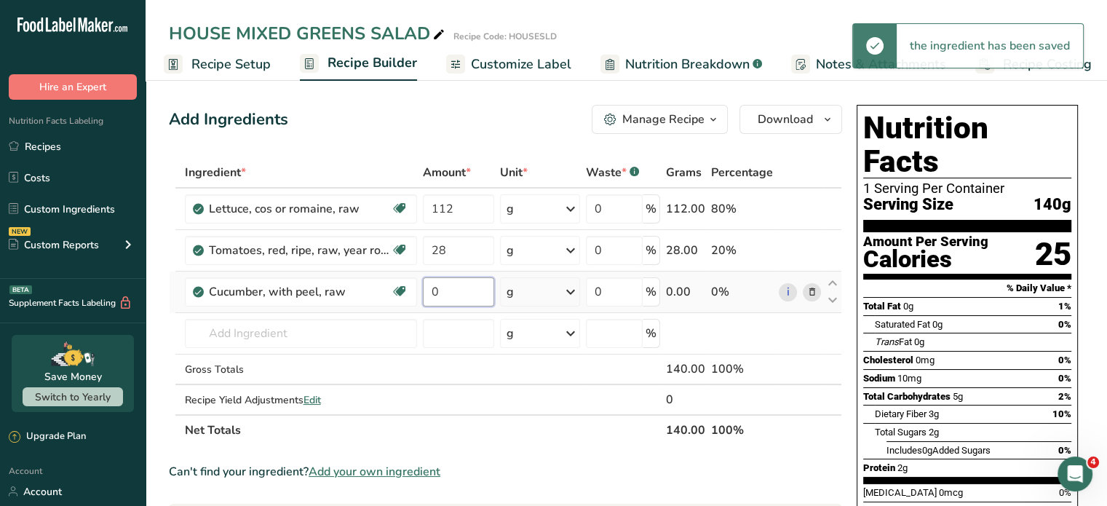
click at [436, 293] on input "0" at bounding box center [458, 291] width 71 height 29
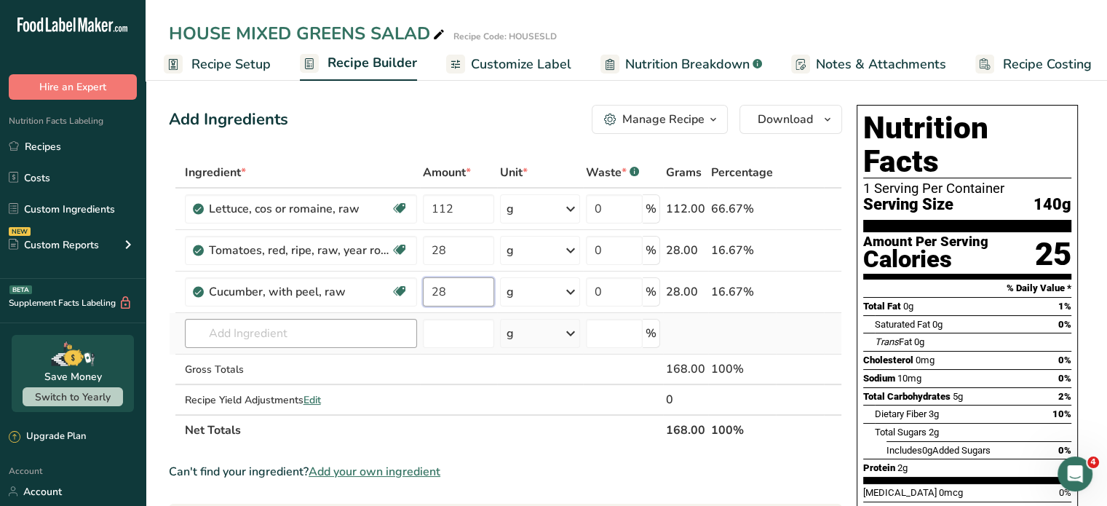
type input "28"
click at [339, 323] on div "Ingredient * Amount * Unit * Waste * .a-a{fill:#347362;}.b-a{fill:#fff;} Grams …" at bounding box center [505, 301] width 673 height 288
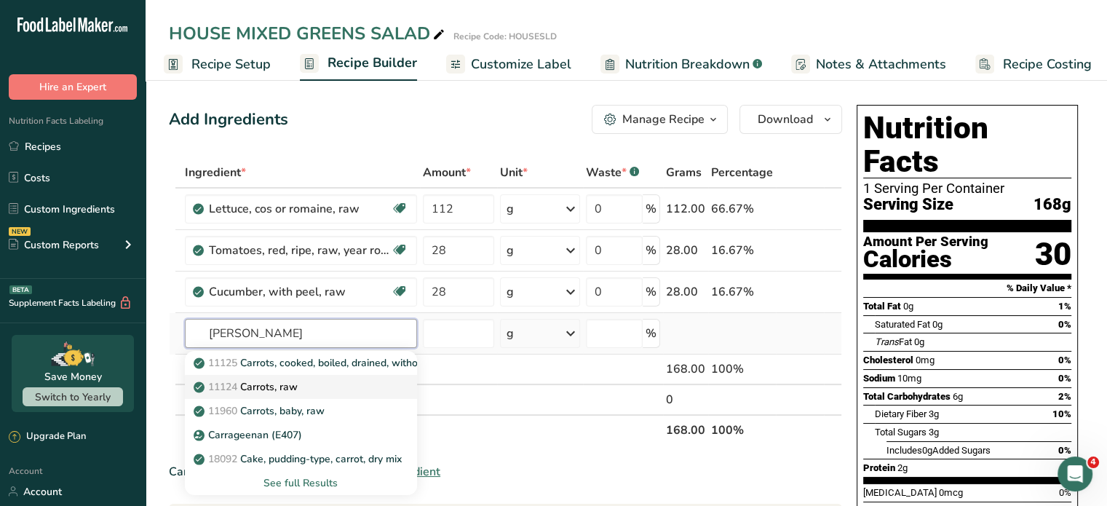
type input "[PERSON_NAME]"
click at [281, 379] on p "11124 [GEOGRAPHIC_DATA], raw" at bounding box center [247, 386] width 101 height 15
type input "Carrots, raw"
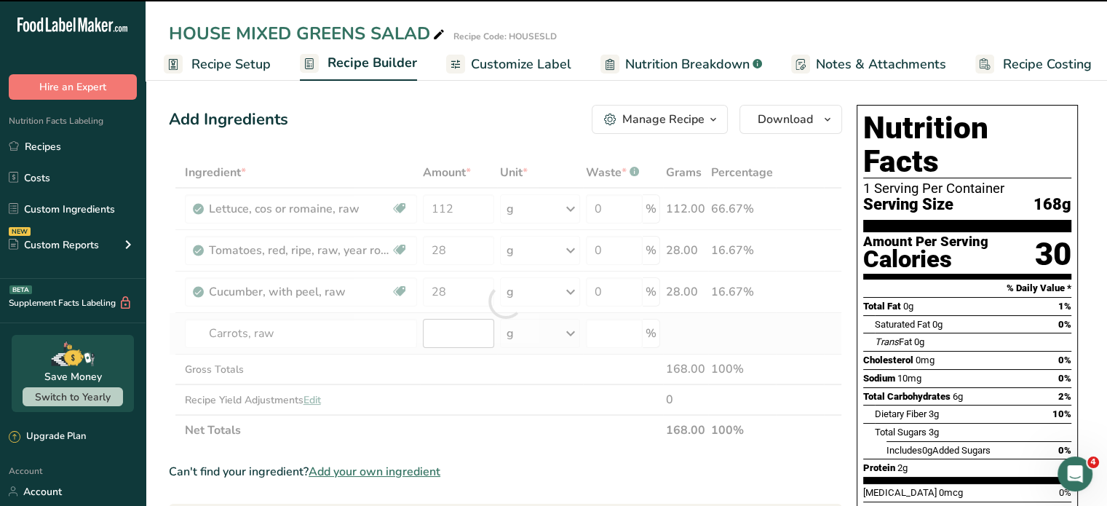
type input "0"
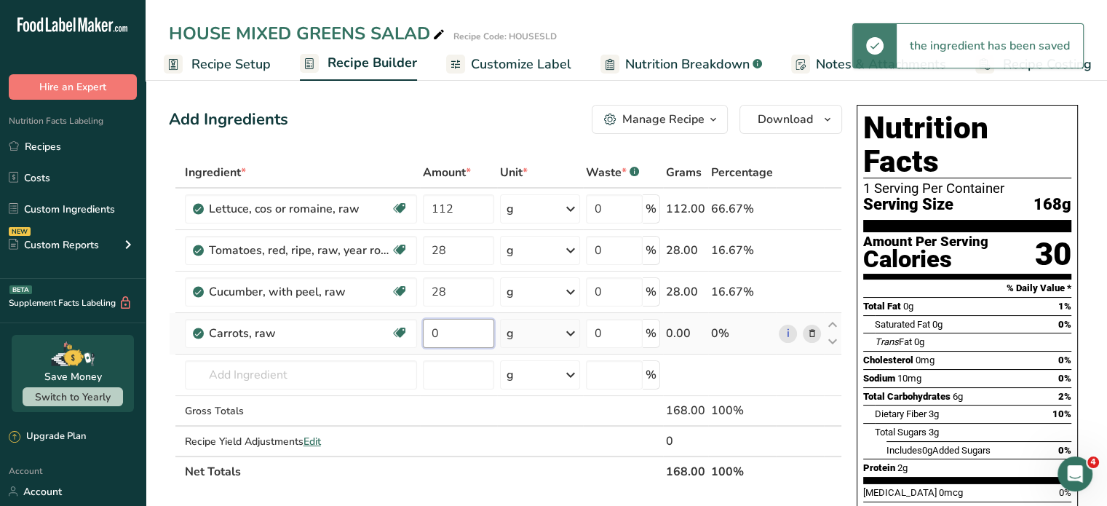
click at [439, 330] on input "0" at bounding box center [458, 333] width 71 height 29
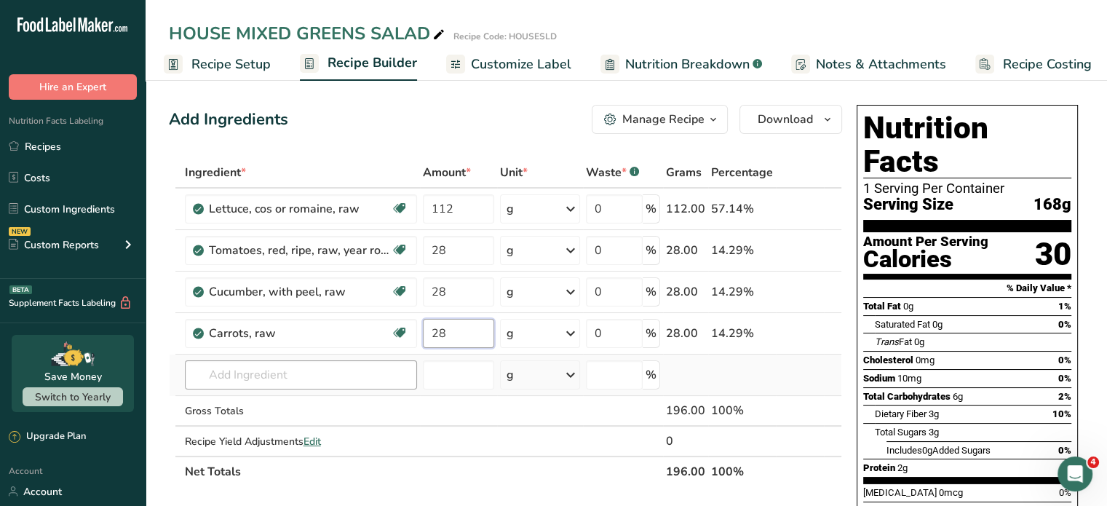
type input "28"
click at [286, 371] on div "Ingredient * Amount * Unit * Waste * .a-a{fill:#347362;}.b-a{fill:#fff;} Grams …" at bounding box center [505, 322] width 673 height 330
click at [799, 117] on span "Download" at bounding box center [785, 119] width 55 height 17
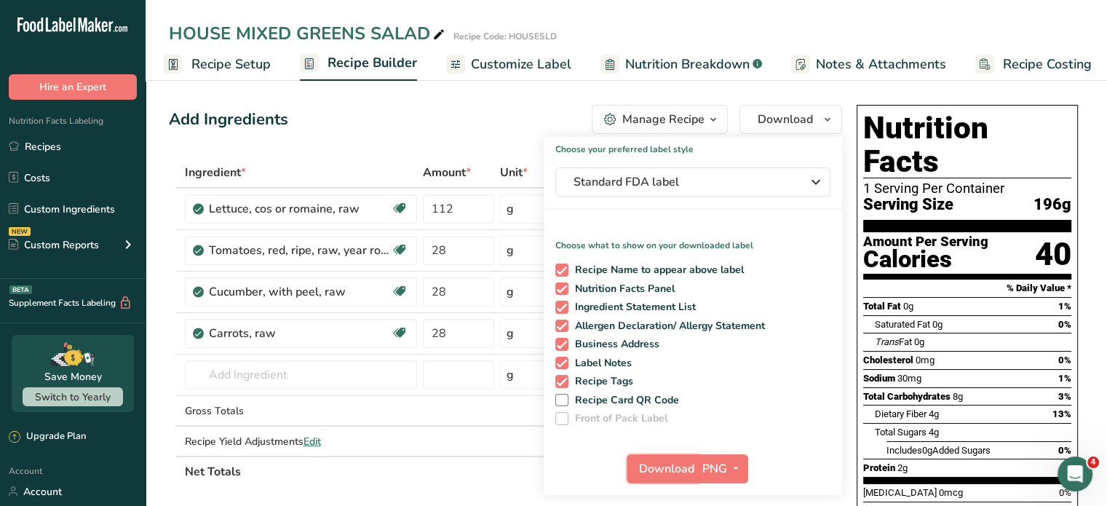
click at [693, 467] on span "Download" at bounding box center [666, 468] width 55 height 17
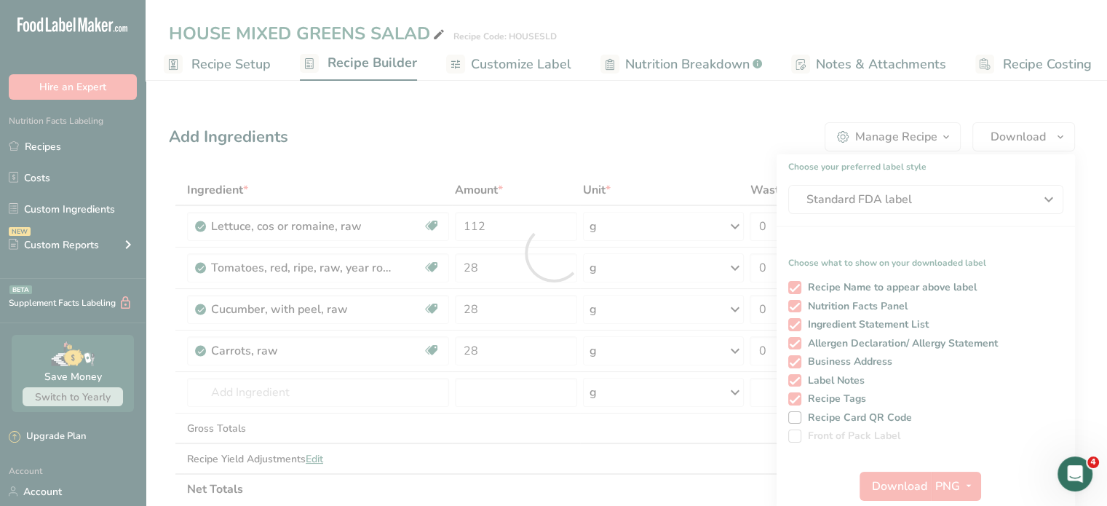
click at [693, 467] on div at bounding box center [553, 253] width 1107 height 506
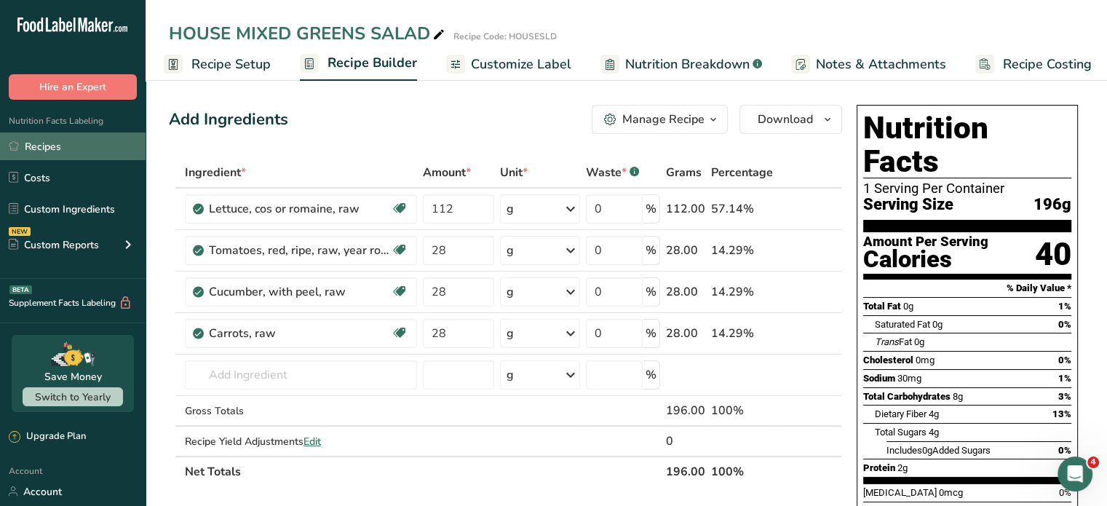
click at [54, 140] on link "Recipes" at bounding box center [73, 146] width 146 height 28
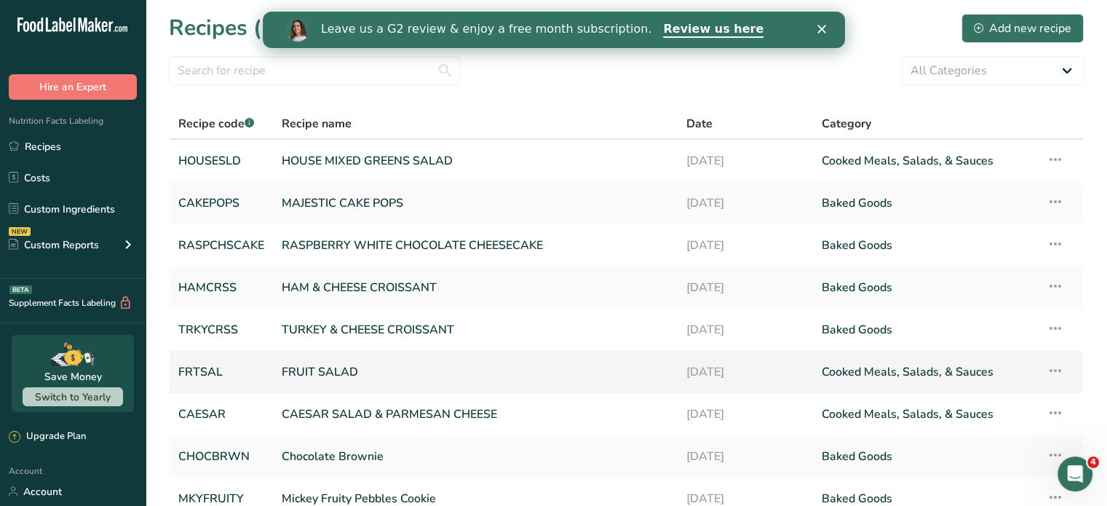
click at [341, 374] on link "FRUIT SALAD" at bounding box center [475, 372] width 387 height 31
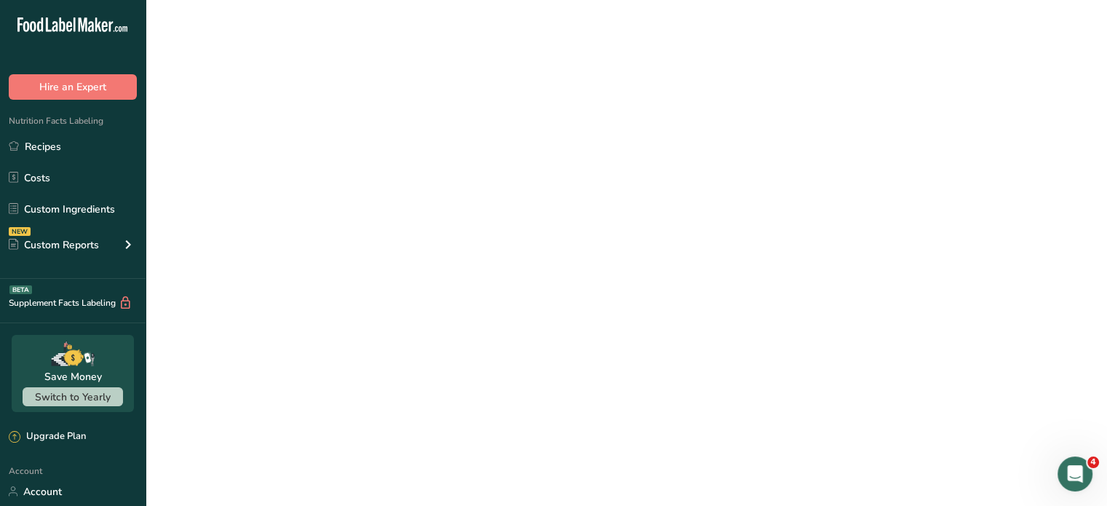
click at [341, 374] on link "FRUIT SALAD" at bounding box center [475, 372] width 387 height 31
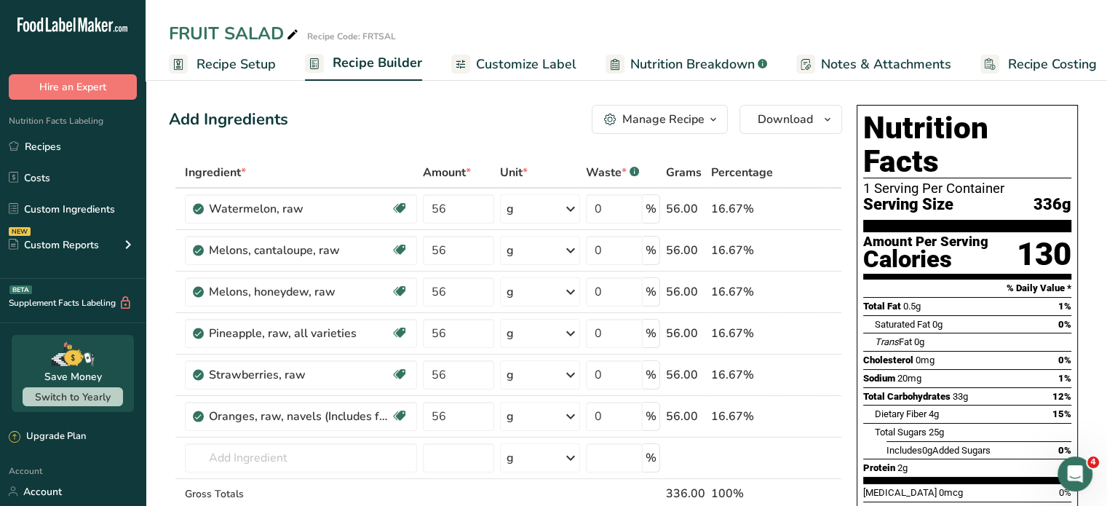
click at [256, 63] on span "Recipe Setup" at bounding box center [236, 65] width 79 height 20
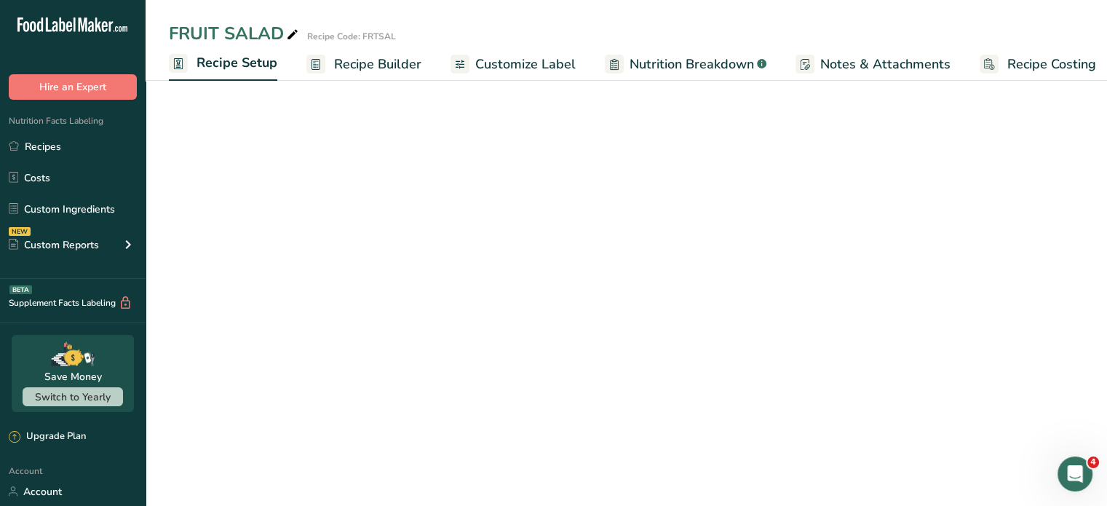
scroll to position [0, 5]
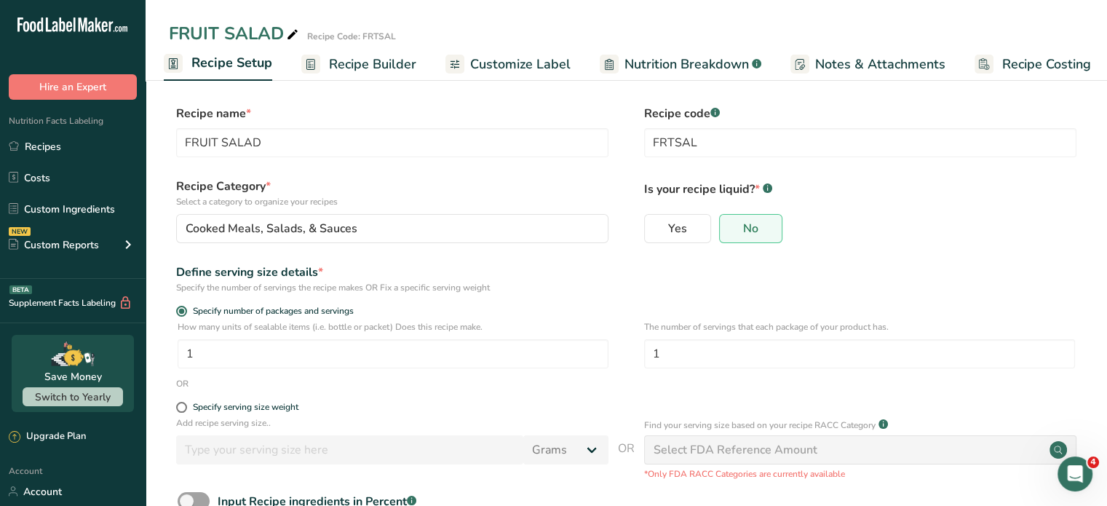
click at [378, 56] on span "Recipe Builder" at bounding box center [372, 65] width 87 height 20
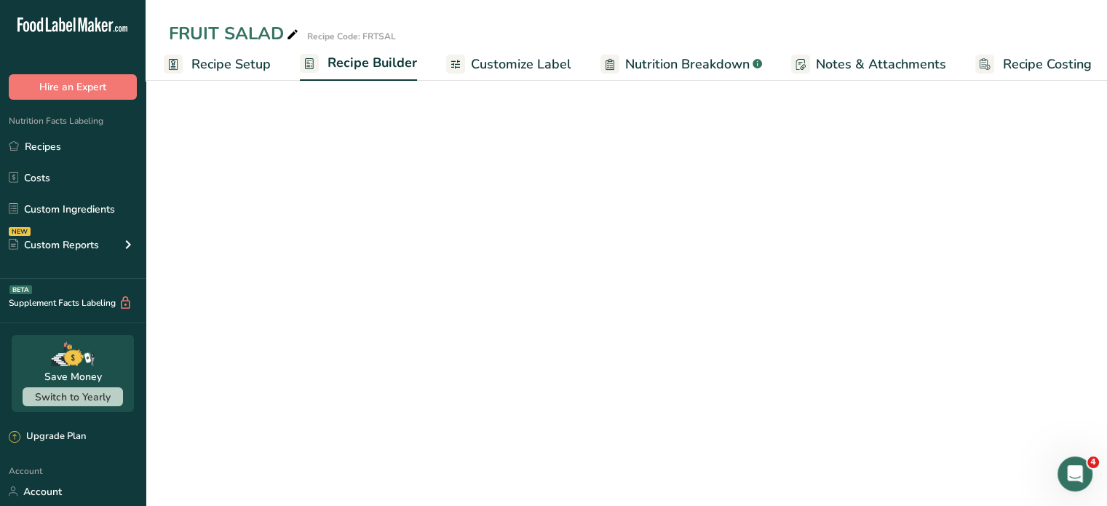
scroll to position [0, 12]
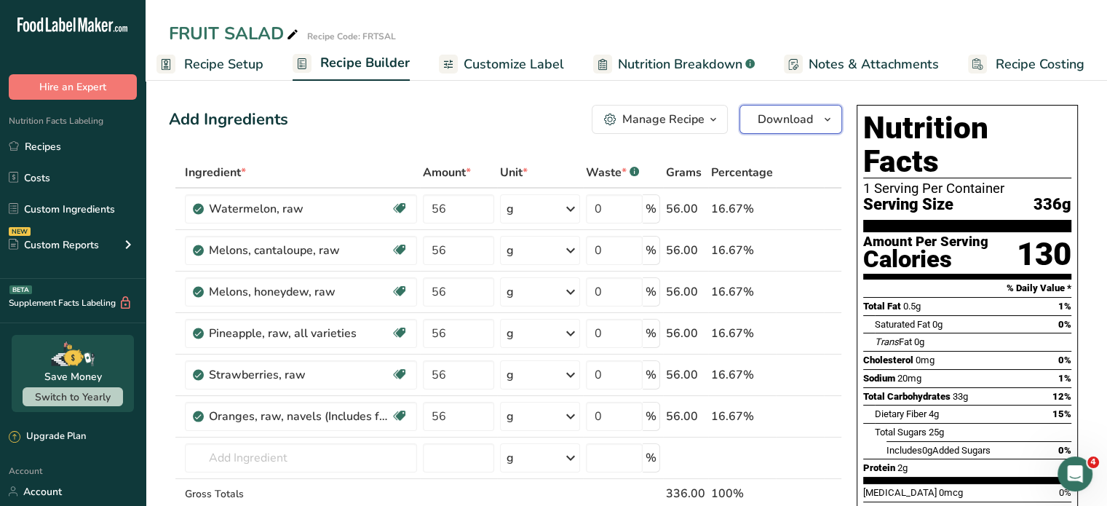
click at [799, 108] on button "Download" at bounding box center [791, 119] width 103 height 29
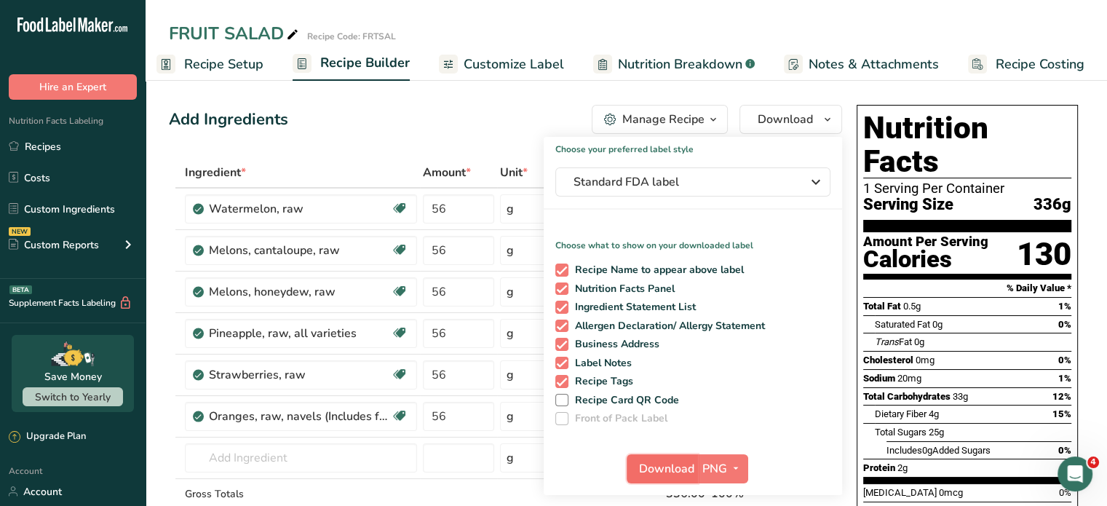
click at [684, 468] on span "Download" at bounding box center [666, 468] width 55 height 17
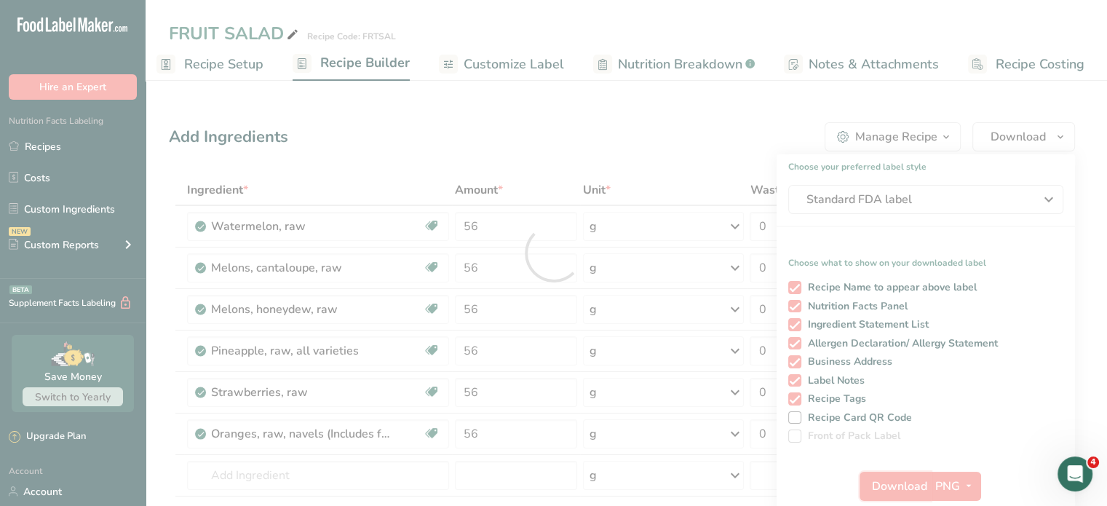
scroll to position [0, 0]
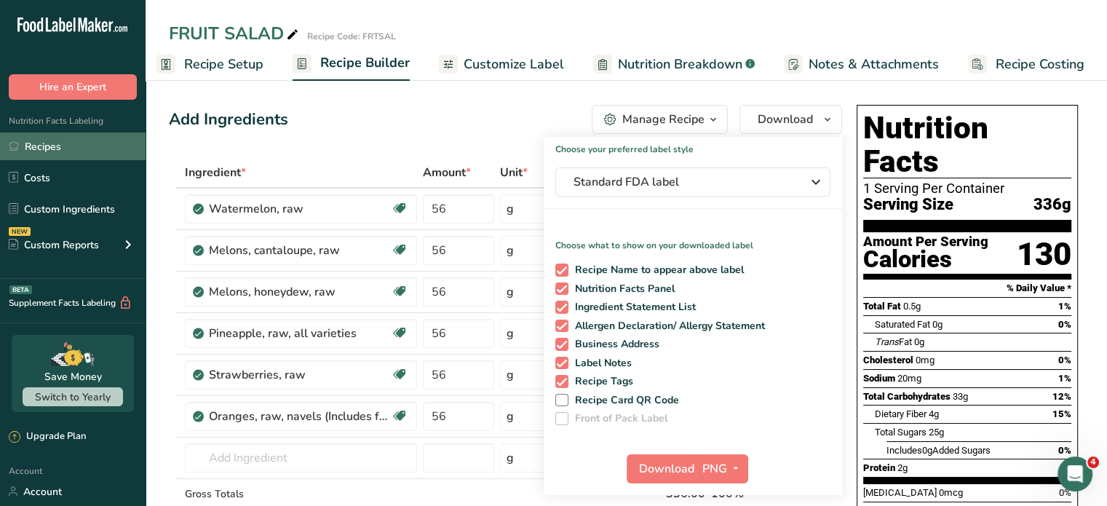
click at [42, 141] on link "Recipes" at bounding box center [73, 146] width 146 height 28
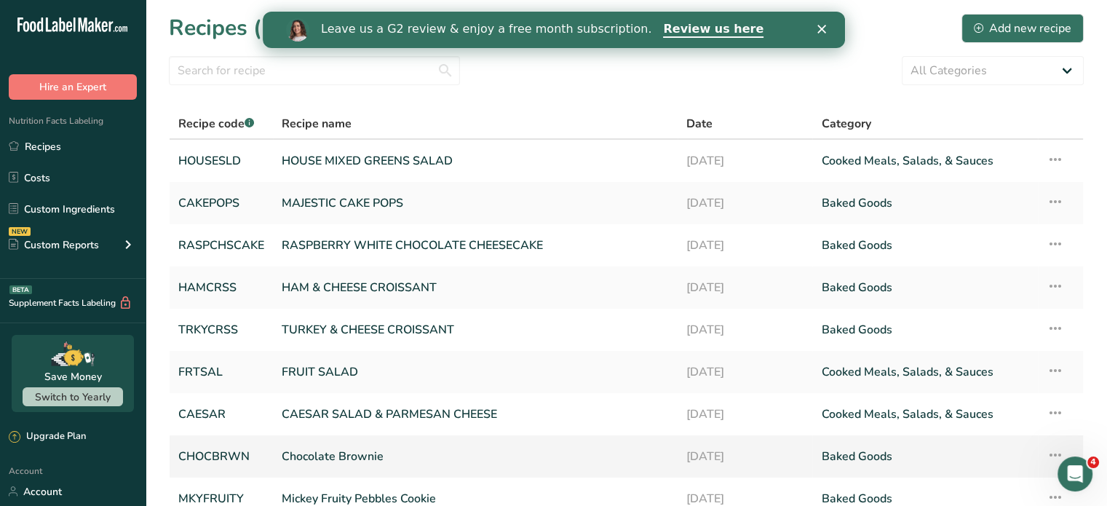
click at [358, 451] on link "Chocolate Brownie" at bounding box center [475, 456] width 387 height 31
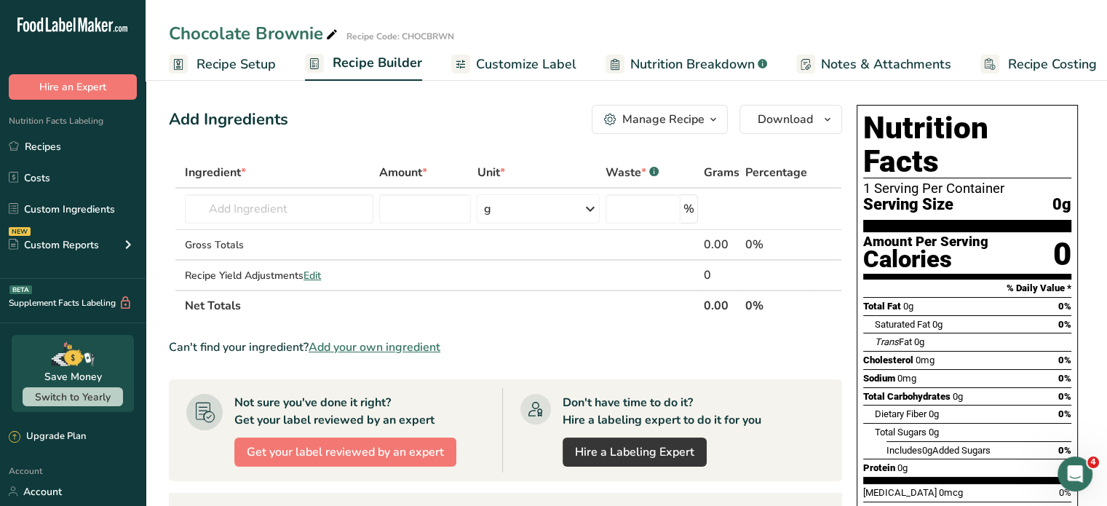
click at [245, 58] on span "Recipe Setup" at bounding box center [236, 65] width 79 height 20
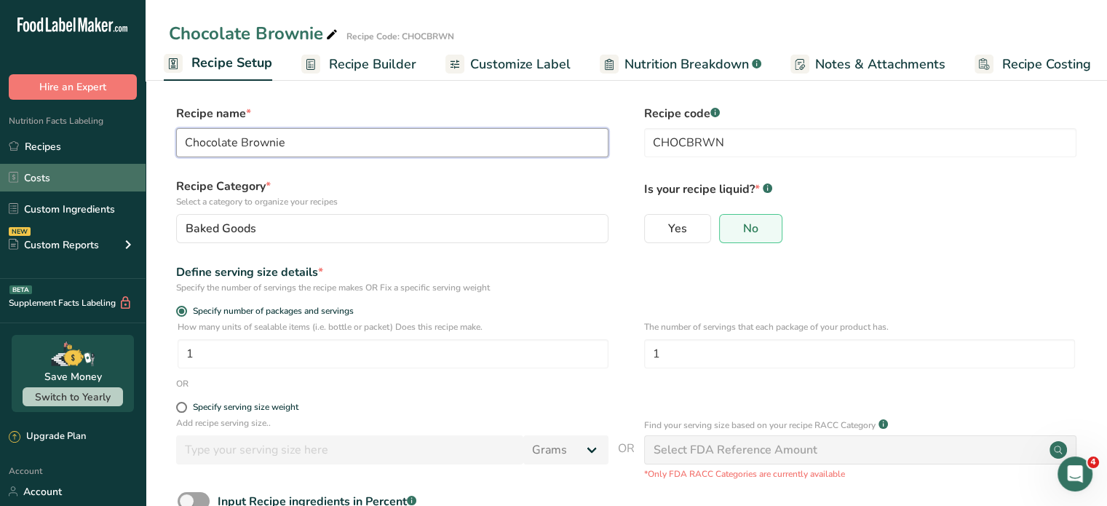
drag, startPoint x: 322, startPoint y: 142, endPoint x: 87, endPoint y: 172, distance: 237.0
click at [134, 148] on div ".a-20{fill:#fff;} Hire an Expert Nutrition Facts Labeling Recipes Costs Custom …" at bounding box center [553, 301] width 1107 height 603
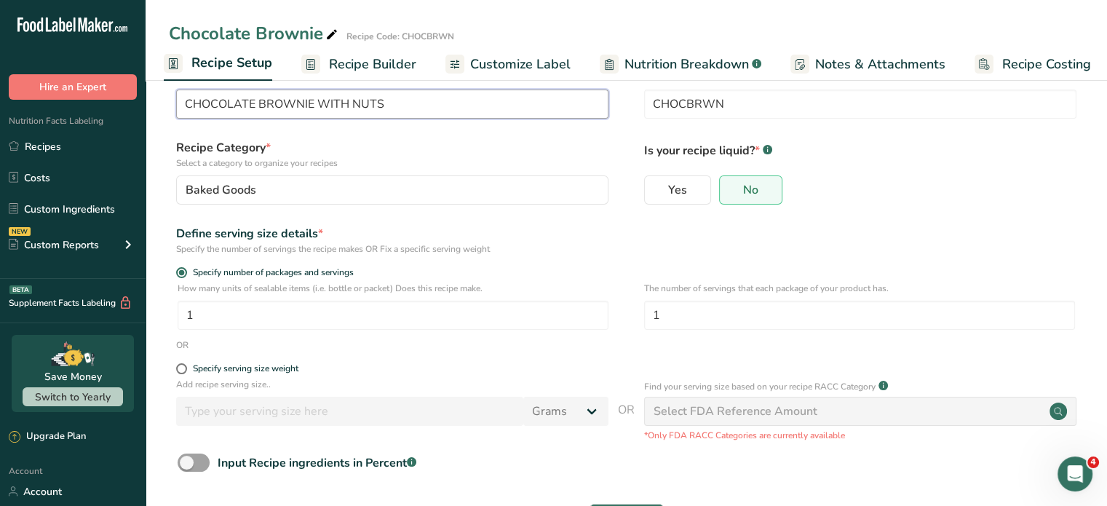
scroll to position [98, 0]
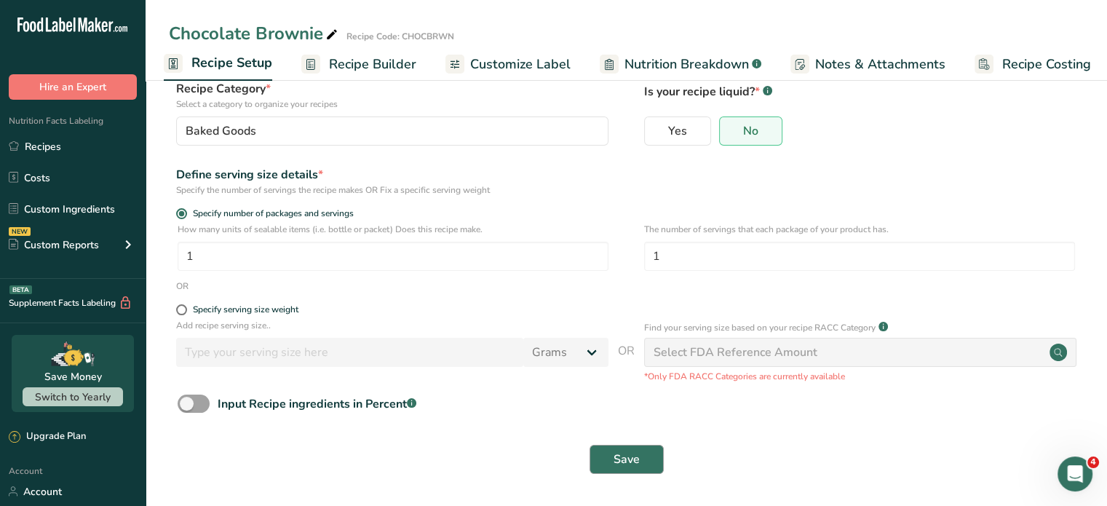
type input "CHOCOLATE BROWNIE WITH NUTS"
click at [633, 459] on span "Save" at bounding box center [627, 459] width 26 height 17
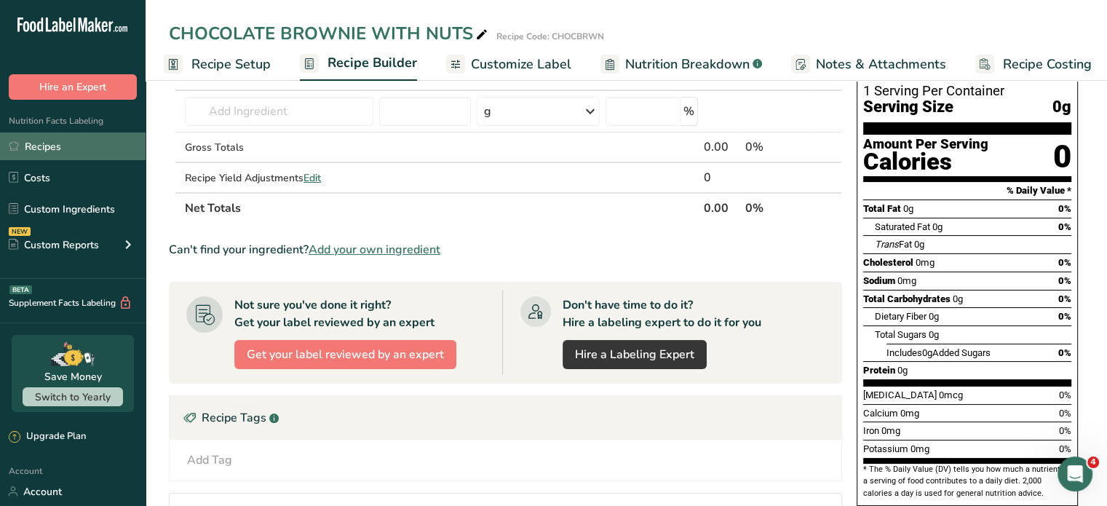
click at [36, 146] on link "Recipes" at bounding box center [73, 146] width 146 height 28
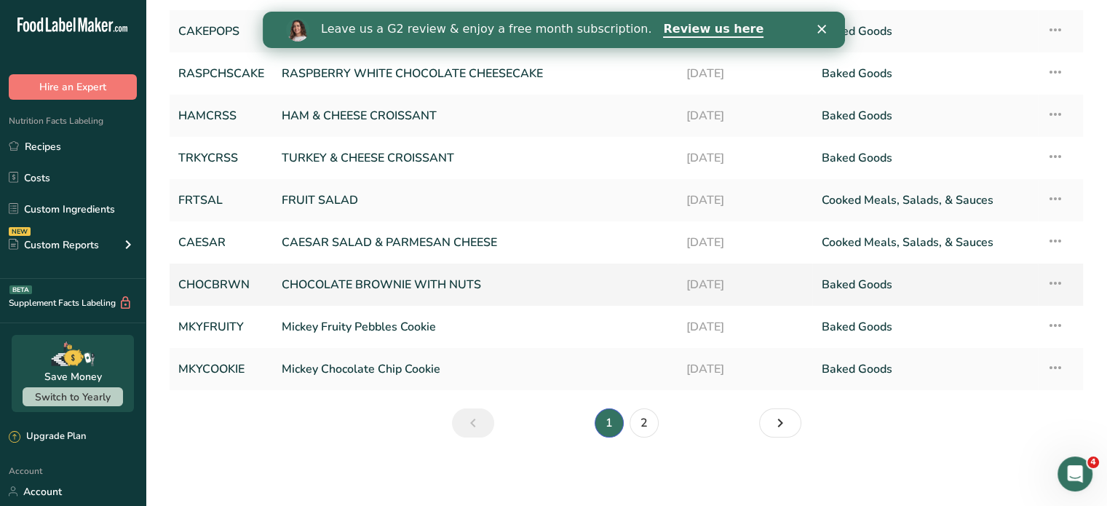
scroll to position [172, 0]
click at [646, 418] on link "2" at bounding box center [644, 422] width 29 height 29
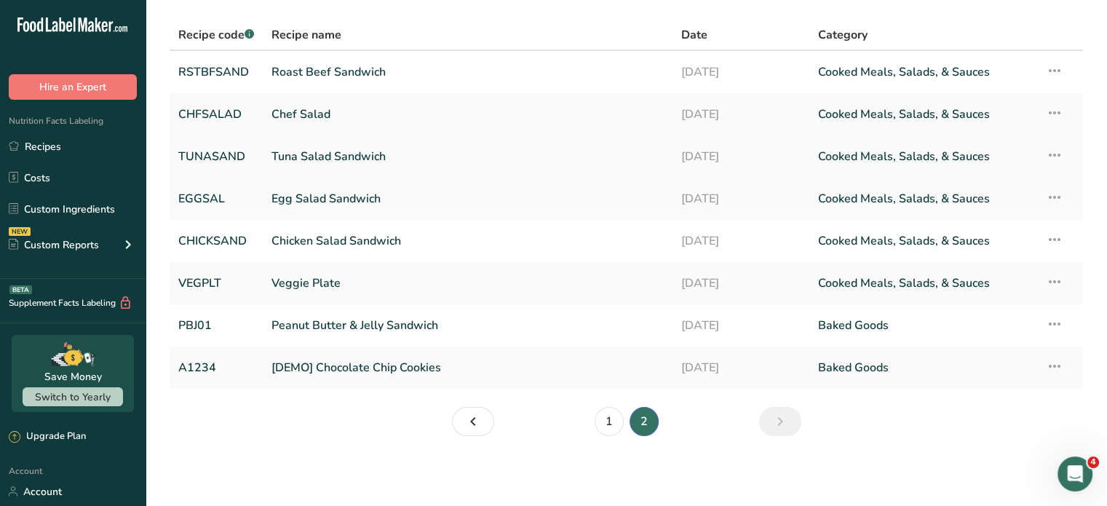
scroll to position [87, 0]
click at [604, 421] on link "1" at bounding box center [609, 422] width 29 height 29
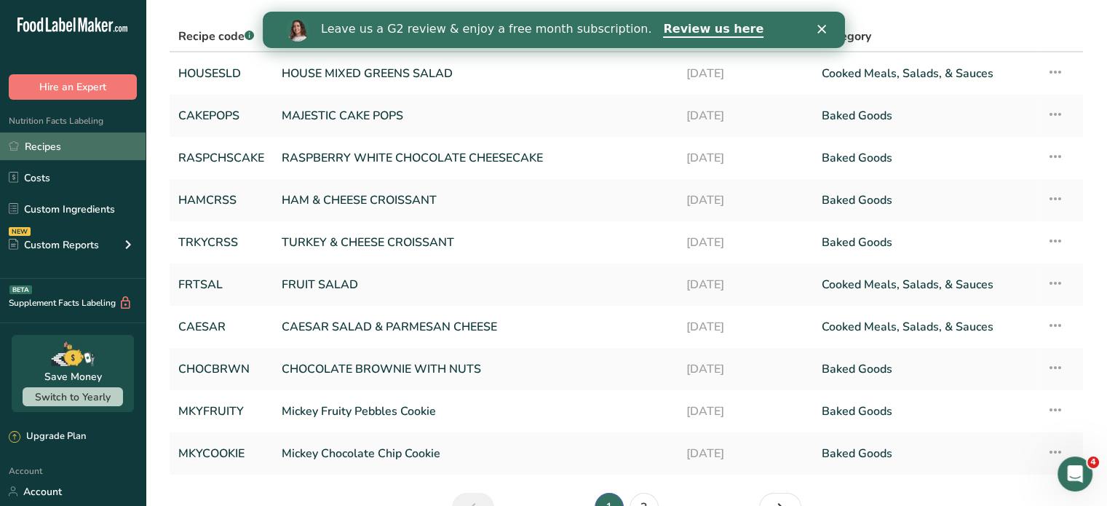
click at [45, 145] on link "Recipes" at bounding box center [73, 146] width 146 height 28
click at [824, 23] on div "Leave us a G2 review & enjoy a free month subscription. Review us here" at bounding box center [553, 29] width 582 height 25
click at [820, 25] on icon "Close" at bounding box center [821, 29] width 9 height 9
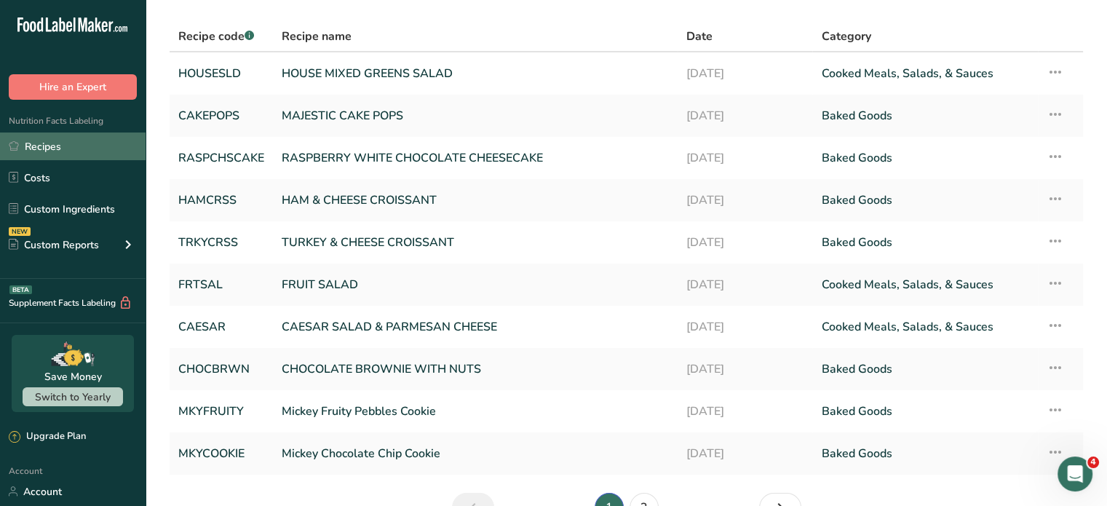
click at [49, 146] on link "Recipes" at bounding box center [73, 146] width 146 height 28
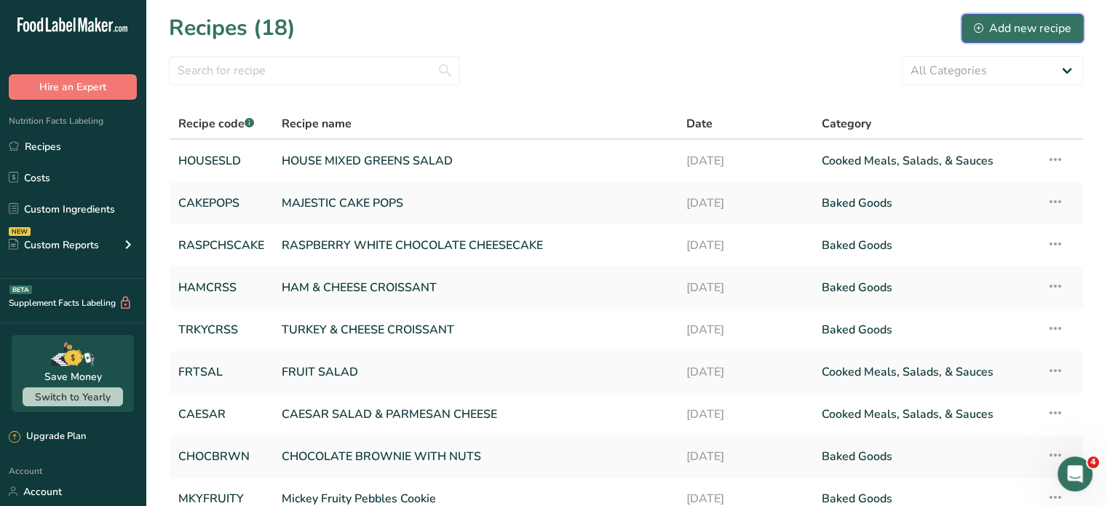
click at [1039, 25] on div "Add new recipe" at bounding box center [1023, 28] width 98 height 17
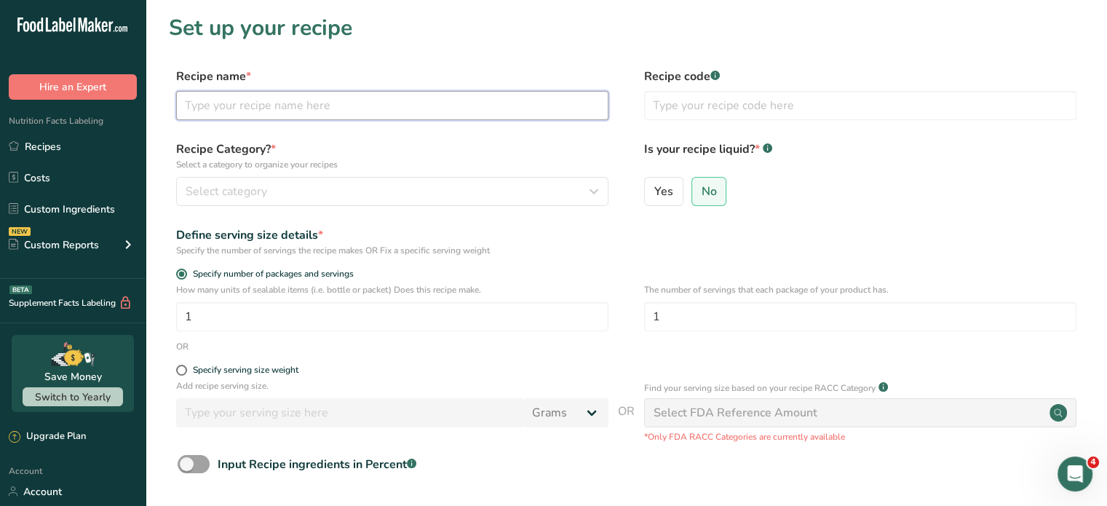
click at [262, 107] on input "text" at bounding box center [392, 105] width 432 height 29
type input "l"
type input "LEMON BAR"
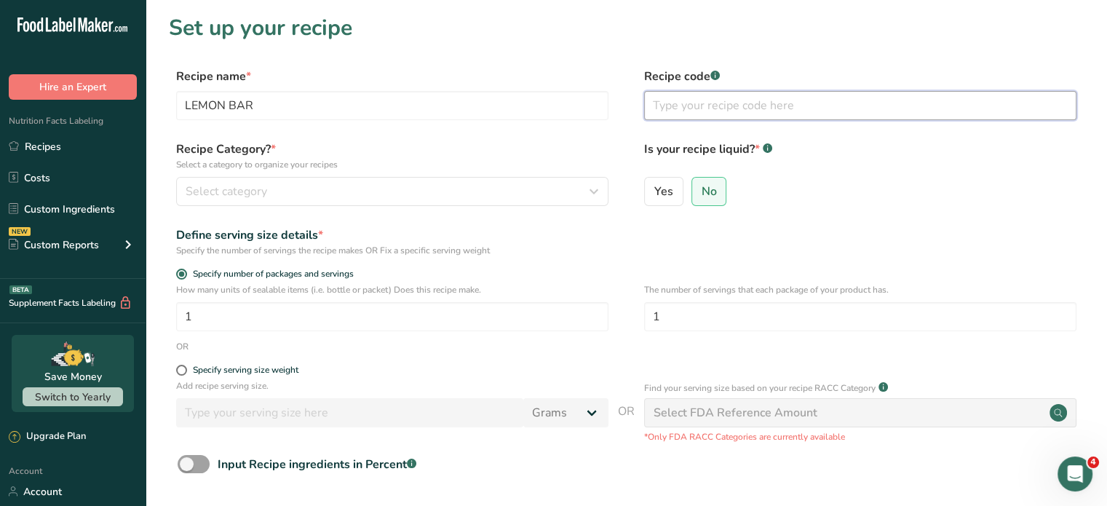
click at [742, 104] on input "text" at bounding box center [860, 105] width 432 height 29
type input "LEMONBAR"
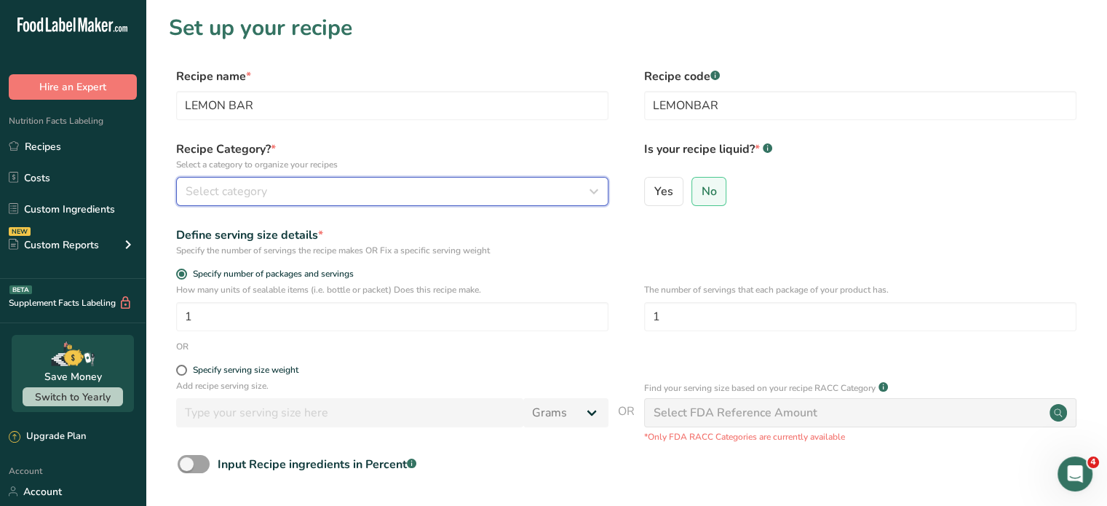
click at [411, 186] on div "Select category" at bounding box center [388, 191] width 405 height 17
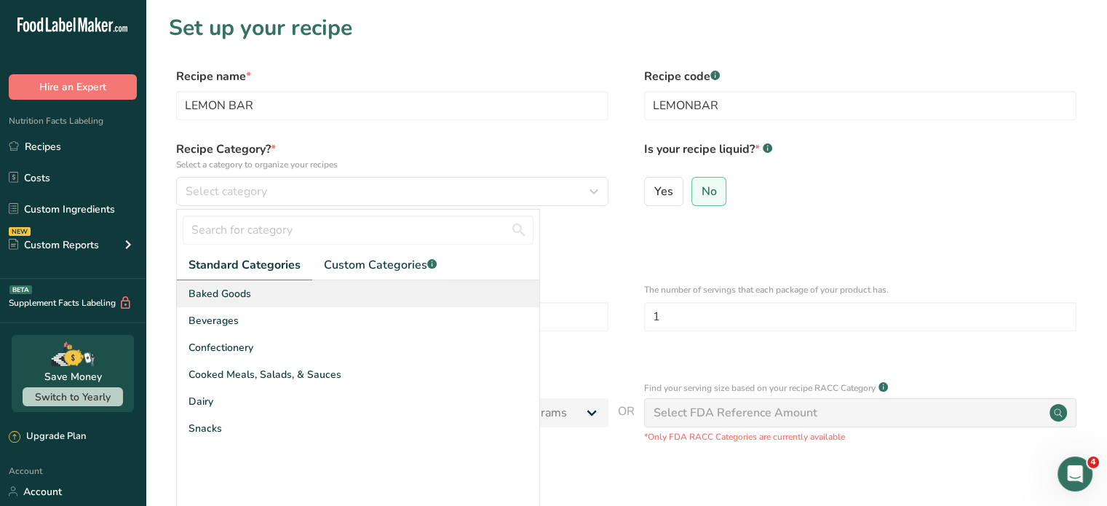
click at [301, 293] on div "Baked Goods" at bounding box center [358, 293] width 362 height 27
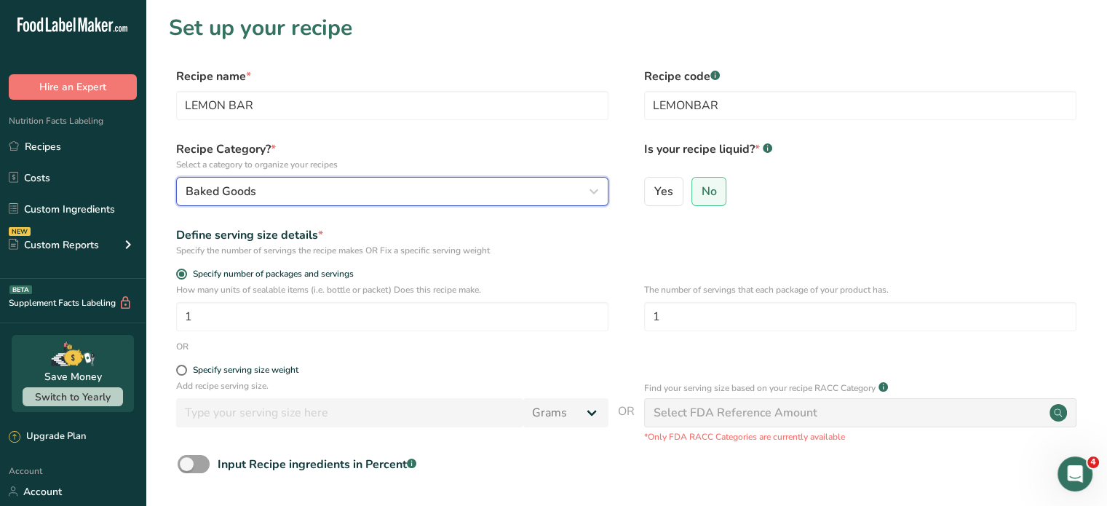
click at [362, 194] on div "Baked Goods" at bounding box center [388, 191] width 405 height 17
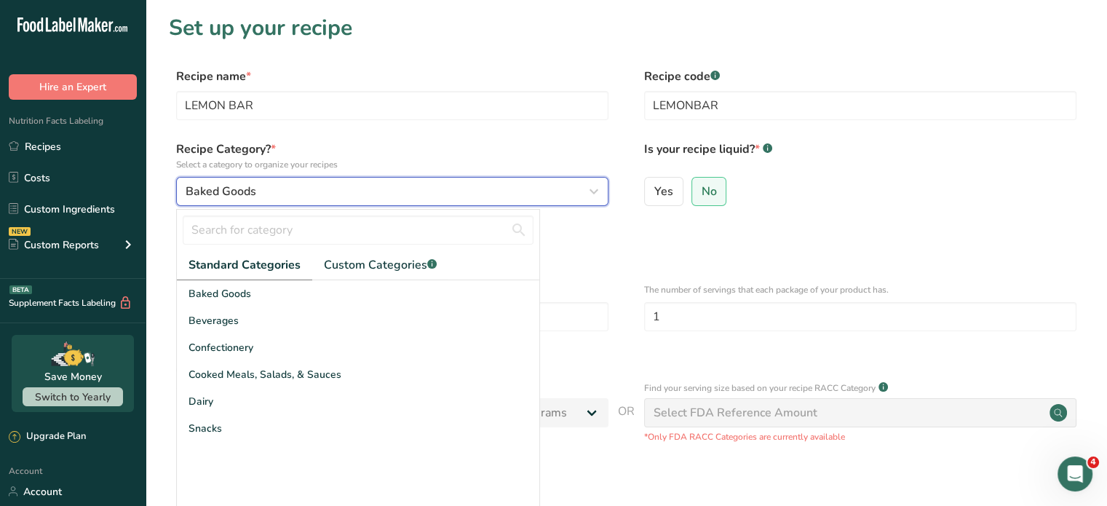
click at [344, 191] on div "Baked Goods" at bounding box center [388, 191] width 405 height 17
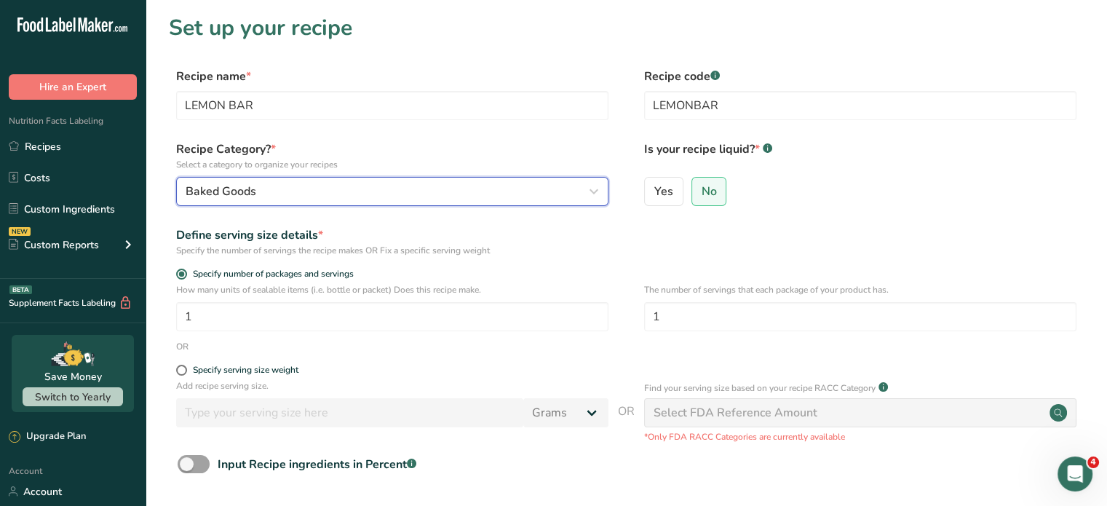
click at [593, 188] on icon "button" at bounding box center [593, 191] width 17 height 26
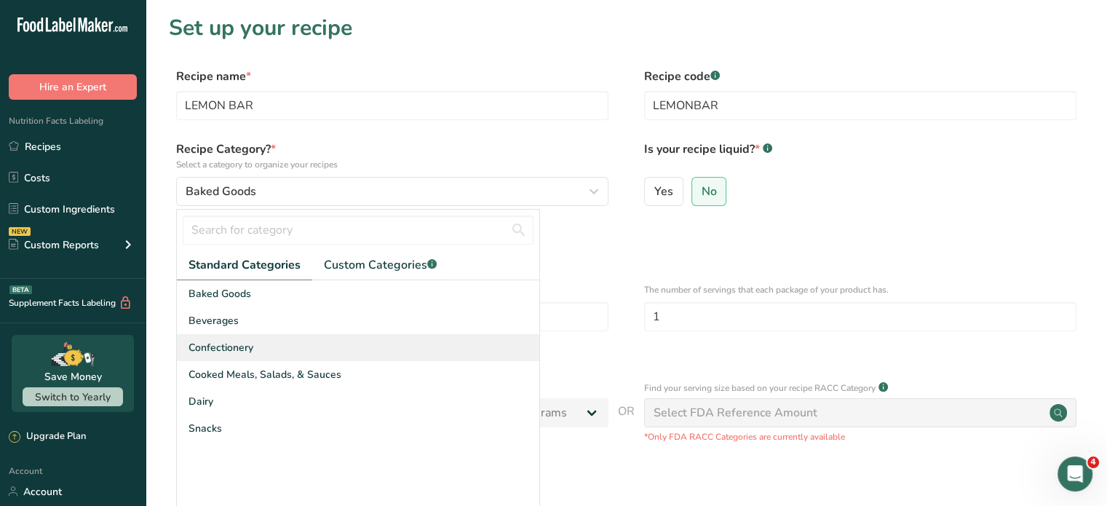
click at [297, 346] on div "Confectionery" at bounding box center [358, 347] width 362 height 27
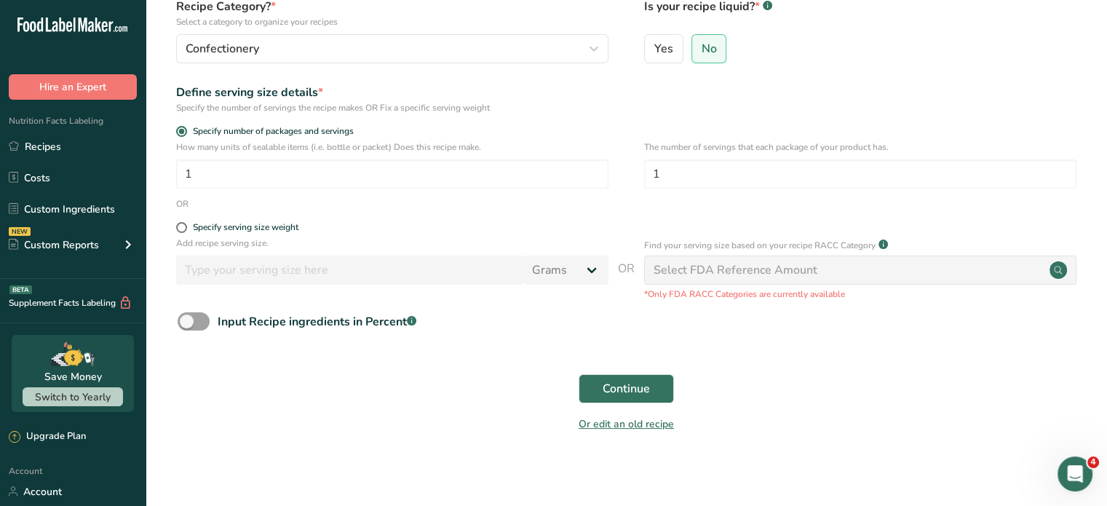
scroll to position [148, 0]
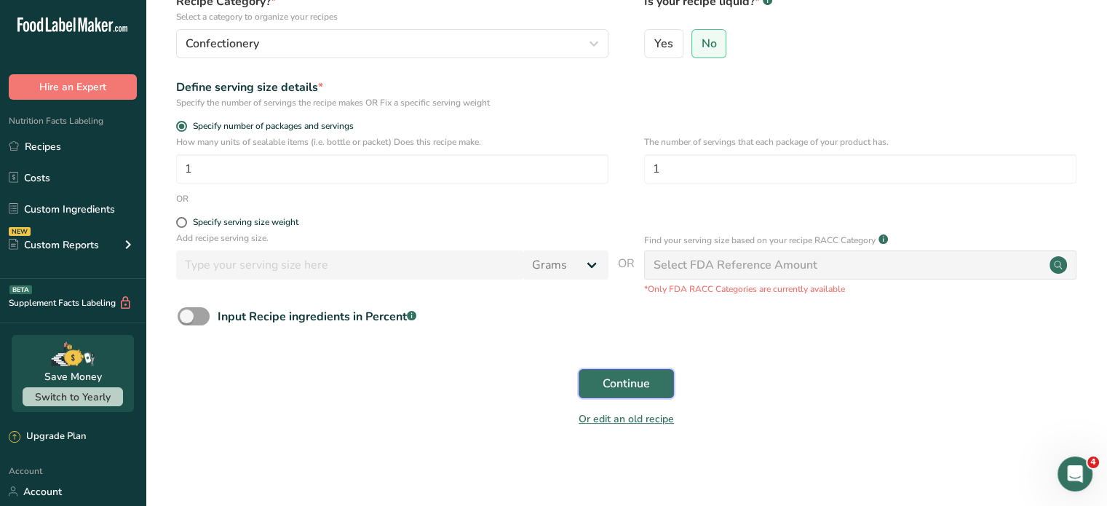
click at [655, 376] on button "Continue" at bounding box center [626, 383] width 95 height 29
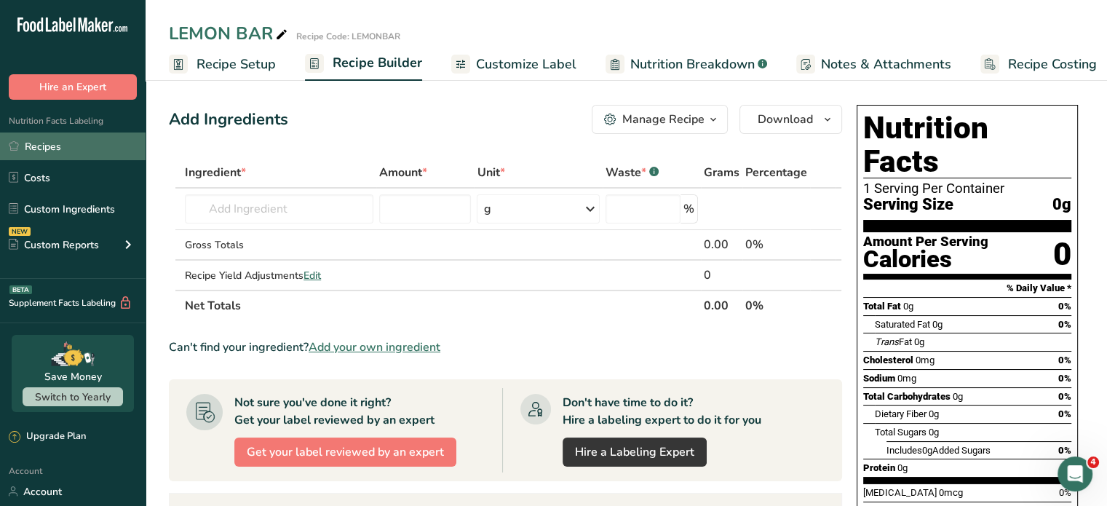
click at [58, 145] on link "Recipes" at bounding box center [73, 146] width 146 height 28
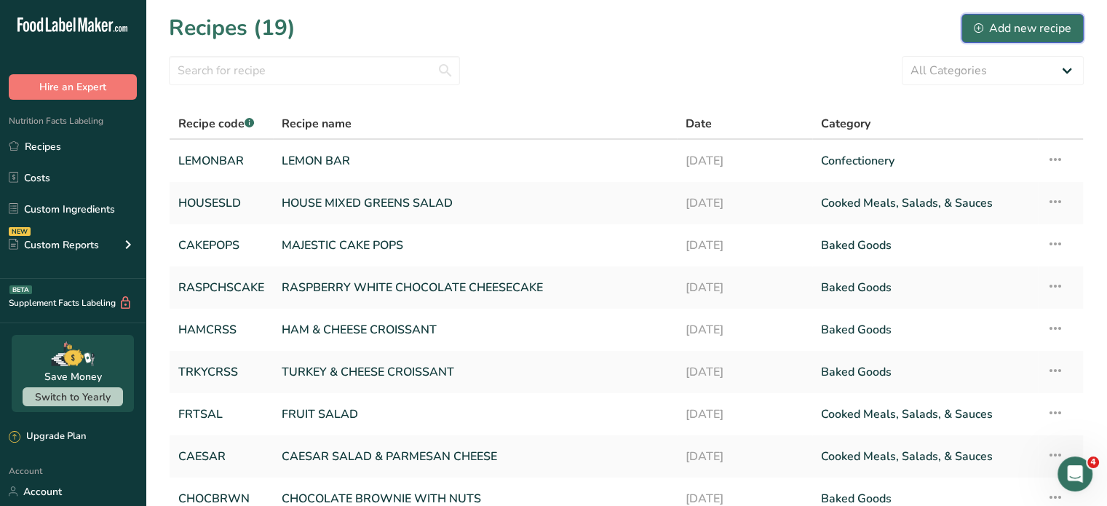
click at [1016, 29] on div "Add new recipe" at bounding box center [1023, 28] width 98 height 17
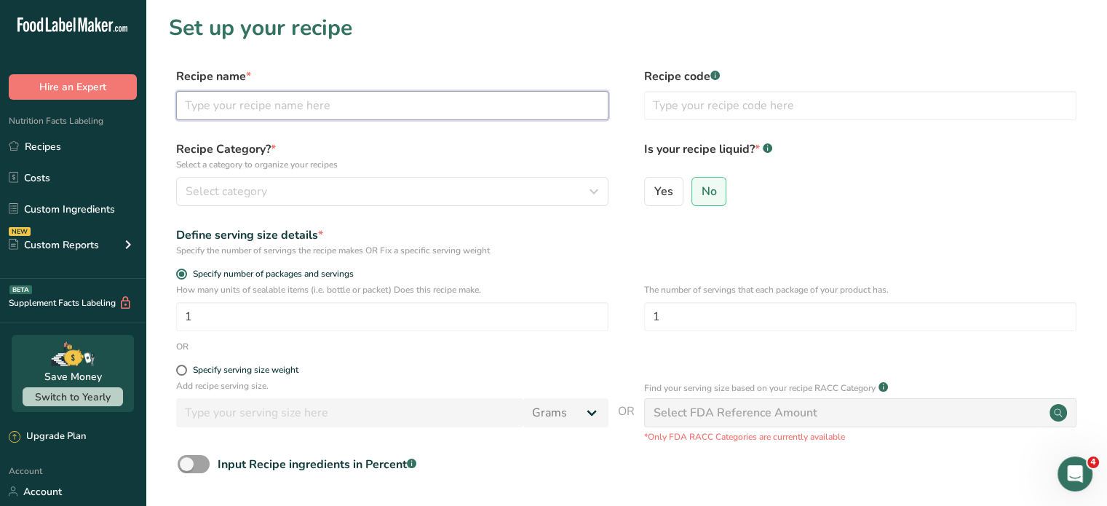
click at [390, 106] on input "text" at bounding box center [392, 105] width 432 height 29
type input "S'MORES BAR"
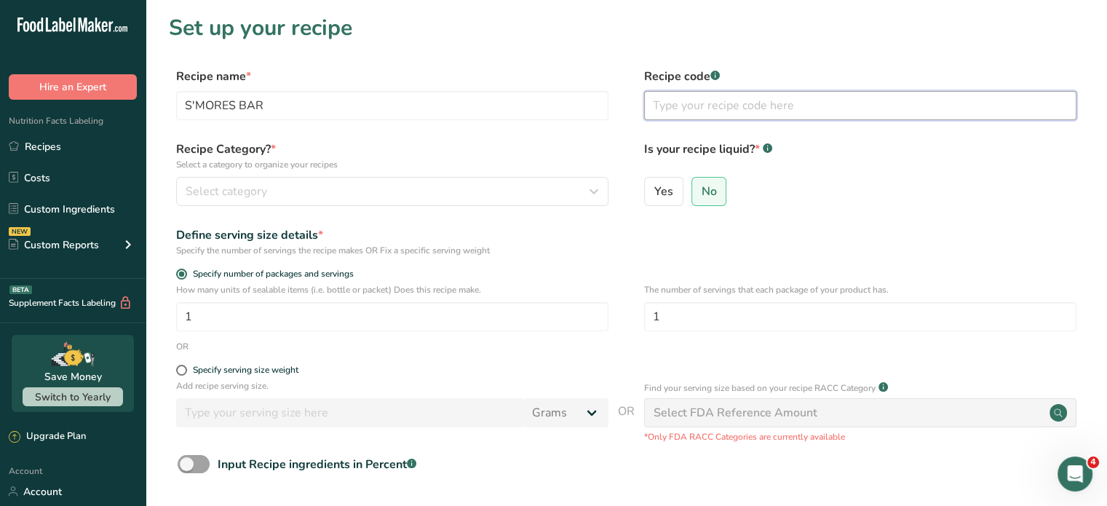
click at [673, 105] on input "text" at bounding box center [860, 105] width 432 height 29
type input "S'MORES"
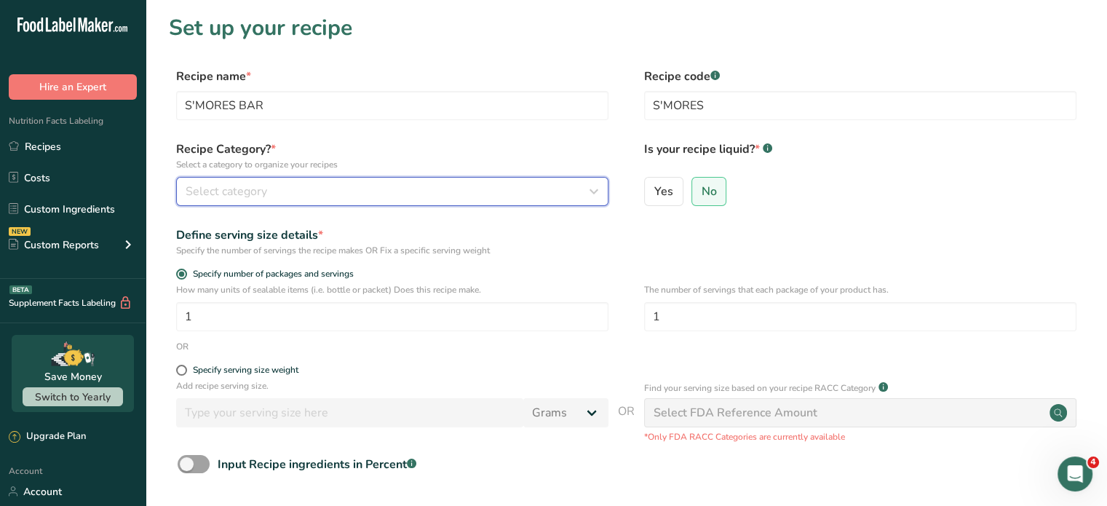
click at [542, 186] on div "Select category" at bounding box center [388, 191] width 405 height 17
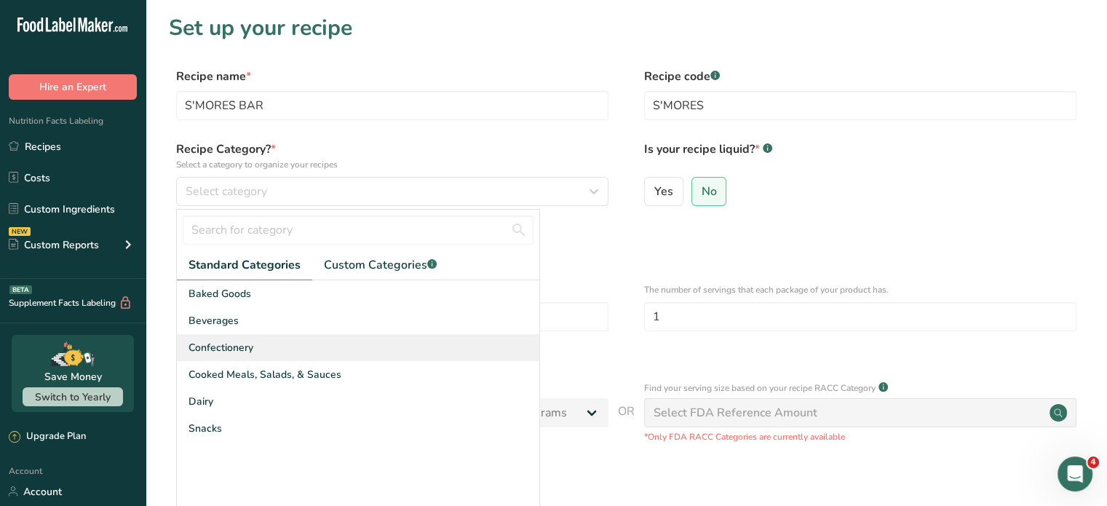
click at [284, 340] on div "Confectionery" at bounding box center [358, 347] width 362 height 27
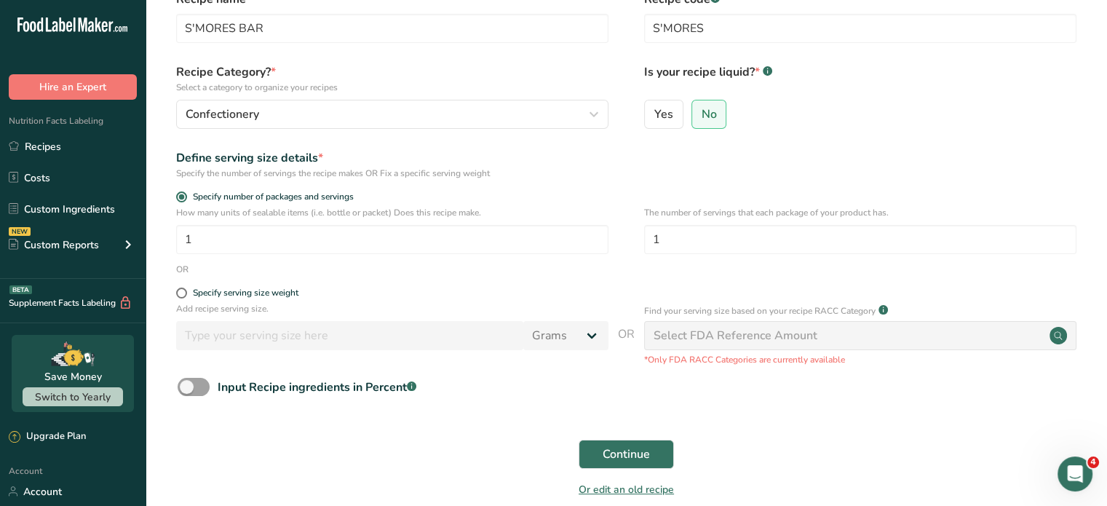
scroll to position [148, 0]
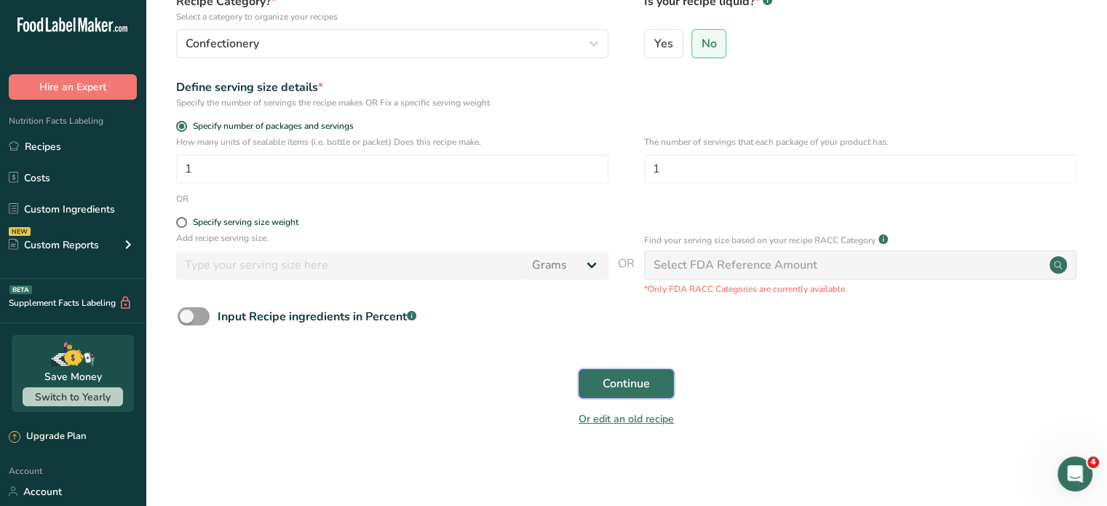
click at [635, 384] on span "Continue" at bounding box center [626, 383] width 47 height 17
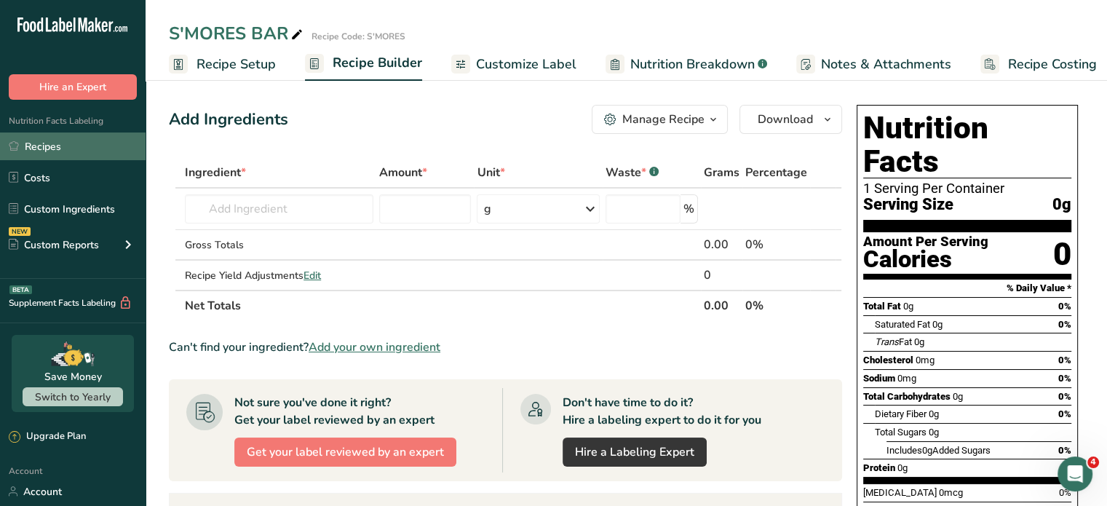
click at [60, 146] on link "Recipes" at bounding box center [73, 146] width 146 height 28
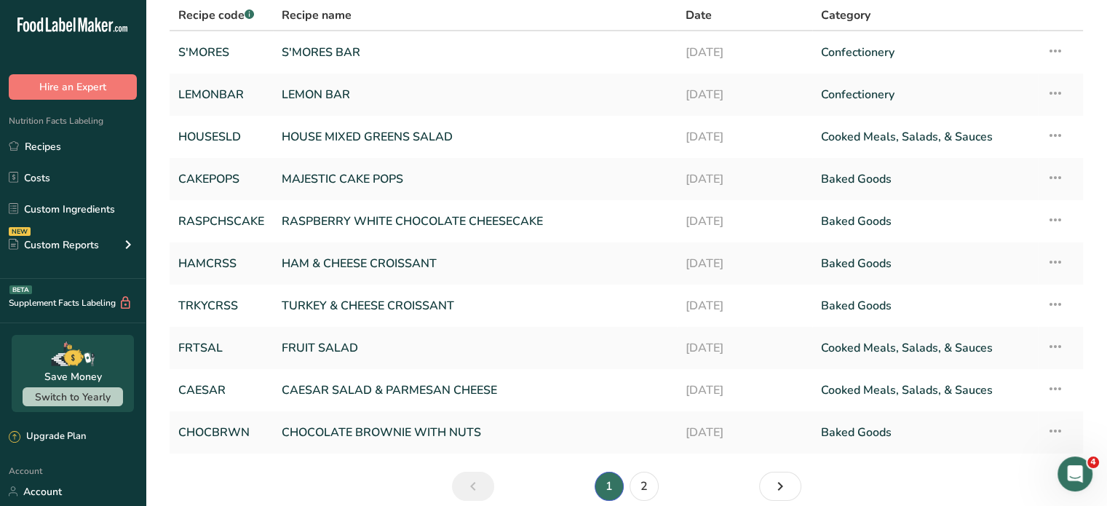
scroll to position [172, 0]
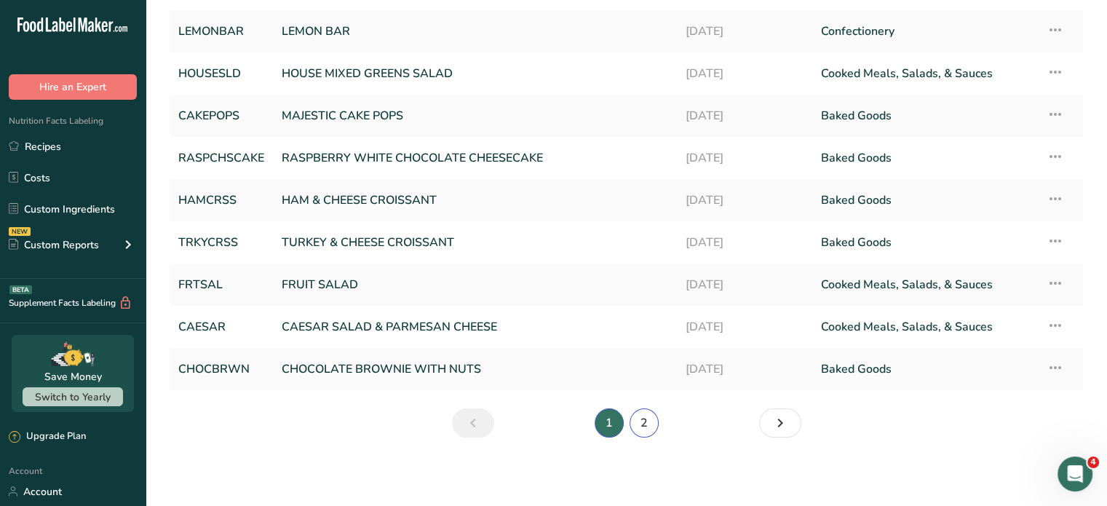
click at [646, 415] on link "2" at bounding box center [644, 422] width 29 height 29
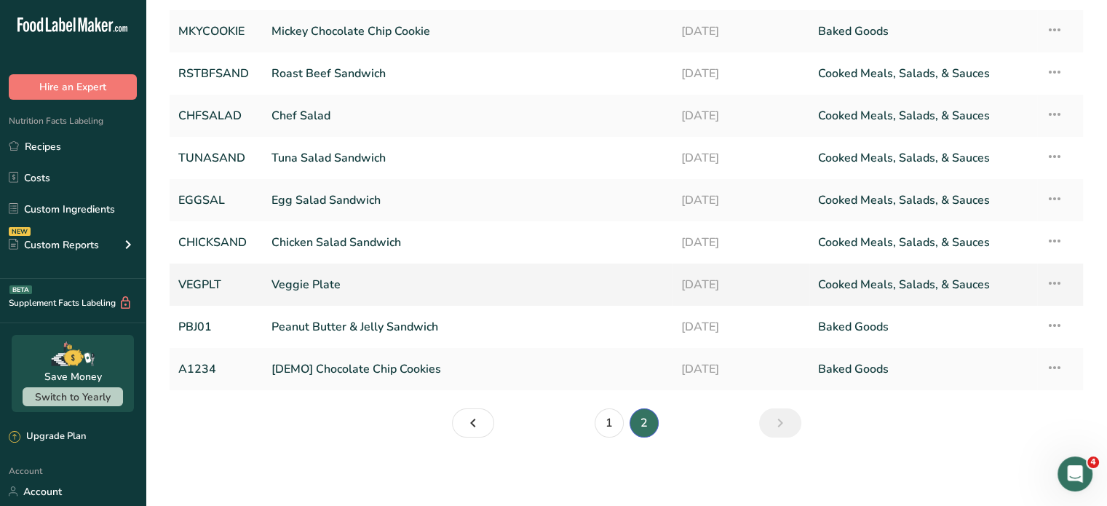
scroll to position [26, 0]
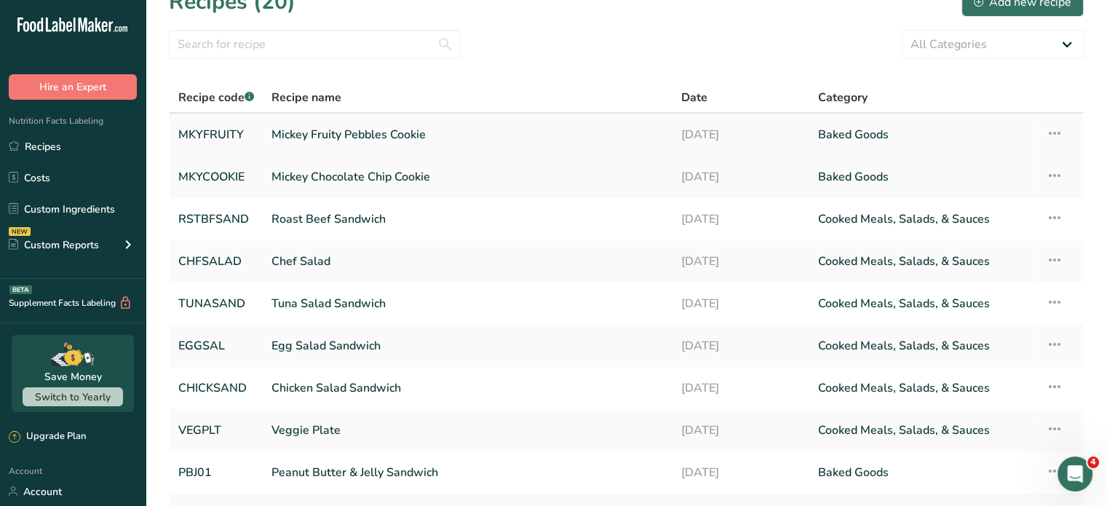
click at [355, 130] on link "Mickey Fruity Pebbles Cookie" at bounding box center [468, 134] width 392 height 31
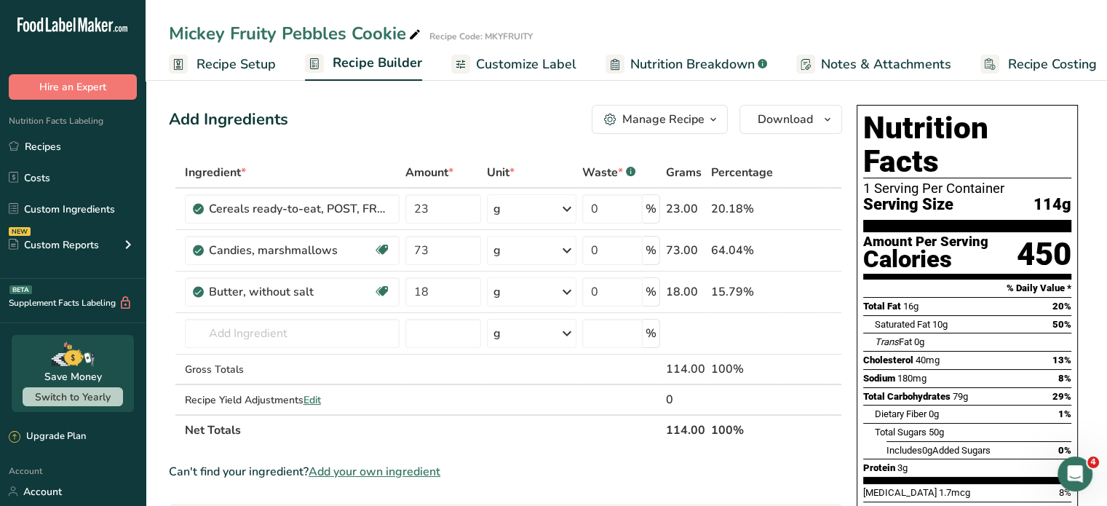
click at [255, 68] on span "Recipe Setup" at bounding box center [236, 65] width 79 height 20
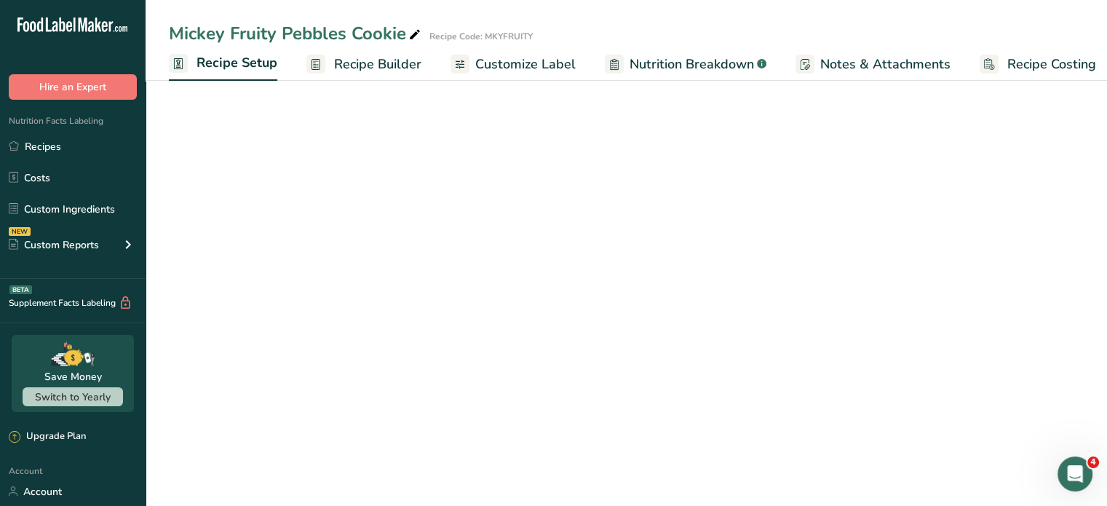
scroll to position [0, 5]
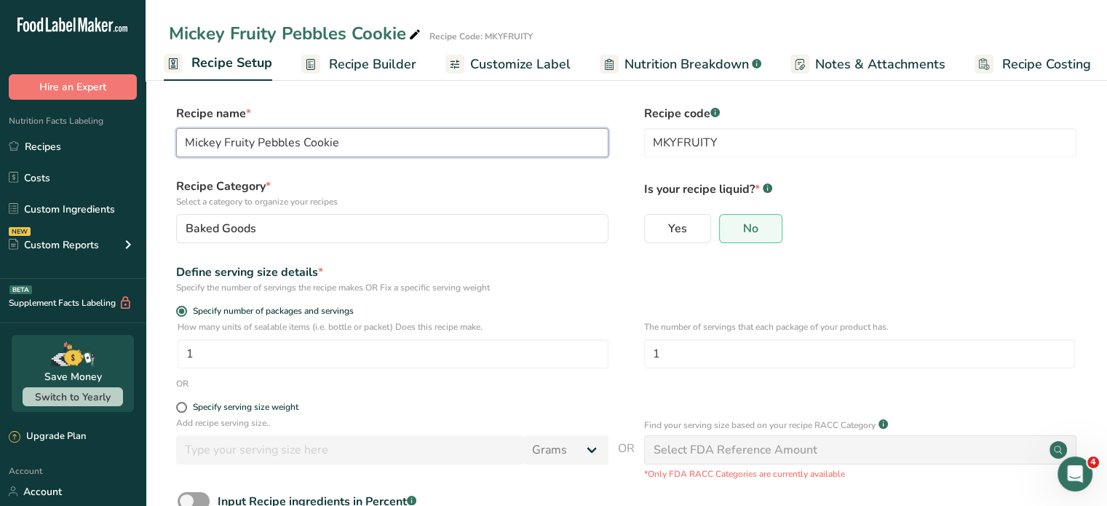
click at [577, 143] on input "Mickey Fruity Pebbles Cookie" at bounding box center [392, 142] width 432 height 29
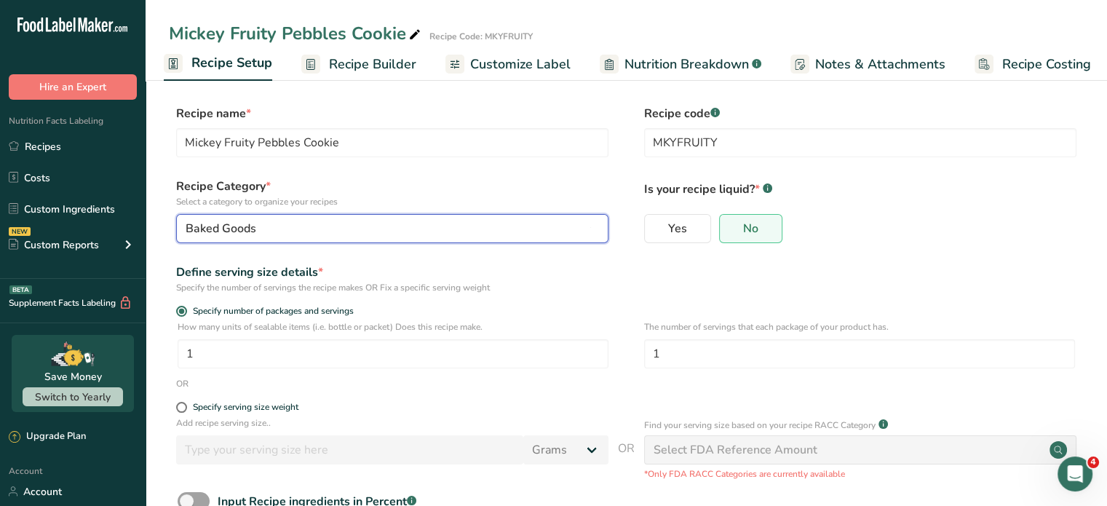
click at [564, 224] on div "Baked Goods" at bounding box center [388, 228] width 405 height 17
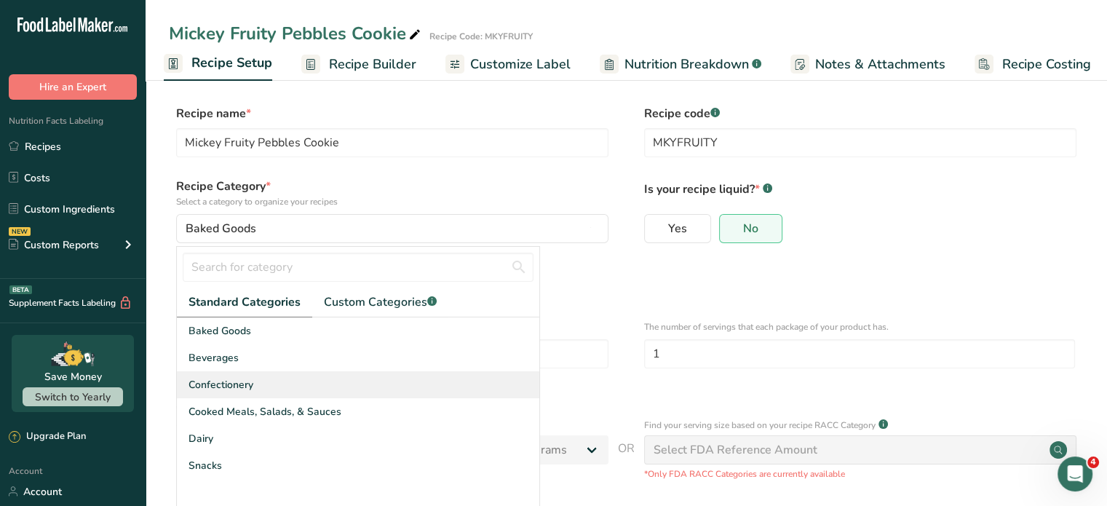
click at [244, 375] on div "Confectionery" at bounding box center [358, 384] width 362 height 27
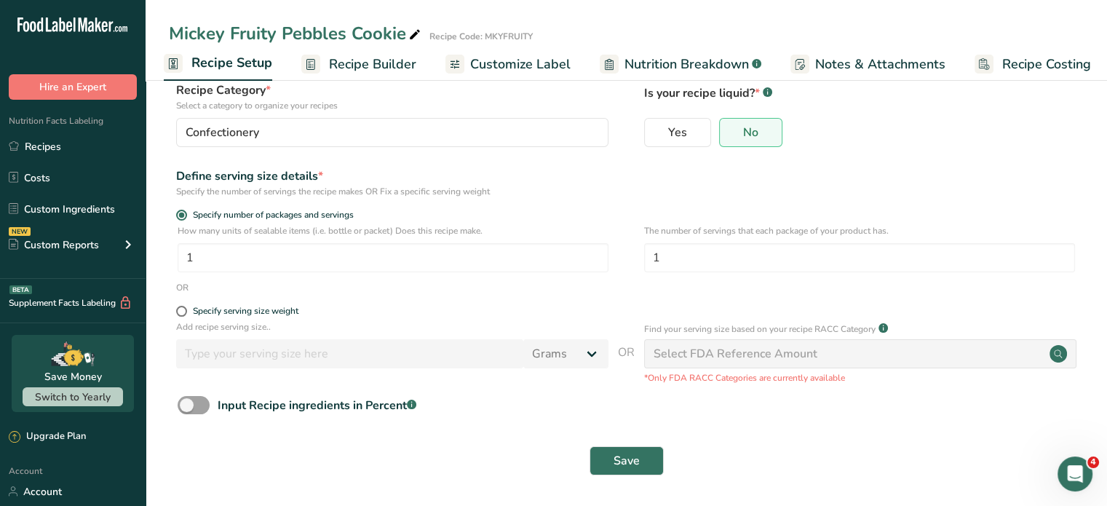
scroll to position [98, 0]
click at [627, 461] on span "Save" at bounding box center [627, 459] width 26 height 17
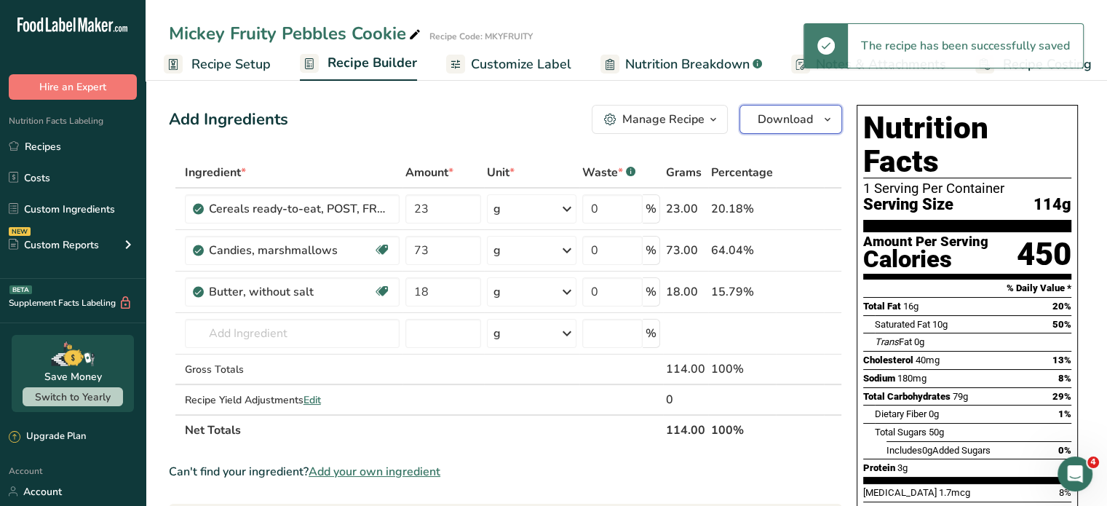
click at [777, 113] on span "Download" at bounding box center [785, 119] width 55 height 17
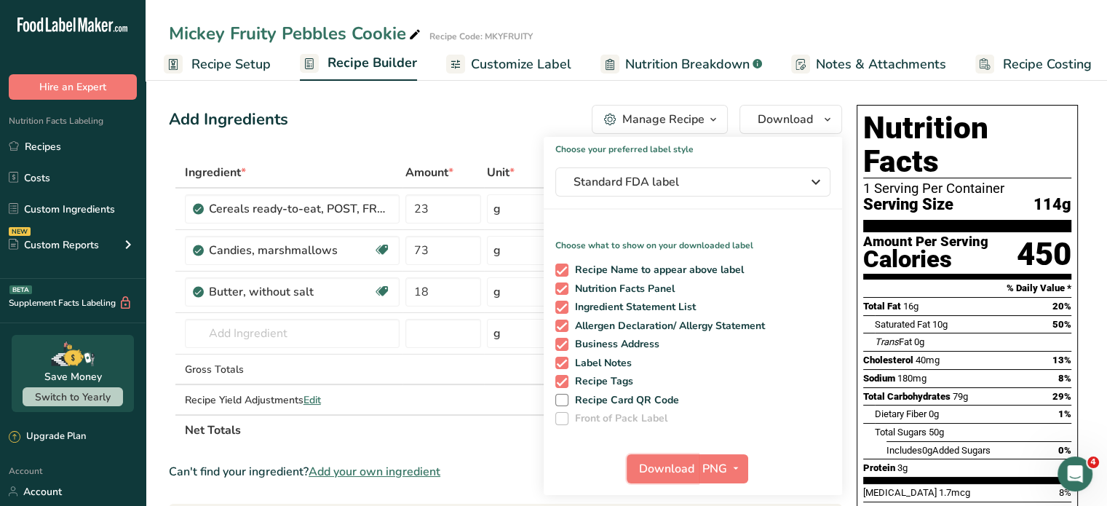
click at [673, 465] on span "Download" at bounding box center [666, 468] width 55 height 17
